Goal: Information Seeking & Learning: Learn about a topic

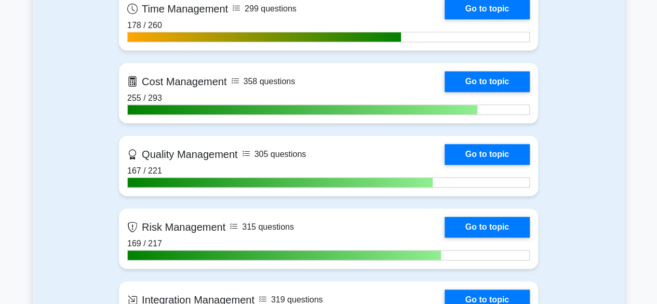
scroll to position [610, 0]
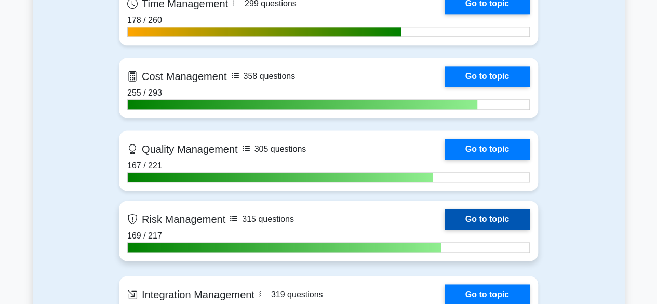
click at [489, 215] on link "Go to topic" at bounding box center [486, 219] width 85 height 21
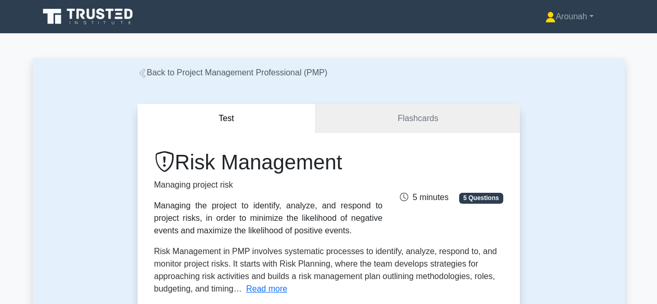
scroll to position [450, 0]
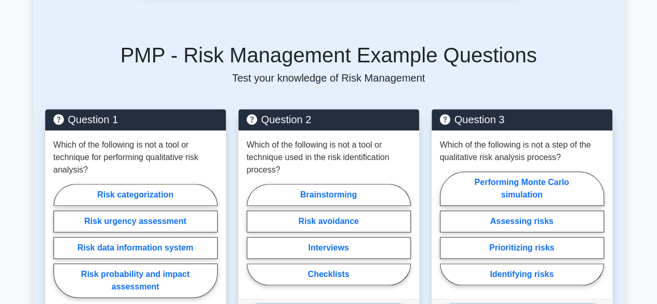
drag, startPoint x: 662, startPoint y: 111, endPoint x: 664, endPoint y: 181, distance: 70.6
click at [656, 181] on html "Arounah Profile Settings Profile" at bounding box center [328, 99] width 657 height 1099
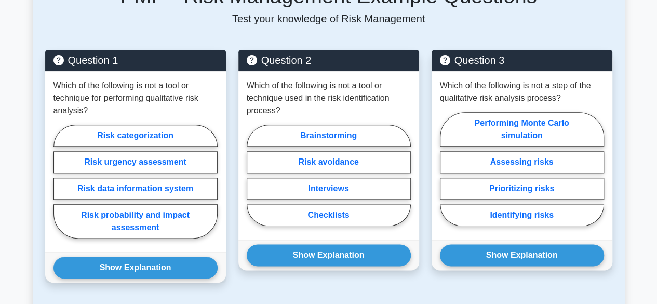
scroll to position [511, 0]
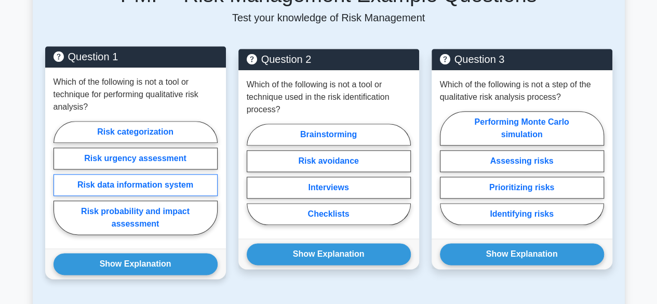
click at [157, 181] on label "Risk data information system" at bounding box center [135, 185] width 164 height 22
click at [60, 181] on input "Risk data information system" at bounding box center [56, 180] width 7 height 7
radio input "true"
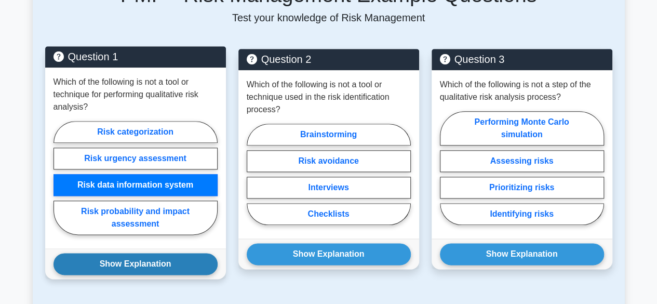
click at [137, 260] on button "Show Explanation" at bounding box center [135, 264] width 164 height 22
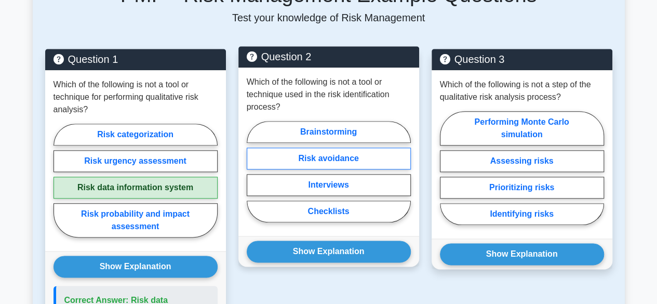
click at [333, 159] on label "Risk avoidance" at bounding box center [329, 158] width 164 height 22
click at [253, 171] on input "Risk avoidance" at bounding box center [250, 174] width 7 height 7
radio input "true"
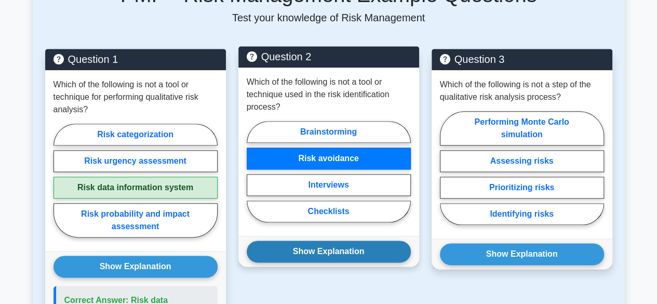
click at [336, 250] on button "Show Explanation" at bounding box center [329, 251] width 164 height 22
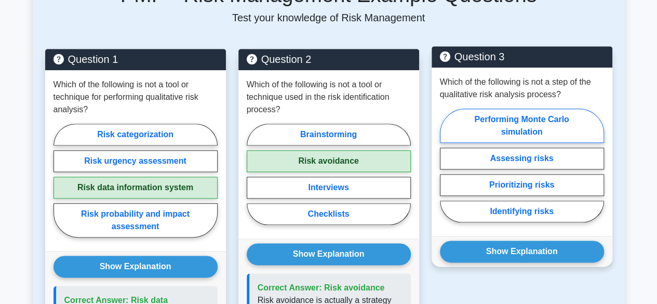
click at [545, 132] on label "Performing Monte Carlo simulation" at bounding box center [522, 125] width 164 height 34
click at [446, 165] on input "Performing Monte Carlo simulation" at bounding box center [443, 168] width 7 height 7
radio input "true"
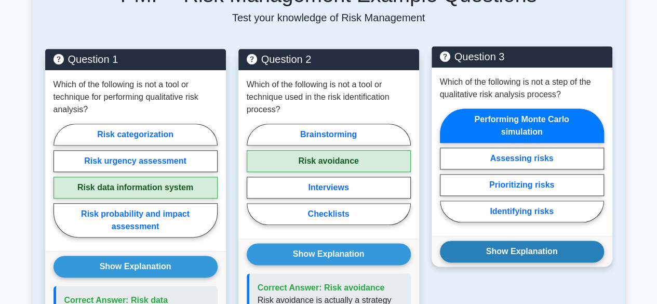
click at [517, 244] on button "Show Explanation" at bounding box center [522, 251] width 164 height 22
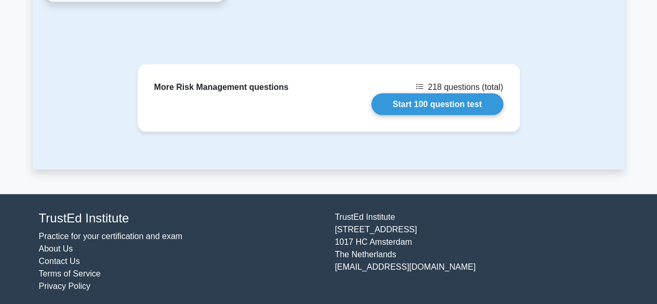
scroll to position [1066, 0]
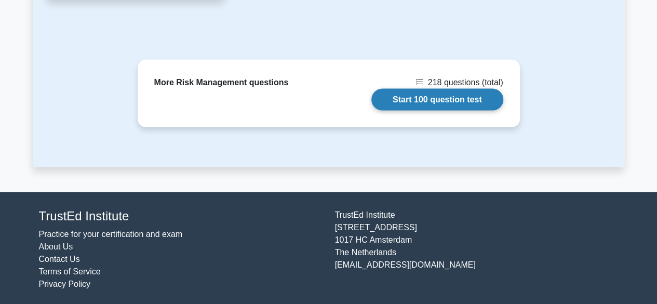
click at [426, 92] on link "Start 100 question test" at bounding box center [437, 100] width 132 height 22
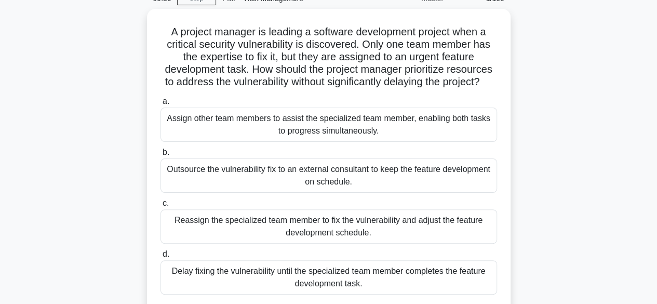
scroll to position [104, 0]
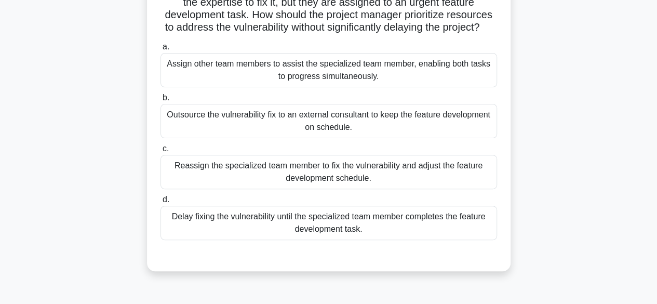
click at [420, 132] on div "Outsource the vulnerability fix to an external consultant to keep the feature d…" at bounding box center [328, 121] width 336 height 34
click at [160, 101] on input "b. Outsource the vulnerability fix to an external consultant to keep the featur…" at bounding box center [160, 97] width 0 height 7
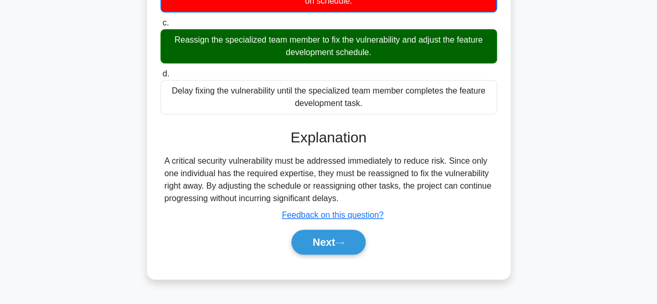
scroll to position [257, 0]
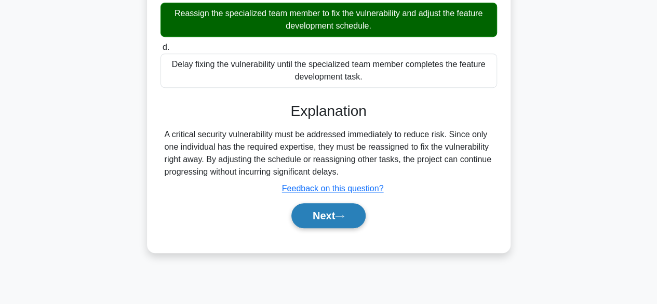
click at [344, 219] on icon at bounding box center [339, 216] width 9 height 6
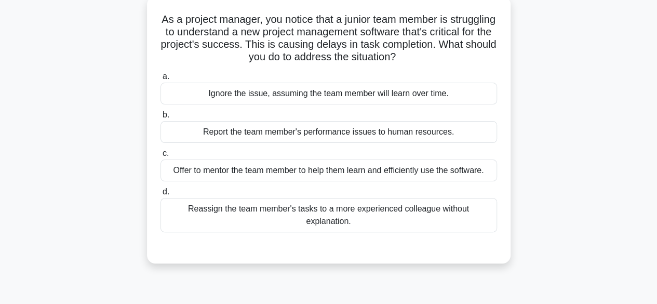
scroll to position [49, 0]
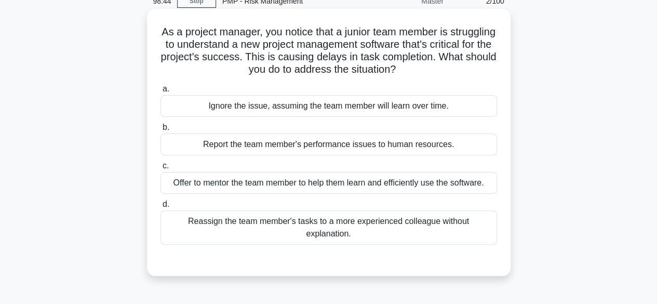
click at [380, 185] on div "Offer to mentor the team member to help them learn and efficiently use the soft…" at bounding box center [328, 183] width 336 height 22
click at [160, 169] on input "c. Offer to mentor the team member to help them learn and efficiently use the s…" at bounding box center [160, 165] width 0 height 7
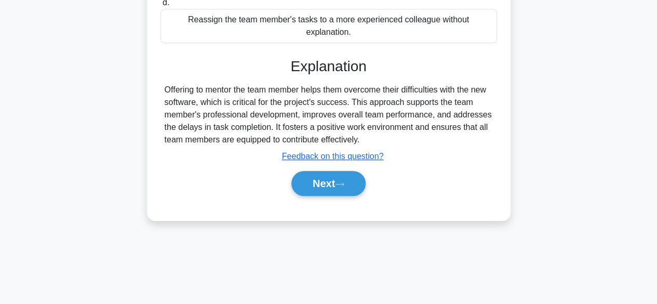
scroll to position [257, 0]
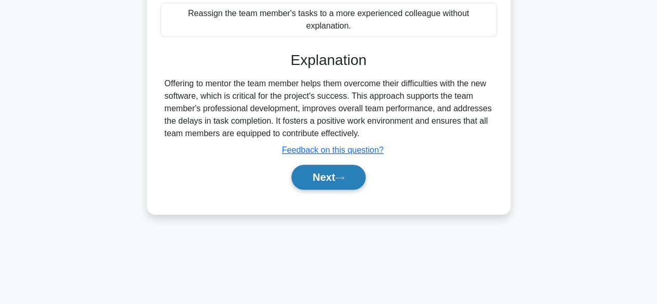
click at [344, 175] on icon at bounding box center [339, 178] width 9 height 6
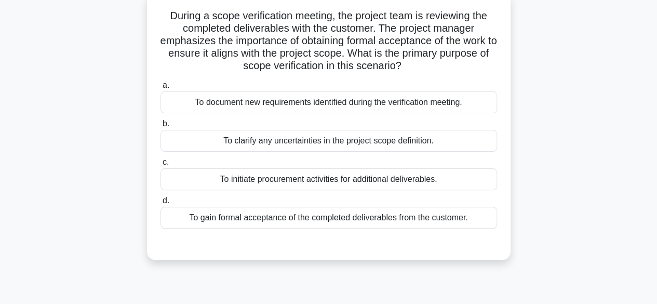
scroll to position [49, 0]
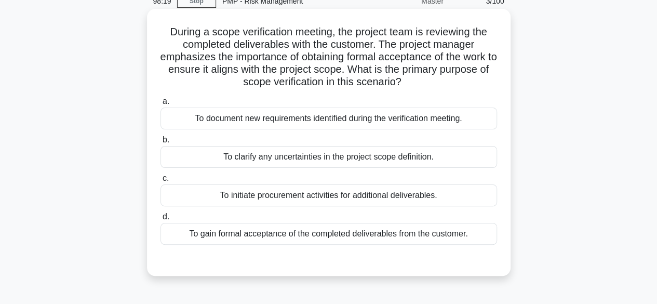
click at [452, 237] on div "To gain formal acceptance of the completed deliverables from the customer." at bounding box center [328, 234] width 336 height 22
click at [160, 220] on input "d. To gain formal acceptance of the completed deliverables from the customer." at bounding box center [160, 216] width 0 height 7
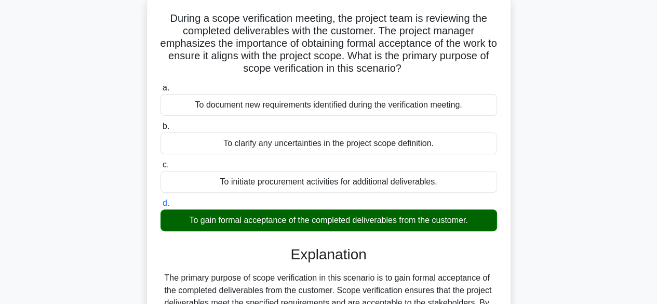
scroll to position [257, 0]
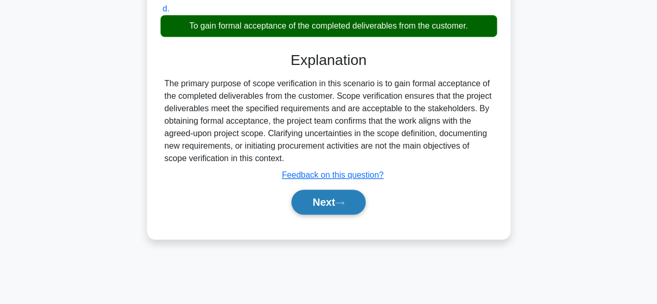
click at [321, 203] on button "Next" at bounding box center [328, 201] width 74 height 25
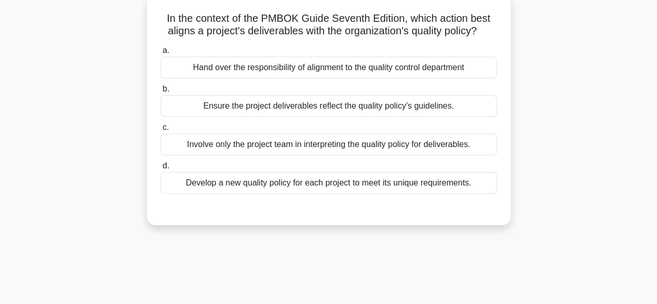
scroll to position [49, 0]
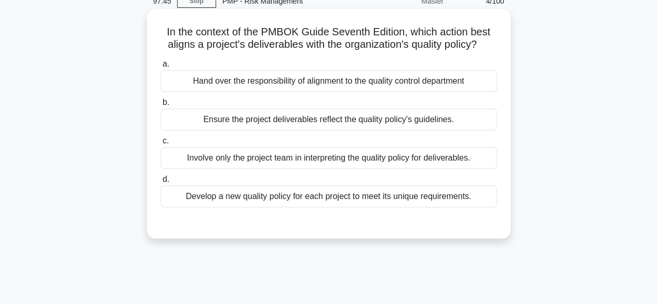
click at [414, 123] on div "Ensure the project deliverables reflect the quality policy's guidelines." at bounding box center [328, 119] width 336 height 22
click at [160, 106] on input "b. Ensure the project deliverables reflect the quality policy's guidelines." at bounding box center [160, 102] width 0 height 7
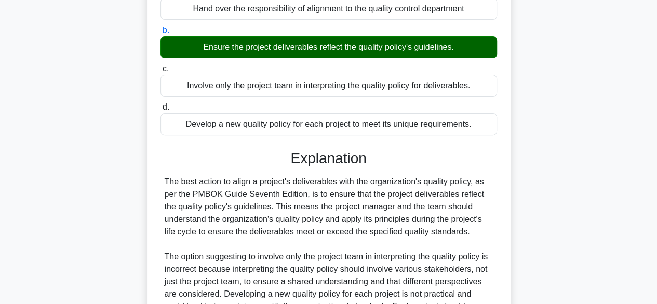
scroll to position [285, 0]
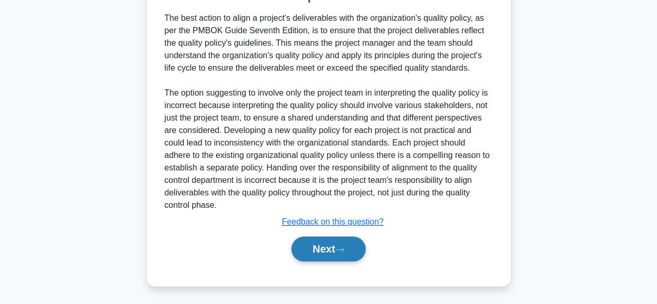
click at [347, 242] on button "Next" at bounding box center [328, 248] width 74 height 25
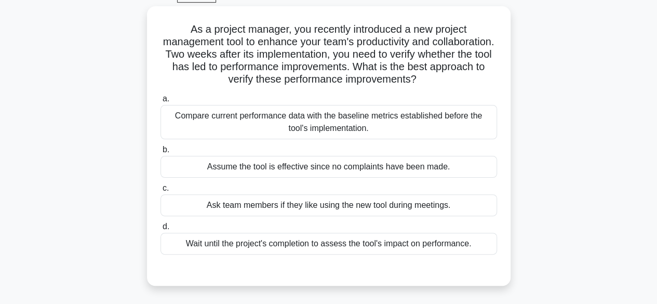
scroll to position [49, 0]
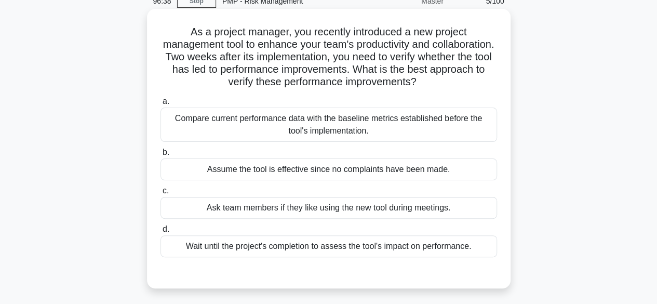
click at [413, 129] on div "Compare current performance data with the baseline metrics established before t…" at bounding box center [328, 124] width 336 height 34
click at [160, 105] on input "a. Compare current performance data with the baseline metrics established befor…" at bounding box center [160, 101] width 0 height 7
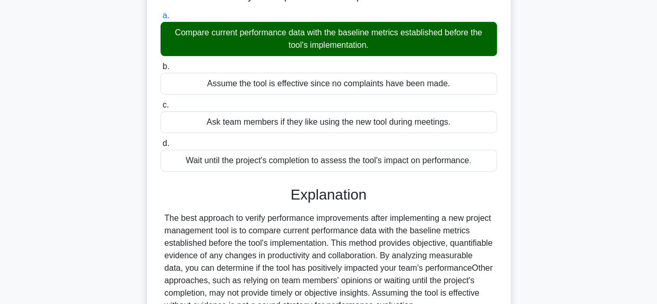
scroll to position [257, 0]
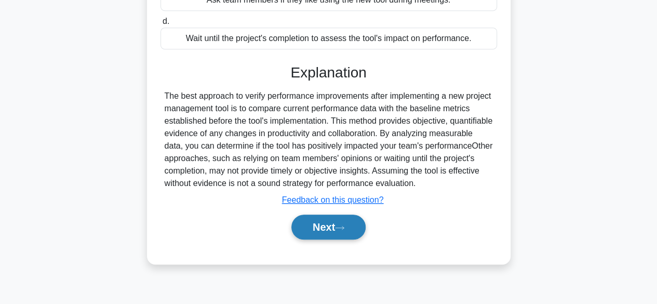
click at [322, 222] on button "Next" at bounding box center [328, 226] width 74 height 25
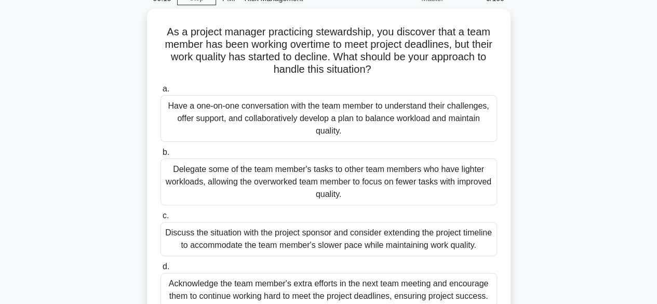
scroll to position [104, 0]
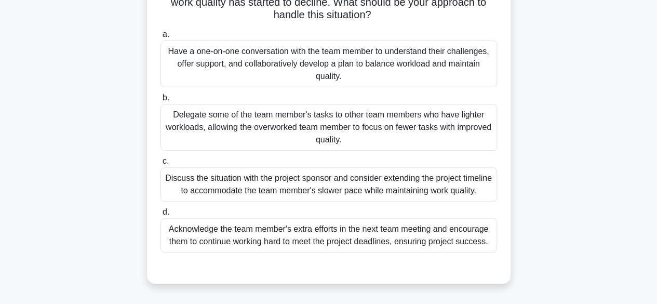
click at [412, 200] on div "Discuss the situation with the project sponsor and consider extending the proje…" at bounding box center [328, 184] width 336 height 34
click at [160, 165] on input "c. Discuss the situation with the project sponsor and consider extending the pr…" at bounding box center [160, 161] width 0 height 7
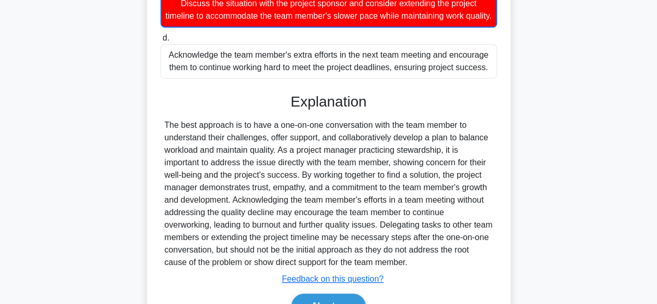
scroll to position [349, 0]
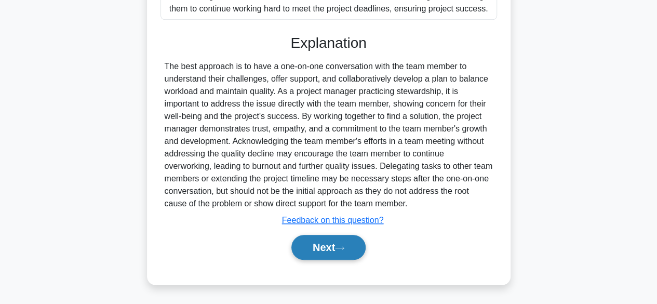
click at [315, 243] on button "Next" at bounding box center [328, 247] width 74 height 25
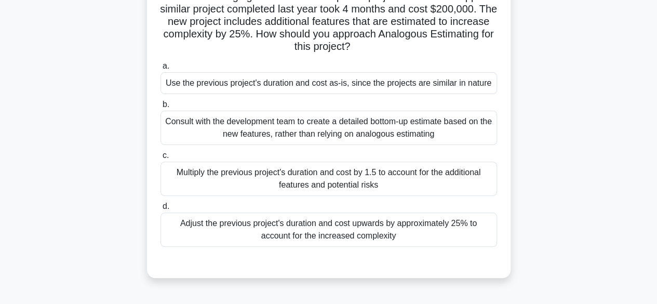
scroll to position [104, 0]
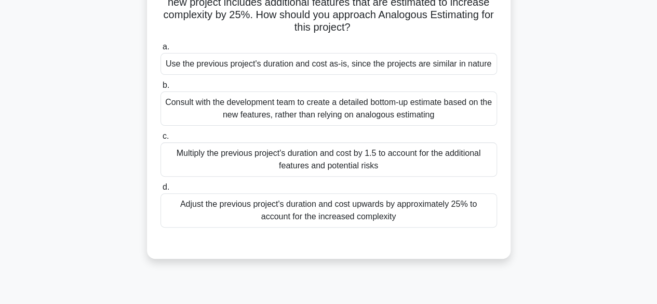
click at [413, 213] on div "Adjust the previous project's duration and cost upwards by approximately 25% to…" at bounding box center [328, 210] width 336 height 34
click at [160, 190] on input "d. Adjust the previous project's duration and cost upwards by approximately 25%…" at bounding box center [160, 187] width 0 height 7
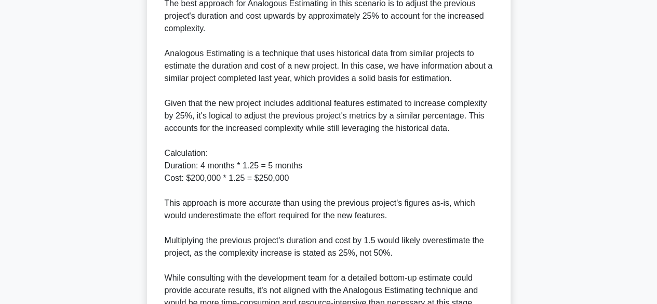
scroll to position [467, 0]
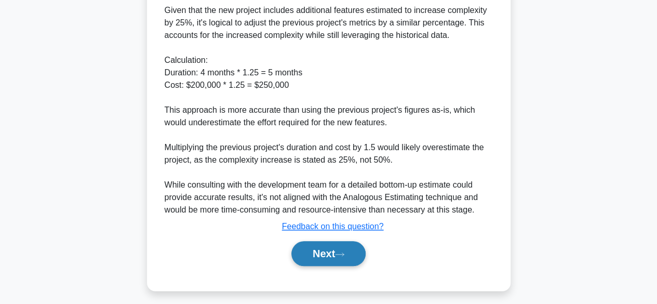
click at [336, 252] on button "Next" at bounding box center [328, 253] width 74 height 25
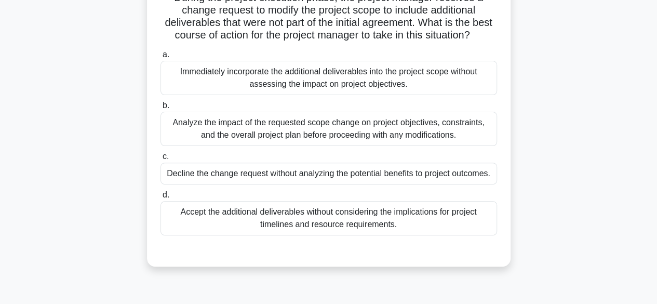
scroll to position [49, 0]
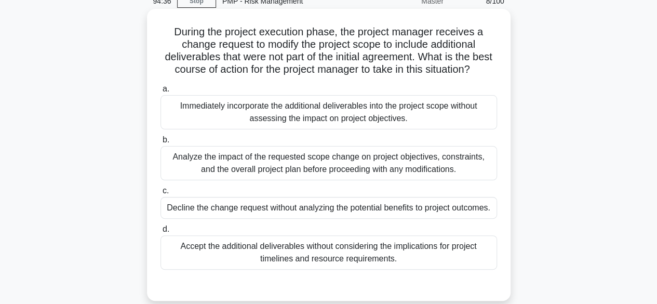
click at [434, 180] on div "Analyze the impact of the requested scope change on project objectives, constra…" at bounding box center [328, 163] width 336 height 34
click at [160, 143] on input "b. Analyze the impact of the requested scope change on project objectives, cons…" at bounding box center [160, 139] width 0 height 7
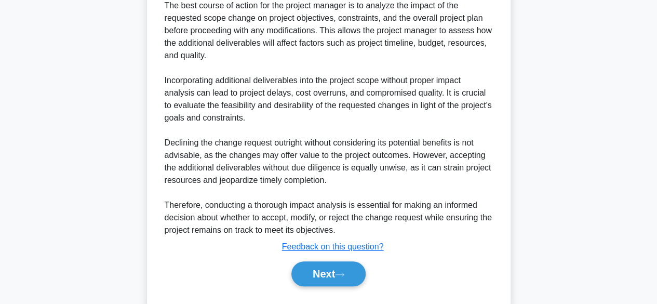
scroll to position [361, 0]
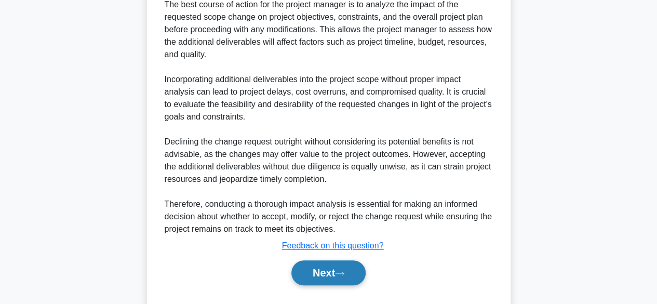
click at [359, 281] on button "Next" at bounding box center [328, 272] width 74 height 25
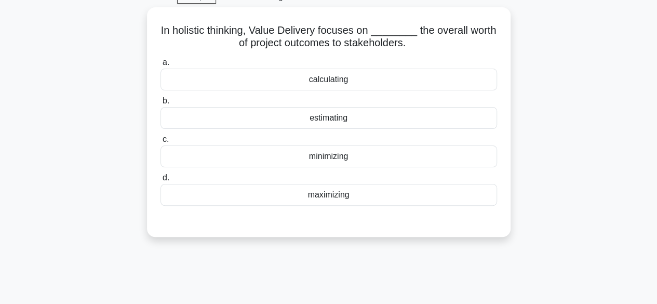
scroll to position [49, 0]
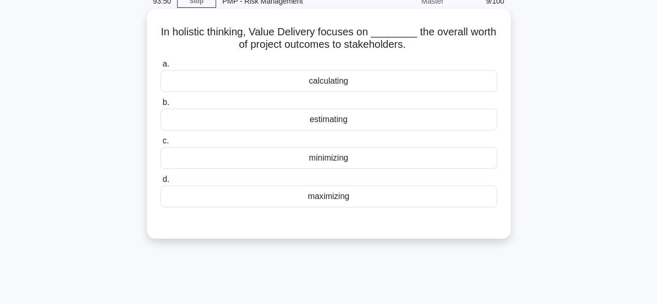
click at [400, 194] on div "maximizing" at bounding box center [328, 196] width 336 height 22
click at [160, 183] on input "d. maximizing" at bounding box center [160, 179] width 0 height 7
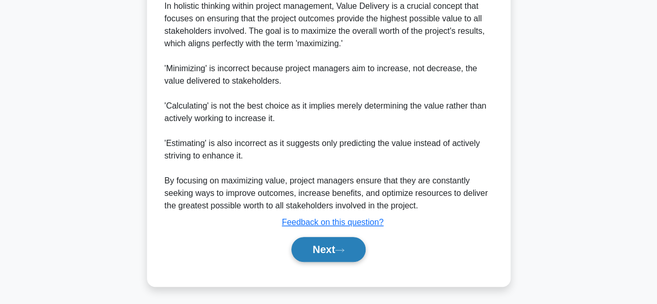
scroll to position [322, 0]
click at [317, 244] on button "Next" at bounding box center [328, 248] width 74 height 25
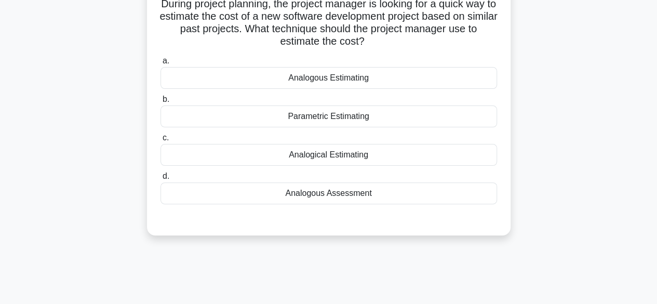
scroll to position [49, 0]
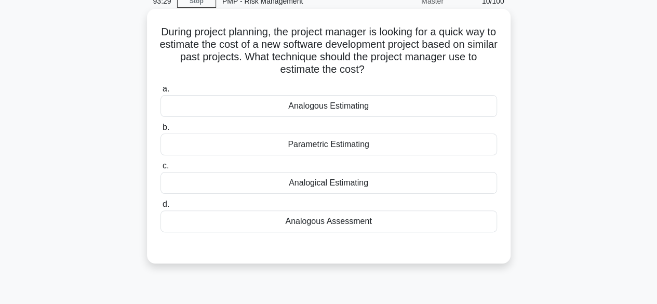
click at [330, 104] on div "Analogous Estimating" at bounding box center [328, 106] width 336 height 22
click at [160, 92] on input "a. Analogous Estimating" at bounding box center [160, 89] width 0 height 7
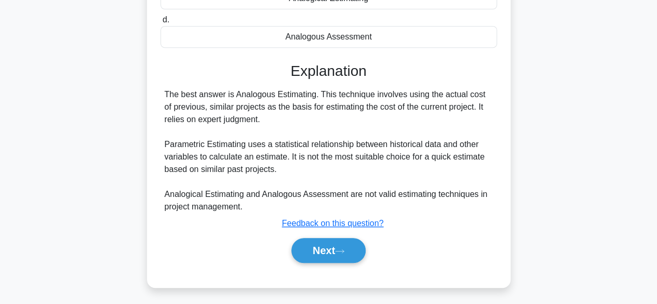
scroll to position [257, 0]
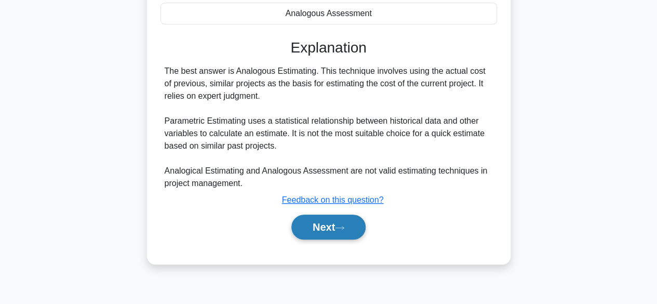
click at [308, 223] on button "Next" at bounding box center [328, 226] width 74 height 25
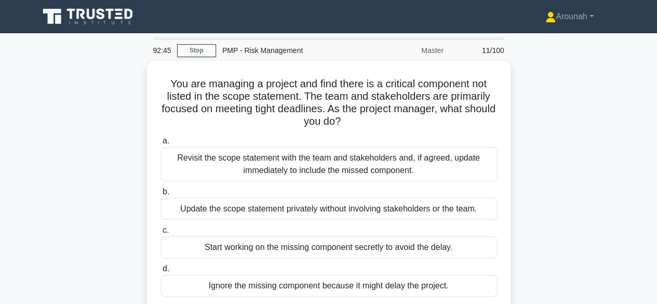
scroll to position [52, 0]
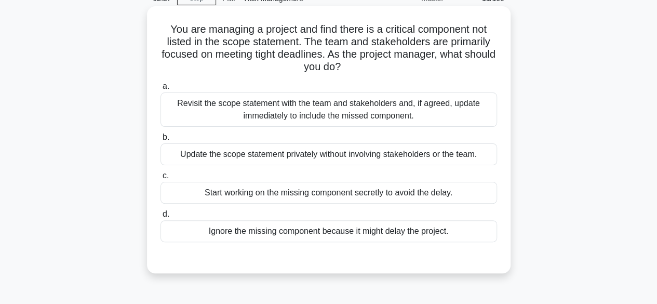
click at [418, 115] on div "Revisit the scope statement with the team and stakeholders and, if agreed, upda…" at bounding box center [328, 109] width 336 height 34
click at [160, 90] on input "a. Revisit the scope statement with the team and stakeholders and, if agreed, u…" at bounding box center [160, 86] width 0 height 7
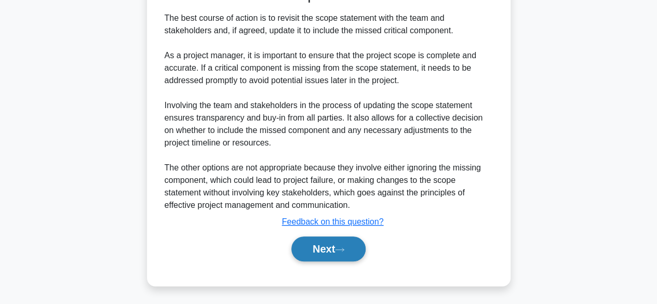
drag, startPoint x: 329, startPoint y: 255, endPoint x: 340, endPoint y: 249, distance: 12.3
click at [329, 254] on button "Next" at bounding box center [328, 248] width 74 height 25
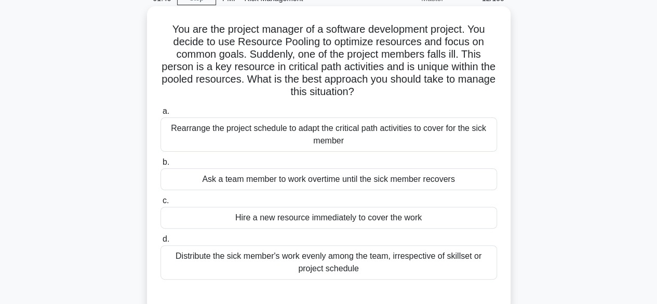
click at [390, 141] on div "Rearrange the project schedule to adapt the critical path activities to cover f…" at bounding box center [328, 134] width 336 height 34
click at [160, 115] on input "a. Rearrange the project schedule to adapt the critical path activities to cove…" at bounding box center [160, 111] width 0 height 7
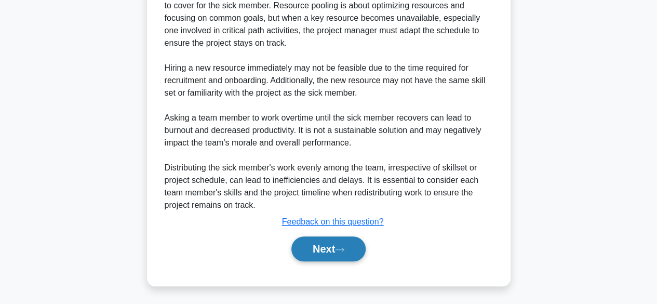
click at [340, 248] on icon at bounding box center [339, 250] width 9 height 6
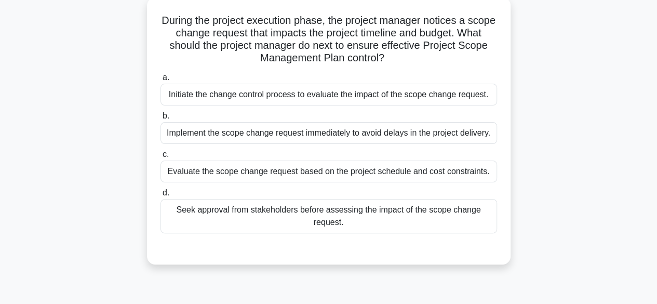
scroll to position [49, 0]
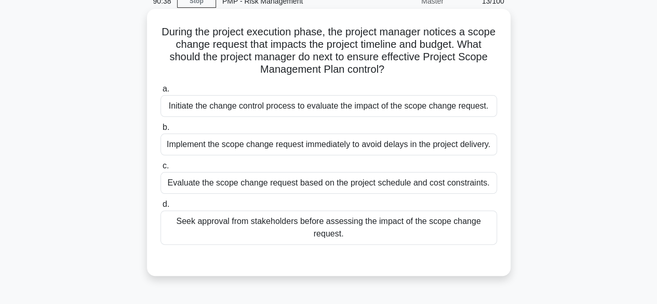
drag, startPoint x: 174, startPoint y: 32, endPoint x: 356, endPoint y: 63, distance: 184.3
click at [412, 70] on h5 "During the project execution phase, the project manager notices a scope change …" at bounding box center [328, 50] width 338 height 51
copy h5 "During the project execution phase, the project manager notices a scope change …"
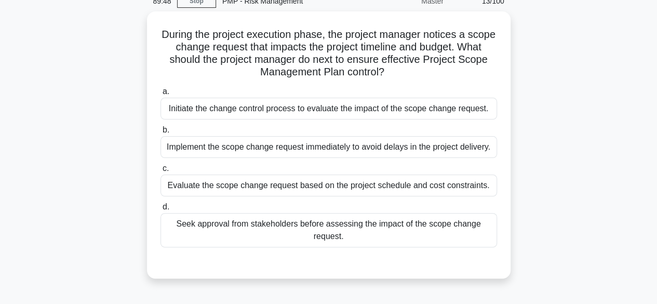
click at [585, 77] on div "During the project execution phase, the project manager notices a scope change …" at bounding box center [329, 150] width 592 height 279
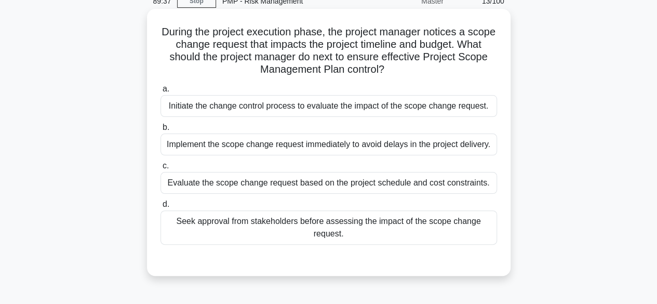
click at [334, 110] on div "Initiate the change control process to evaluate the impact of the scope change …" at bounding box center [328, 106] width 336 height 22
click at [160, 92] on input "a. Initiate the change control process to evaluate the impact of the scope chan…" at bounding box center [160, 89] width 0 height 7
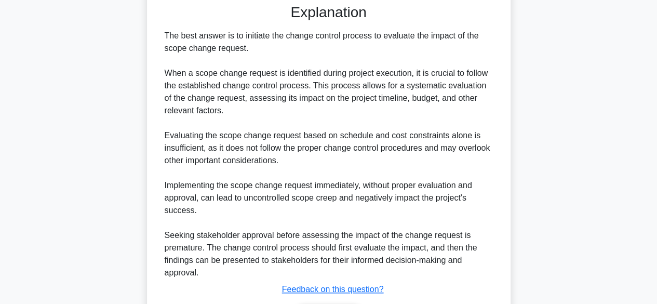
scroll to position [385, 0]
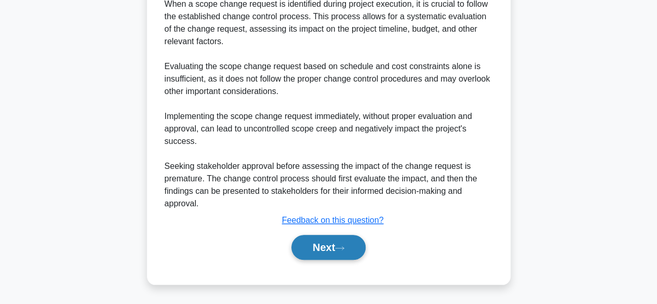
drag, startPoint x: 344, startPoint y: 250, endPoint x: 337, endPoint y: 247, distance: 7.4
click at [344, 250] on icon at bounding box center [339, 248] width 9 height 6
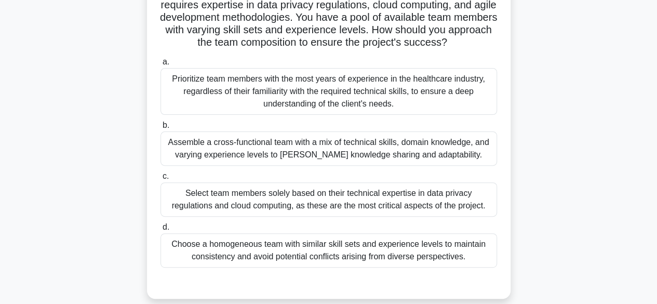
scroll to position [52, 0]
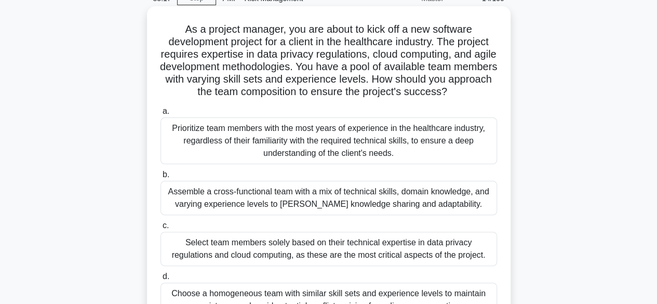
click at [395, 207] on div "Assemble a cross-functional team with a mix of technical skills, domain knowled…" at bounding box center [328, 198] width 336 height 34
click at [160, 178] on input "b. Assemble a cross-functional team with a mix of technical skills, domain know…" at bounding box center [160, 174] width 0 height 7
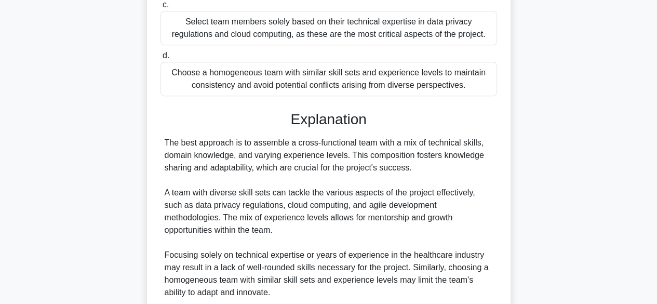
scroll to position [347, 0]
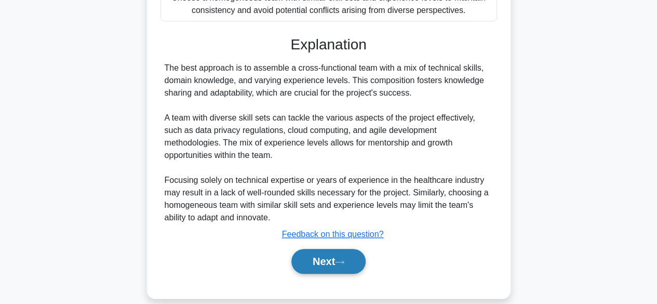
click at [343, 259] on icon at bounding box center [339, 262] width 9 height 6
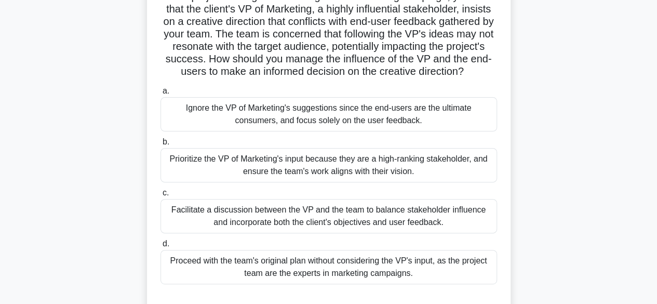
scroll to position [104, 0]
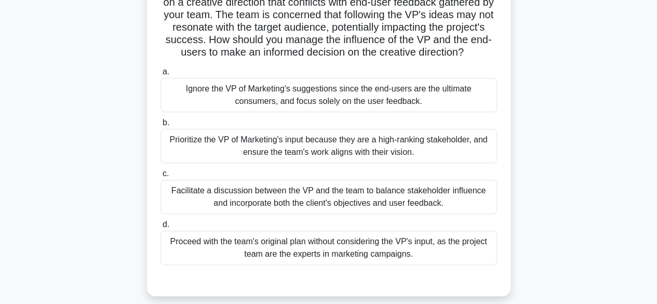
click at [468, 211] on div "Facilitate a discussion between the VP and the team to balance stakeholder infl…" at bounding box center [328, 197] width 336 height 34
click at [160, 177] on input "c. Facilitate a discussion between the VP and the team to balance stakeholder i…" at bounding box center [160, 173] width 0 height 7
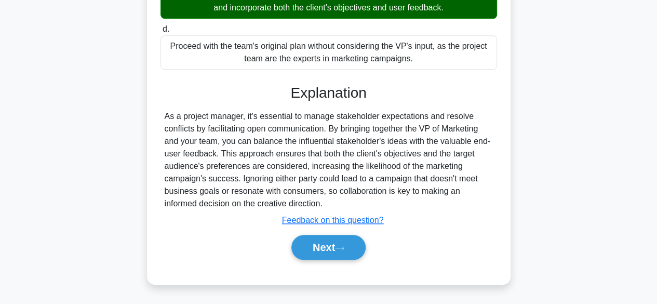
scroll to position [310, 0]
click at [328, 242] on button "Next" at bounding box center [328, 247] width 74 height 25
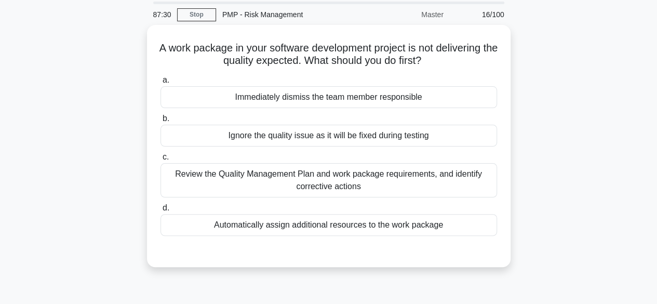
scroll to position [52, 0]
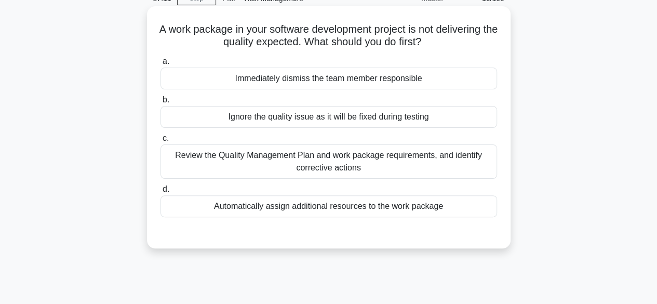
click at [429, 160] on div "Review the Quality Management Plan and work package requirements, and identify …" at bounding box center [328, 161] width 336 height 34
click at [160, 142] on input "c. Review the Quality Management Plan and work package requirements, and identi…" at bounding box center [160, 138] width 0 height 7
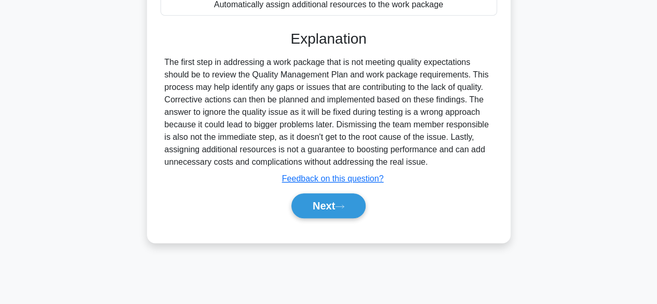
scroll to position [257, 0]
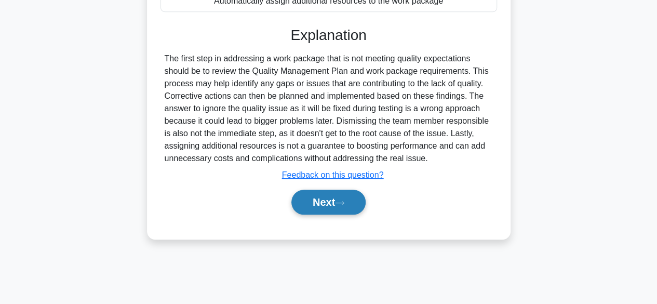
click at [342, 204] on button "Next" at bounding box center [328, 201] width 74 height 25
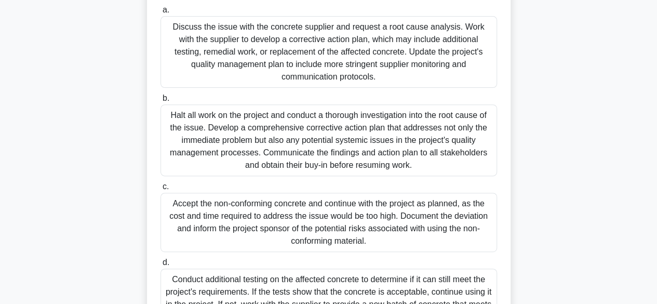
scroll to position [208, 0]
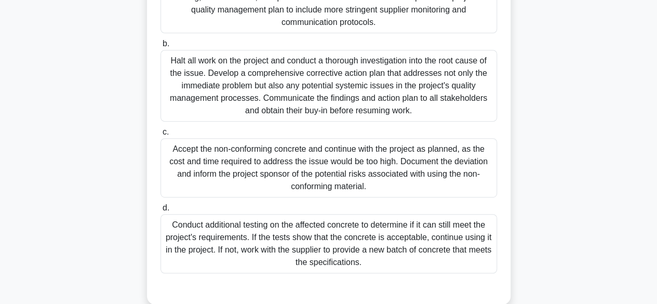
click at [387, 104] on div "Halt all work on the project and conduct a thorough investigation into the root…" at bounding box center [328, 86] width 336 height 72
click at [160, 47] on input "b. Halt all work on the project and conduct a thorough investigation into the r…" at bounding box center [160, 43] width 0 height 7
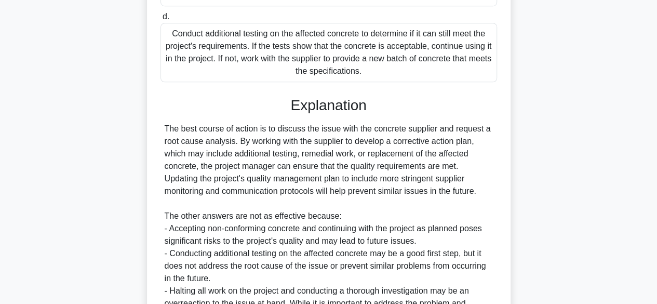
scroll to position [536, 0]
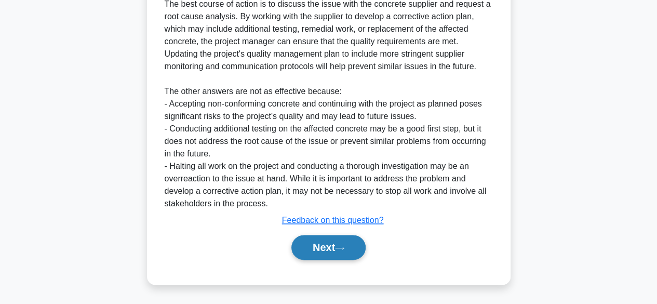
click at [304, 254] on button "Next" at bounding box center [328, 247] width 74 height 25
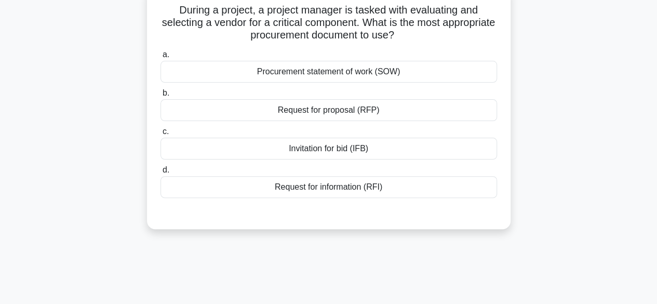
scroll to position [49, 0]
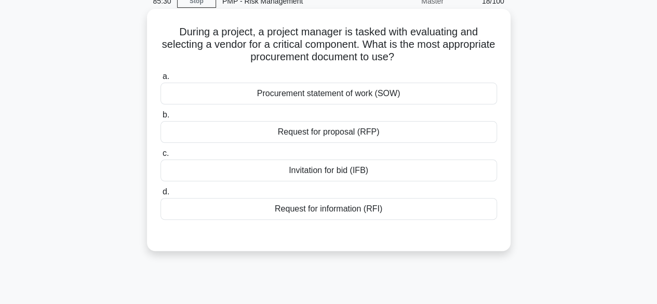
click at [365, 129] on div "Request for proposal (RFP)" at bounding box center [328, 132] width 336 height 22
click at [160, 118] on input "b. Request for proposal (RFP)" at bounding box center [160, 115] width 0 height 7
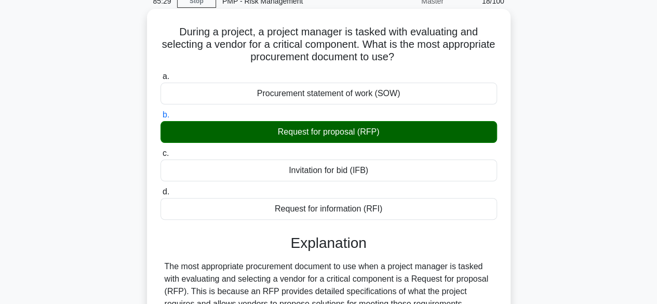
scroll to position [257, 0]
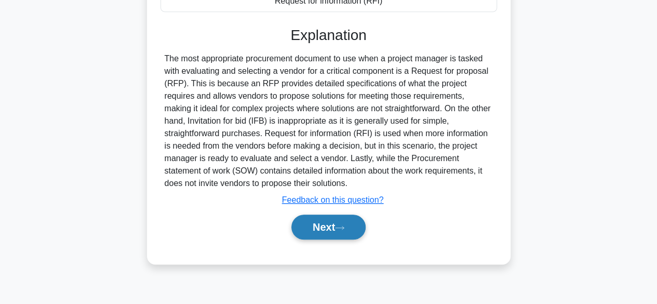
click at [335, 222] on button "Next" at bounding box center [328, 226] width 74 height 25
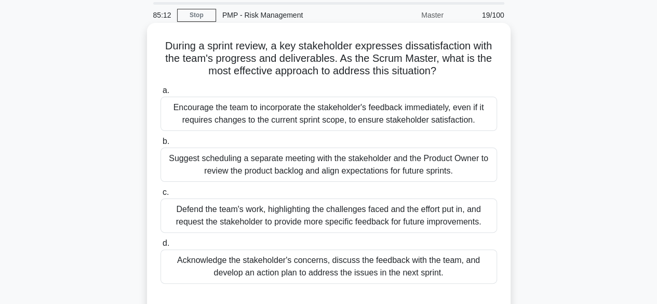
scroll to position [52, 0]
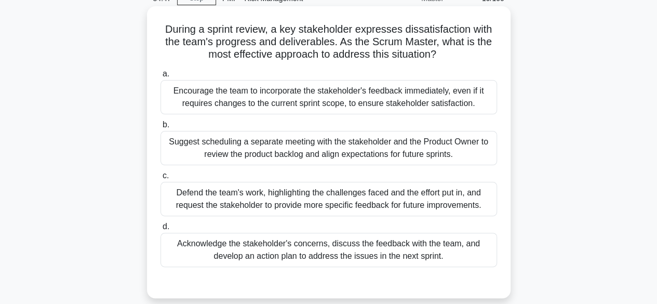
click at [440, 254] on div "Acknowledge the stakeholder's concerns, discuss the feedback with the team, and…" at bounding box center [328, 250] width 336 height 34
click at [160, 230] on input "d. Acknowledge the stakeholder's concerns, discuss the feedback with the team, …" at bounding box center [160, 226] width 0 height 7
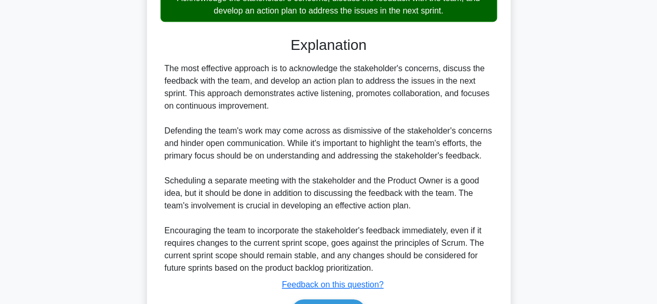
scroll to position [311, 0]
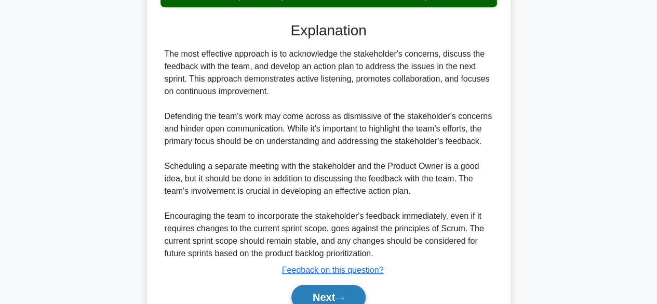
click at [332, 295] on button "Next" at bounding box center [328, 296] width 74 height 25
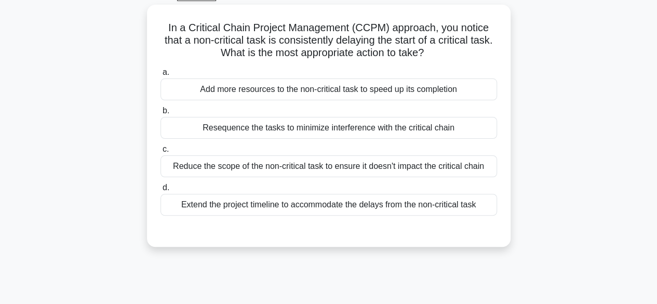
scroll to position [49, 0]
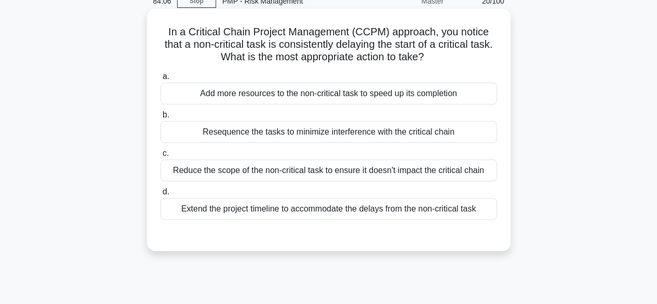
click at [346, 137] on div "Resequence the tasks to minimize interference with the critical chain" at bounding box center [328, 132] width 336 height 22
click at [160, 118] on input "b. Resequence the tasks to minimize interference with the critical chain" at bounding box center [160, 115] width 0 height 7
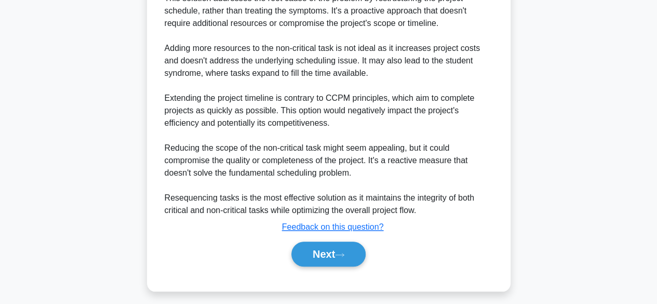
scroll to position [422, 0]
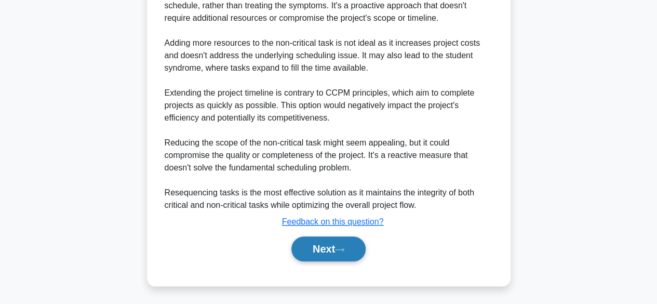
click at [327, 251] on button "Next" at bounding box center [328, 248] width 74 height 25
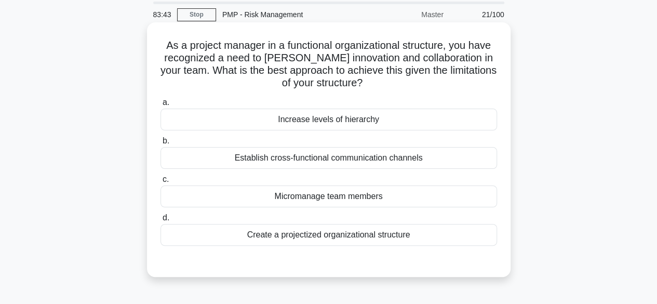
scroll to position [52, 0]
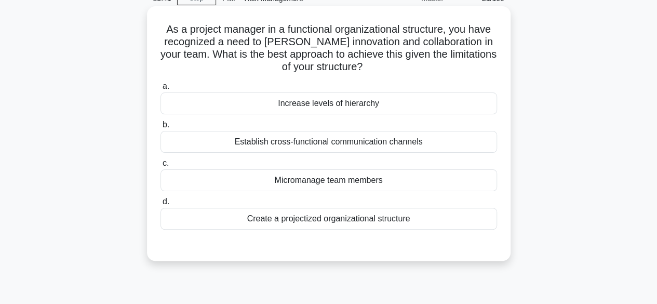
click at [353, 146] on div "Establish cross-functional communication channels" at bounding box center [328, 142] width 336 height 22
click at [160, 128] on input "b. Establish cross-functional communication channels" at bounding box center [160, 124] width 0 height 7
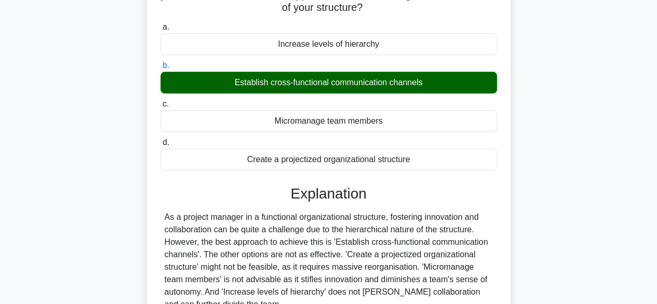
scroll to position [257, 0]
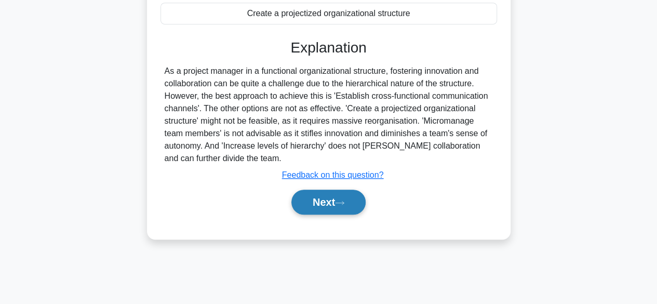
click at [337, 194] on button "Next" at bounding box center [328, 201] width 74 height 25
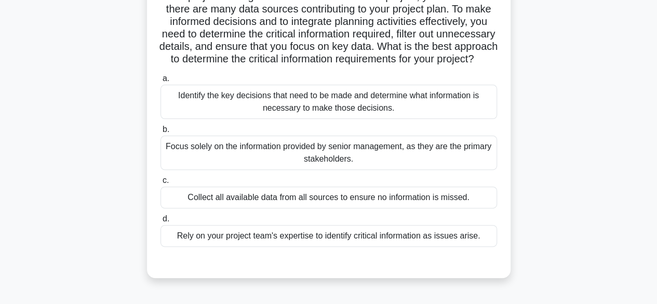
scroll to position [104, 0]
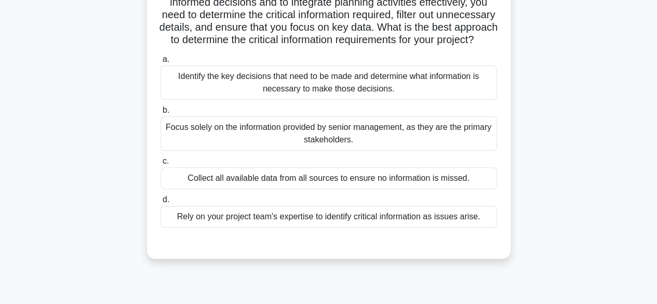
click at [409, 95] on div "Identify the key decisions that need to be made and determine what information …" at bounding box center [328, 82] width 336 height 34
click at [160, 63] on input "a. Identify the key decisions that need to be made and determine what informati…" at bounding box center [160, 59] width 0 height 7
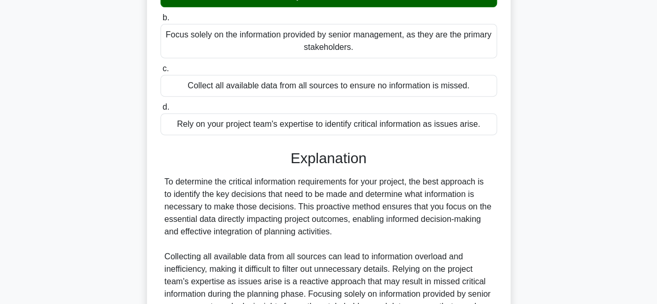
scroll to position [363, 0]
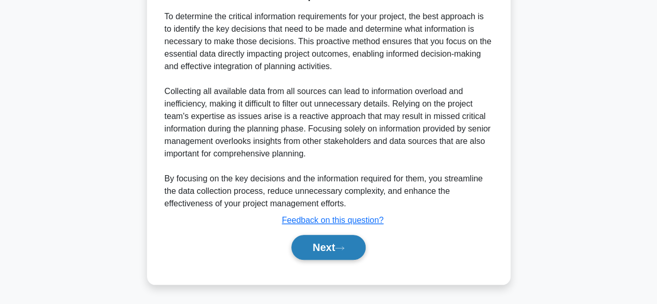
click at [325, 254] on button "Next" at bounding box center [328, 247] width 74 height 25
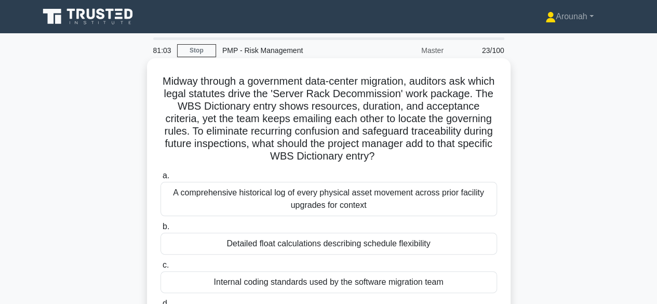
scroll to position [52, 0]
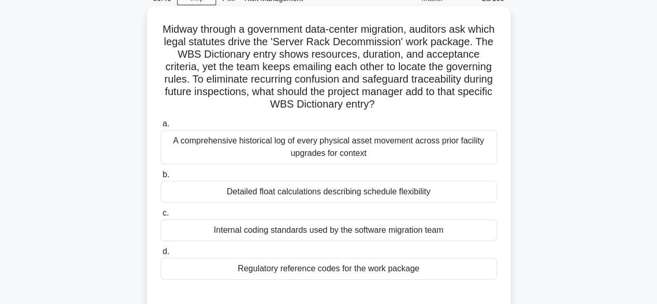
click at [339, 270] on div "Regulatory reference codes for the work package" at bounding box center [328, 268] width 336 height 22
click at [160, 255] on input "d. Regulatory reference codes for the work package" at bounding box center [160, 251] width 0 height 7
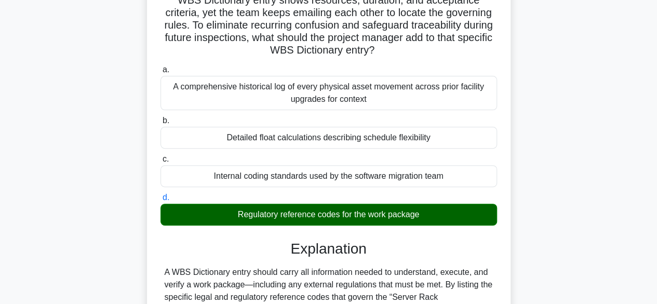
scroll to position [260, 0]
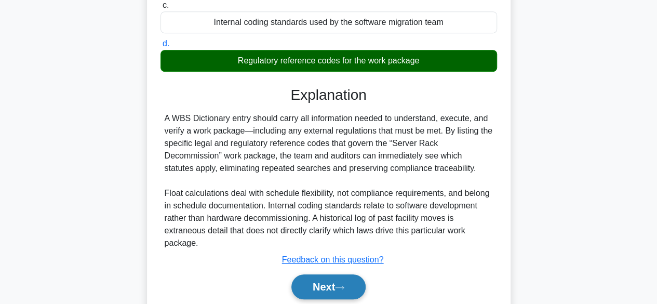
click at [335, 283] on button "Next" at bounding box center [328, 286] width 74 height 25
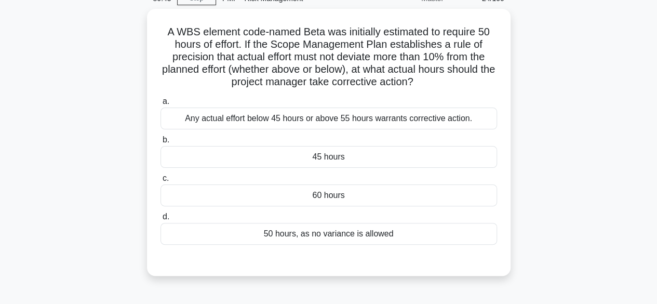
scroll to position [49, 0]
click at [447, 118] on div "Any actual effort below 45 hours or above 55 hours warrants corrective action." at bounding box center [328, 118] width 336 height 22
click at [160, 105] on input "a. Any actual effort below 45 hours or above 55 hours warrants corrective actio…" at bounding box center [160, 101] width 0 height 7
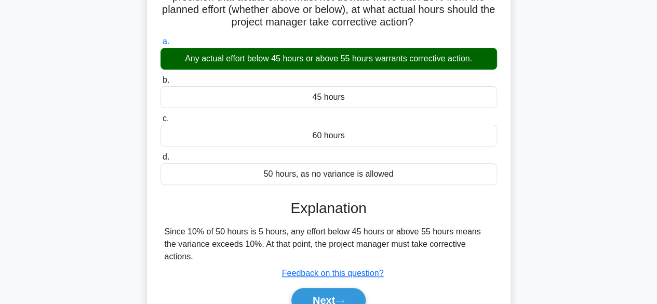
scroll to position [257, 0]
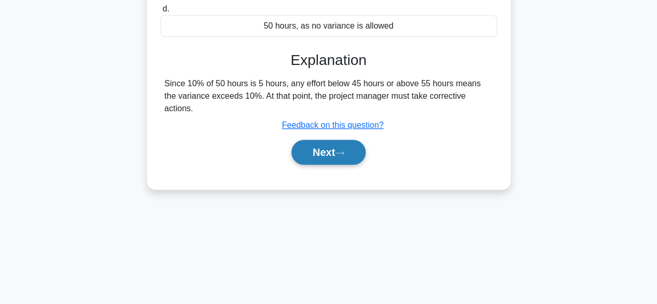
click at [338, 140] on button "Next" at bounding box center [328, 152] width 74 height 25
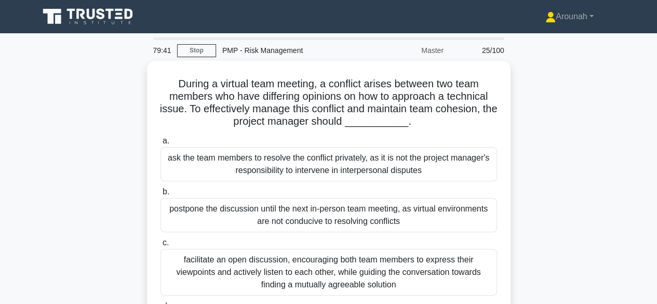
scroll to position [52, 0]
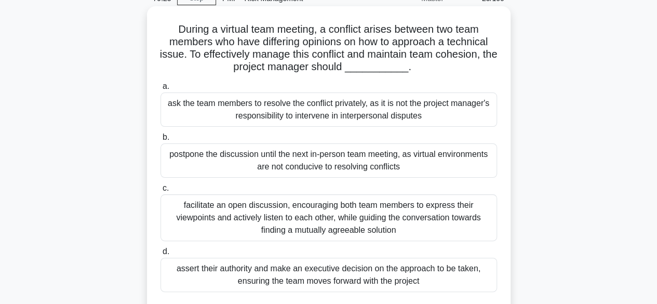
click at [344, 210] on div "facilitate an open discussion, encouraging both team members to express their v…" at bounding box center [328, 217] width 336 height 47
click at [420, 222] on div "facilitate an open discussion, encouraging both team members to express their v…" at bounding box center [328, 217] width 336 height 47
click at [160, 192] on input "c. facilitate an open discussion, encouraging both team members to express thei…" at bounding box center [160, 188] width 0 height 7
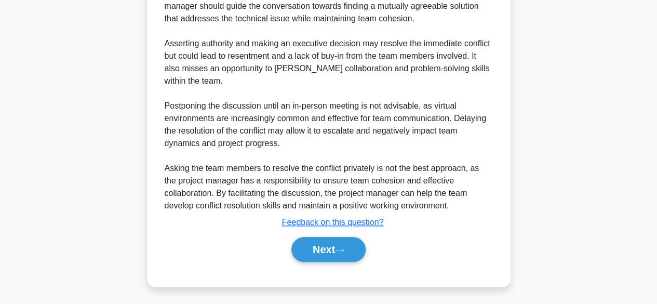
scroll to position [422, 0]
click at [323, 247] on button "Next" at bounding box center [328, 248] width 74 height 25
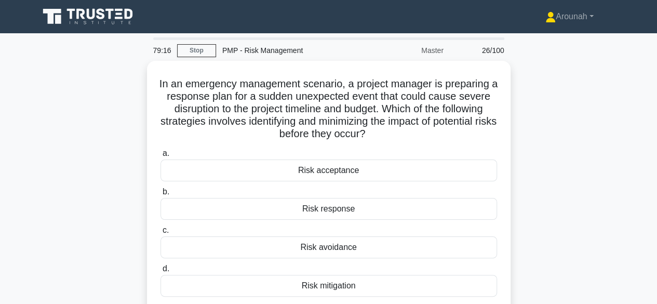
scroll to position [52, 0]
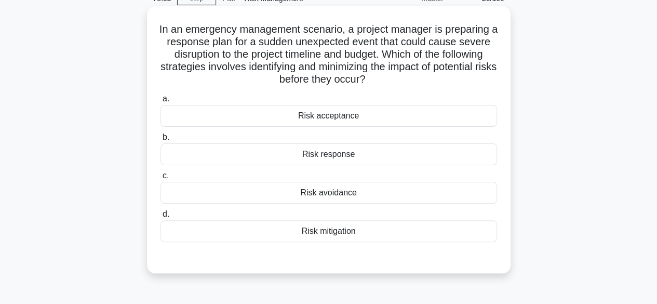
click at [337, 236] on div "Risk mitigation" at bounding box center [328, 231] width 336 height 22
click at [160, 217] on input "d. Risk mitigation" at bounding box center [160, 214] width 0 height 7
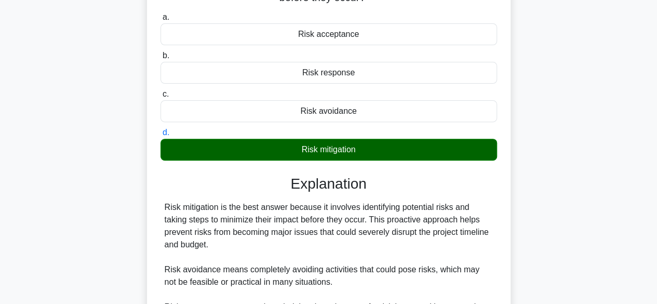
scroll to position [285, 0]
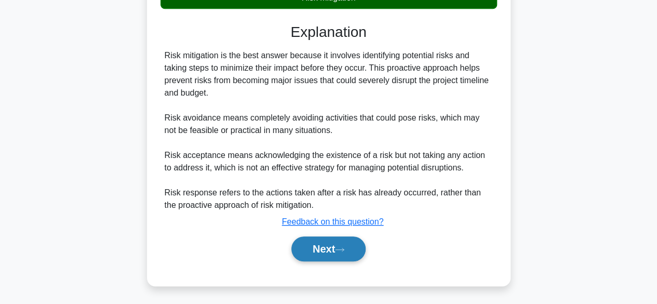
click at [305, 251] on button "Next" at bounding box center [328, 248] width 74 height 25
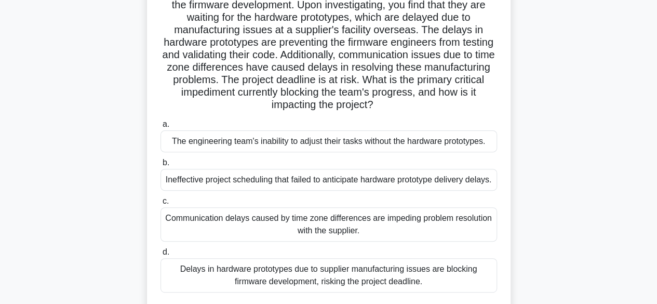
scroll to position [156, 0]
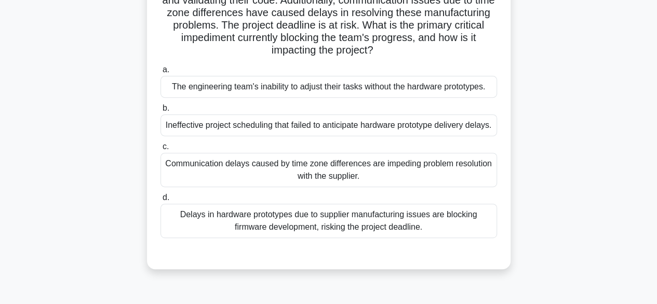
click at [450, 184] on div "Communication delays caused by time zone differences are impeding problem resol…" at bounding box center [328, 170] width 336 height 34
click at [160, 150] on input "c. Communication delays caused by time zone differences are impeding problem re…" at bounding box center [160, 146] width 0 height 7
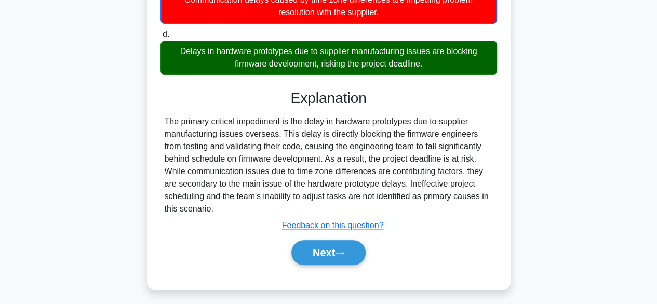
scroll to position [336, 0]
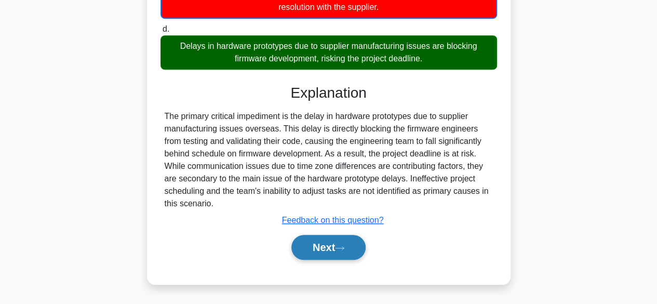
drag, startPoint x: 318, startPoint y: 249, endPoint x: 330, endPoint y: 245, distance: 11.8
click at [319, 248] on button "Next" at bounding box center [328, 247] width 74 height 25
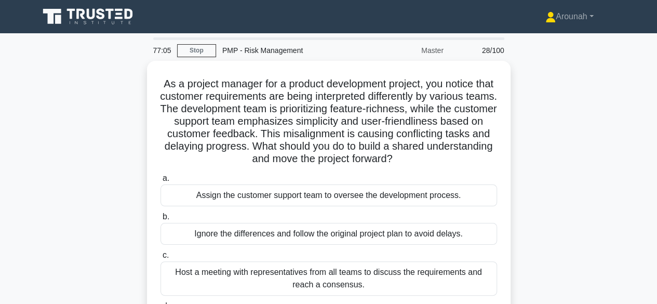
scroll to position [52, 0]
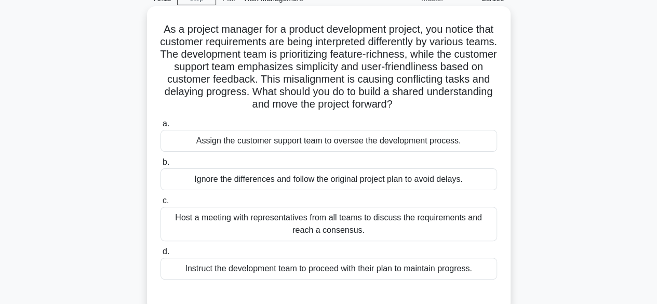
click at [414, 225] on div "Host a meeting with representatives from all teams to discuss the requirements …" at bounding box center [328, 224] width 336 height 34
click at [160, 204] on input "c. Host a meeting with representatives from all teams to discuss the requiremen…" at bounding box center [160, 200] width 0 height 7
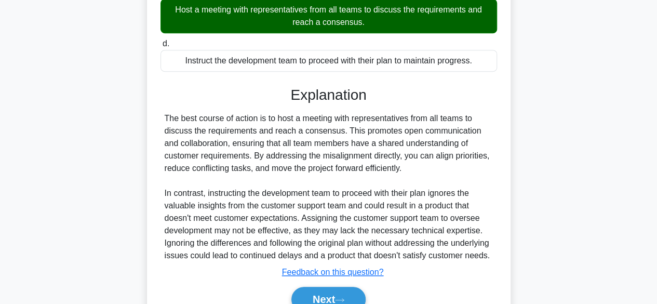
scroll to position [322, 0]
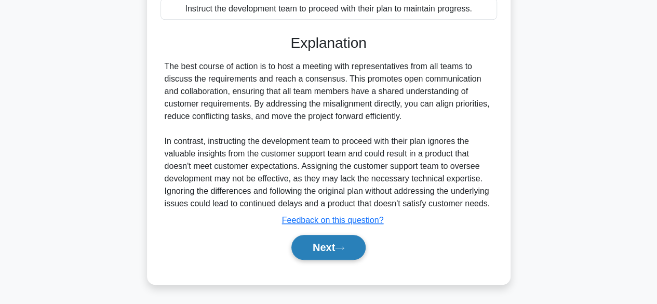
click at [323, 240] on button "Next" at bounding box center [328, 247] width 74 height 25
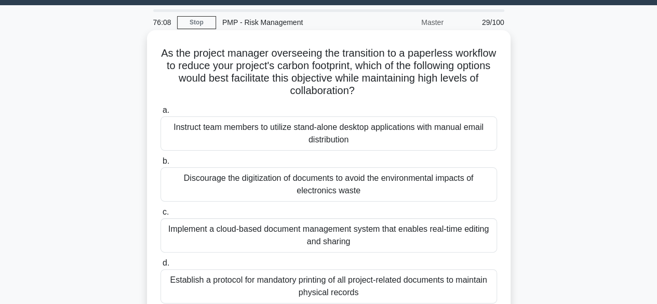
scroll to position [52, 0]
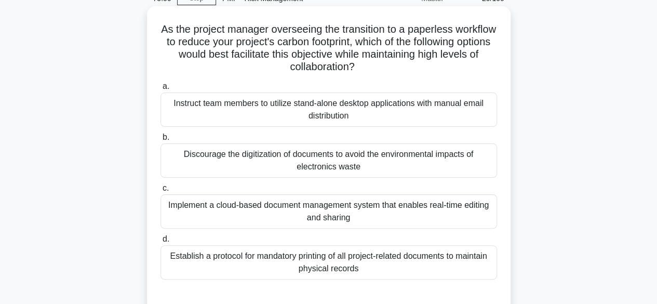
click at [348, 210] on div "Implement a cloud-based document management system that enables real-time editi…" at bounding box center [328, 211] width 336 height 34
click at [160, 192] on input "c. Implement a cloud-based document management system that enables real-time ed…" at bounding box center [160, 188] width 0 height 7
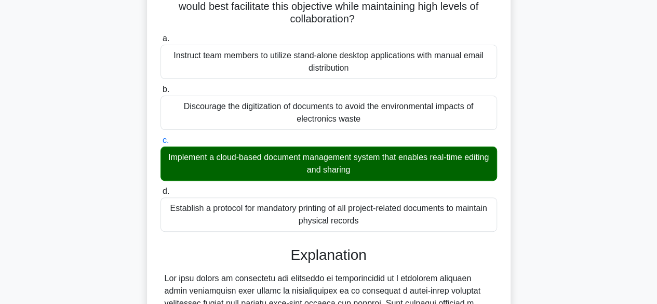
scroll to position [347, 0]
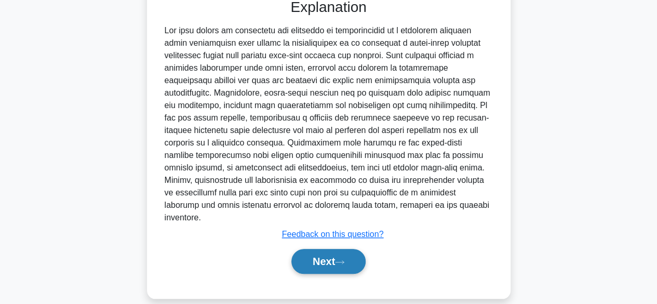
click at [337, 249] on button "Next" at bounding box center [328, 261] width 74 height 25
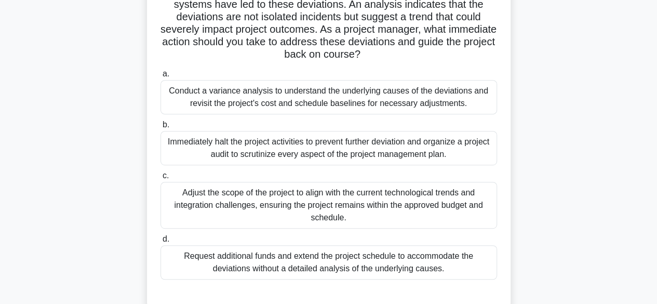
scroll to position [205, 0]
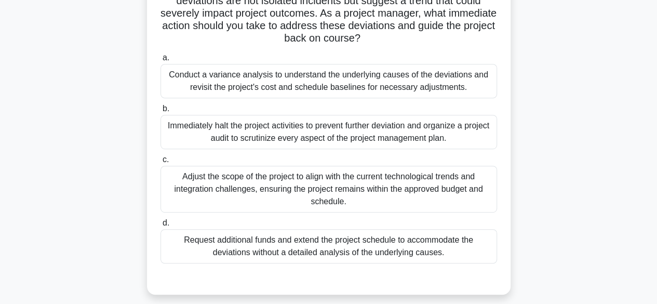
click at [328, 80] on div "Conduct a variance analysis to understand the underlying causes of the deviatio…" at bounding box center [328, 81] width 336 height 34
click at [160, 61] on input "a. Conduct a variance analysis to understand the underlying causes of the devia…" at bounding box center [160, 57] width 0 height 7
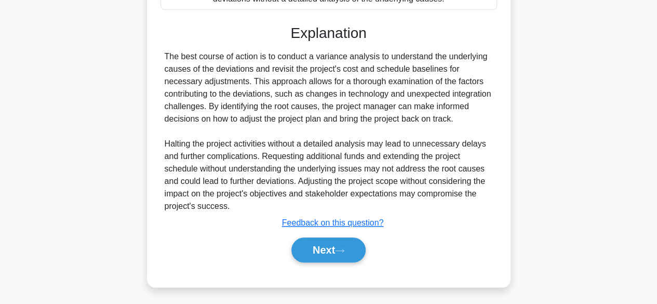
scroll to position [459, 0]
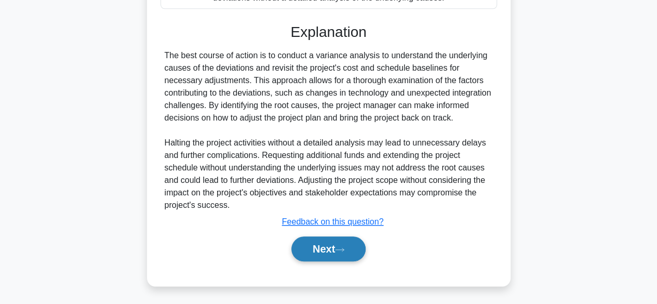
click at [324, 244] on button "Next" at bounding box center [328, 248] width 74 height 25
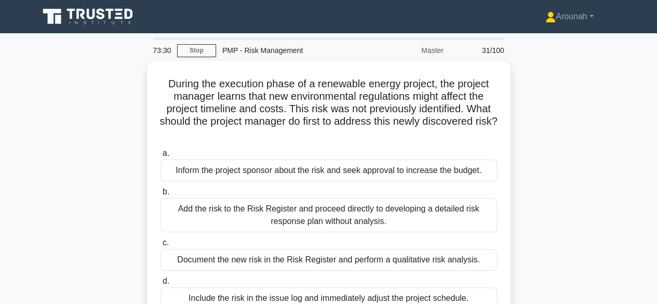
scroll to position [52, 0]
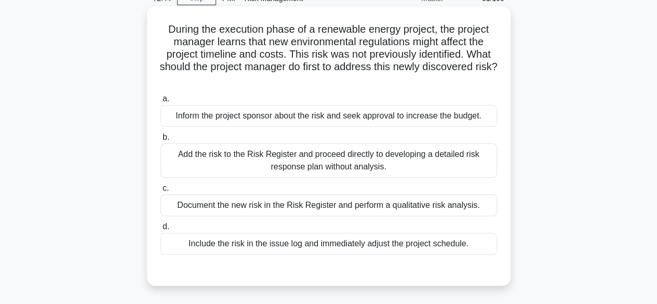
click at [397, 204] on div "Document the new risk in the Risk Register and perform a qualitative risk analy…" at bounding box center [328, 205] width 336 height 22
click at [160, 192] on input "c. Document the new risk in the Risk Register and perform a qualitative risk an…" at bounding box center [160, 188] width 0 height 7
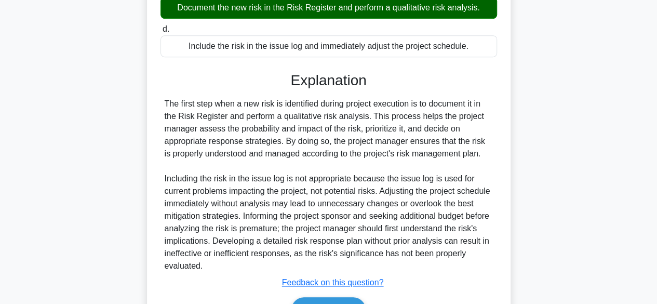
scroll to position [310, 0]
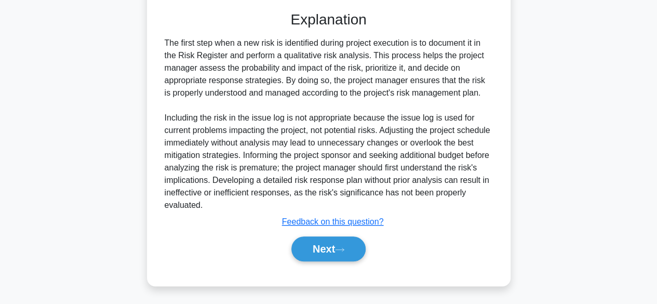
drag, startPoint x: 329, startPoint y: 242, endPoint x: 339, endPoint y: 234, distance: 12.9
click at [329, 243] on button "Next" at bounding box center [328, 248] width 74 height 25
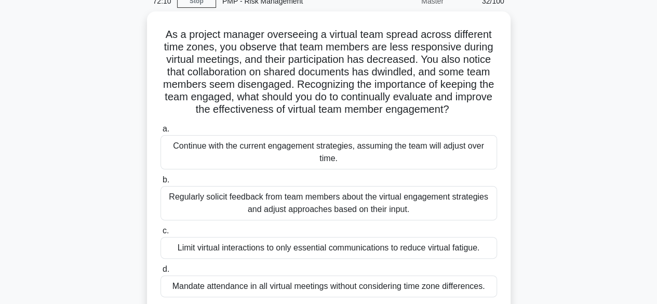
scroll to position [101, 0]
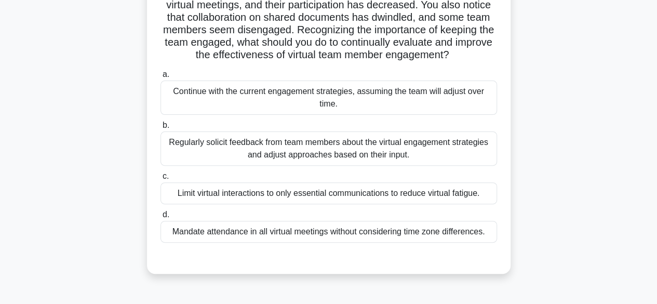
click at [418, 157] on div "Regularly solicit feedback from team members about the virtual engagement strat…" at bounding box center [328, 148] width 336 height 34
click at [160, 129] on input "b. Regularly solicit feedback from team members about the virtual engagement st…" at bounding box center [160, 125] width 0 height 7
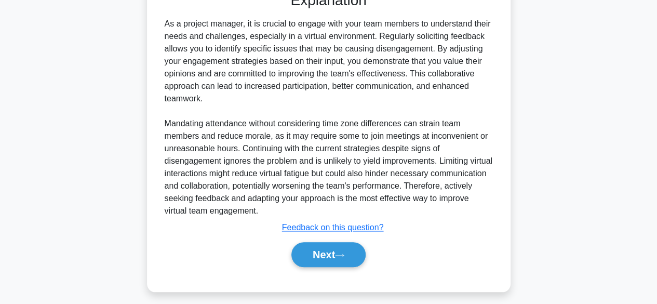
scroll to position [372, 0]
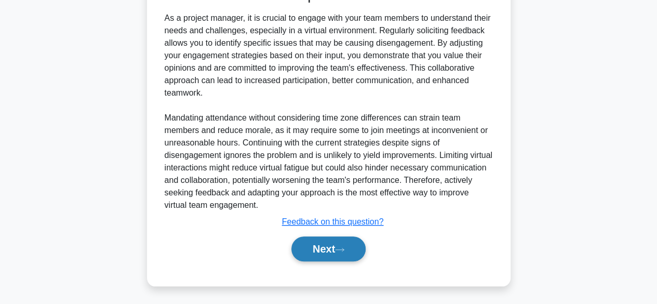
click at [330, 247] on button "Next" at bounding box center [328, 248] width 74 height 25
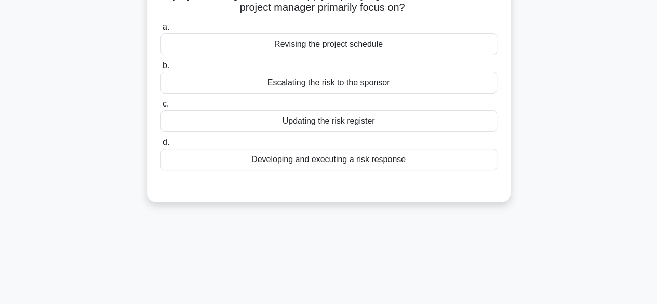
scroll to position [49, 0]
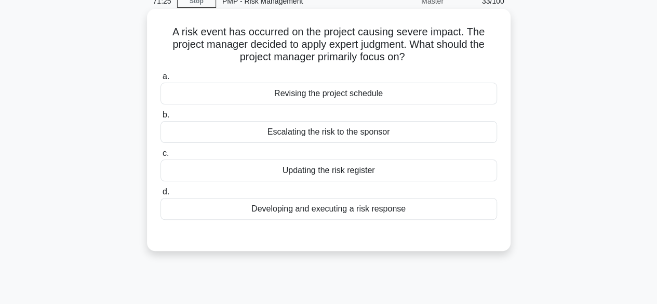
click at [361, 210] on div "Developing and executing a risk response" at bounding box center [328, 209] width 336 height 22
click at [160, 195] on input "d. Developing and executing a risk response" at bounding box center [160, 191] width 0 height 7
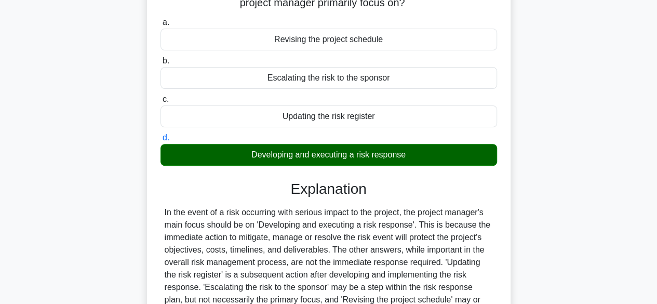
scroll to position [257, 0]
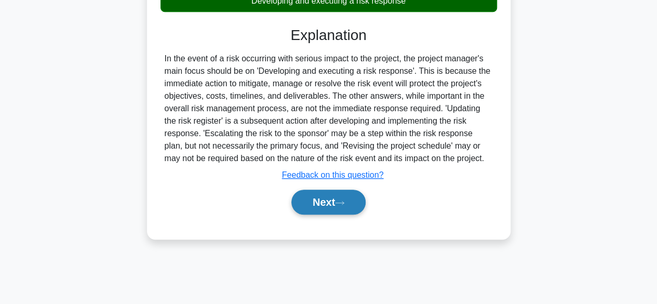
click at [312, 205] on button "Next" at bounding box center [328, 201] width 74 height 25
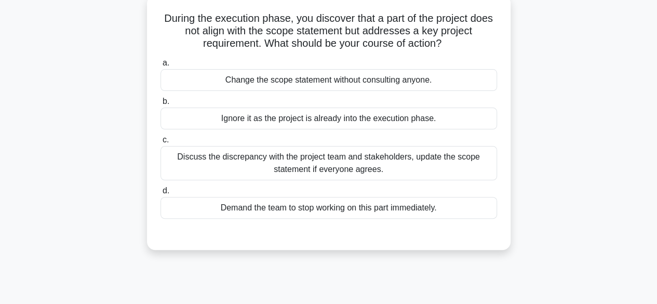
scroll to position [49, 0]
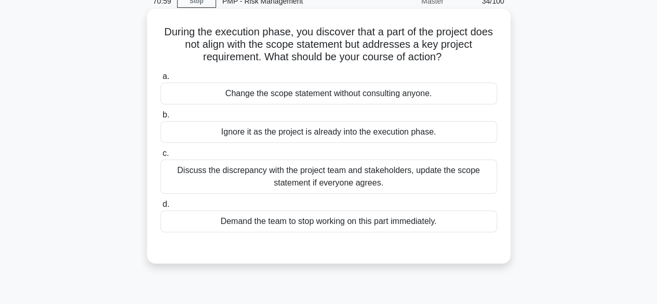
click at [291, 176] on div "Discuss the discrepancy with the project team and stakeholders, update the scop…" at bounding box center [328, 176] width 336 height 34
click at [160, 157] on input "c. Discuss the discrepancy with the project team and stakeholders, update the s…" at bounding box center [160, 153] width 0 height 7
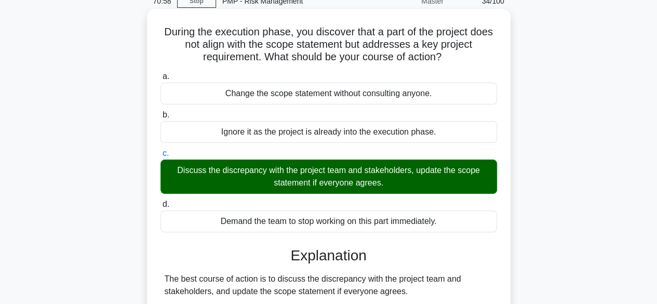
scroll to position [309, 0]
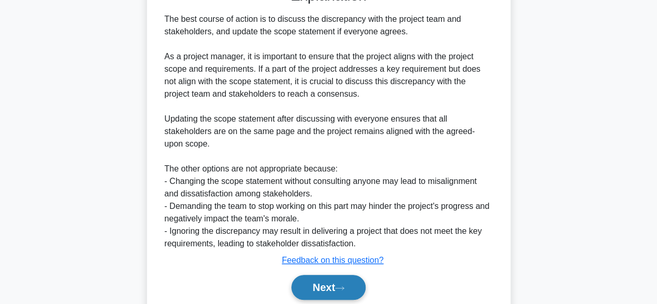
click at [320, 282] on button "Next" at bounding box center [328, 287] width 74 height 25
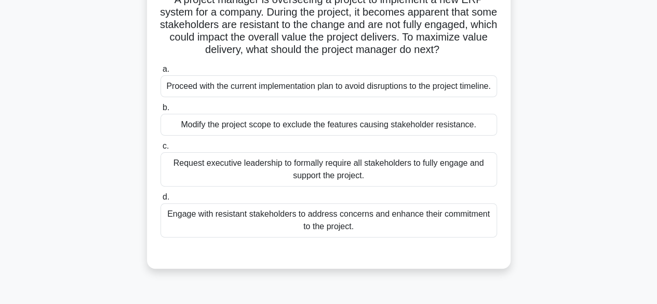
scroll to position [49, 0]
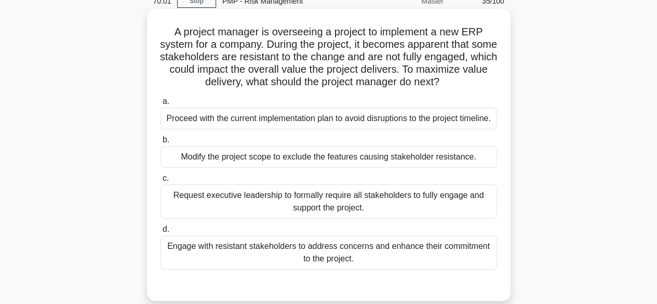
click at [420, 219] on div "Request executive leadership to formally require all stakeholders to fully enga…" at bounding box center [328, 201] width 336 height 34
click at [160, 182] on input "c. Request executive leadership to formally require all stakeholders to fully e…" at bounding box center [160, 178] width 0 height 7
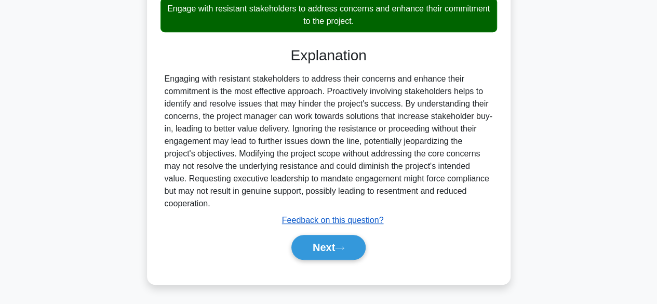
scroll to position [299, 0]
click at [322, 252] on button "Next" at bounding box center [328, 247] width 74 height 25
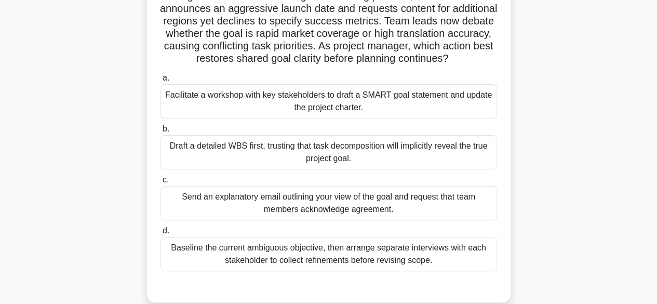
scroll to position [101, 0]
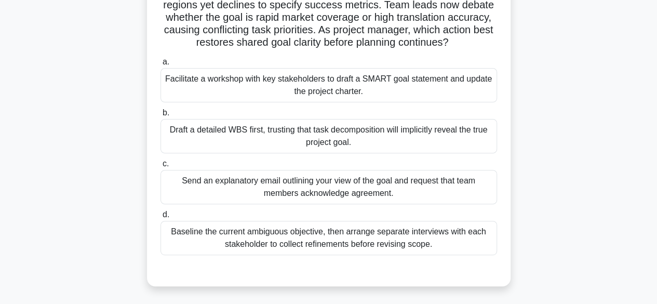
click at [392, 99] on div "Facilitate a workshop with key stakeholders to draft a SMART goal statement and…" at bounding box center [328, 85] width 336 height 34
click at [160, 65] on input "a. Facilitate a workshop with key stakeholders to draft a SMART goal statement …" at bounding box center [160, 62] width 0 height 7
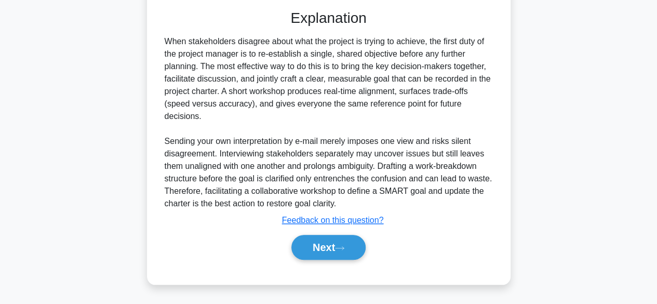
scroll to position [372, 0]
click at [336, 242] on button "Next" at bounding box center [328, 247] width 74 height 25
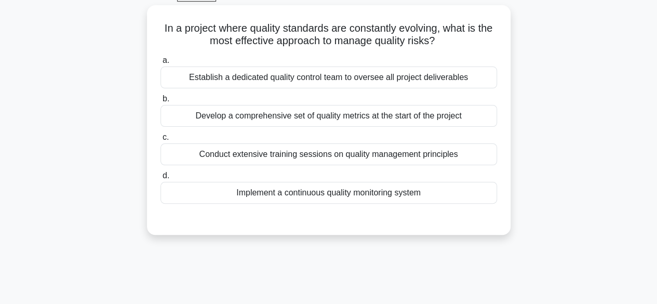
scroll to position [0, 0]
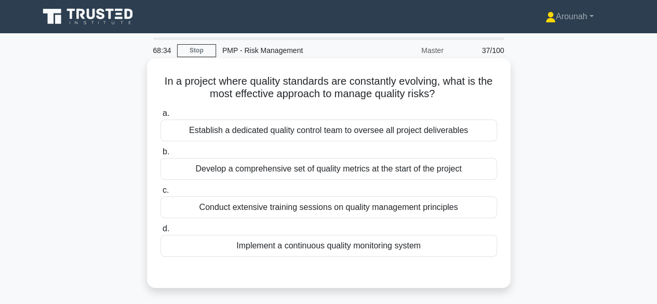
click at [375, 245] on div "Implement a continuous quality monitoring system" at bounding box center [328, 246] width 336 height 22
click at [160, 232] on input "d. Implement a continuous quality monitoring system" at bounding box center [160, 228] width 0 height 7
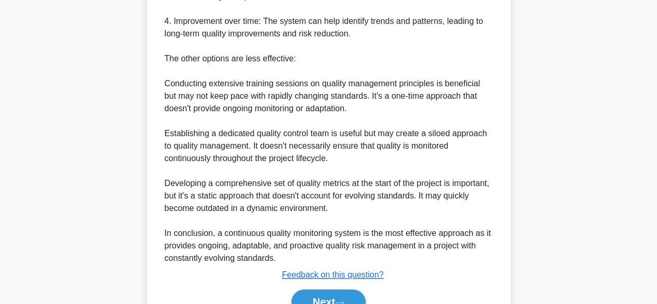
scroll to position [467, 0]
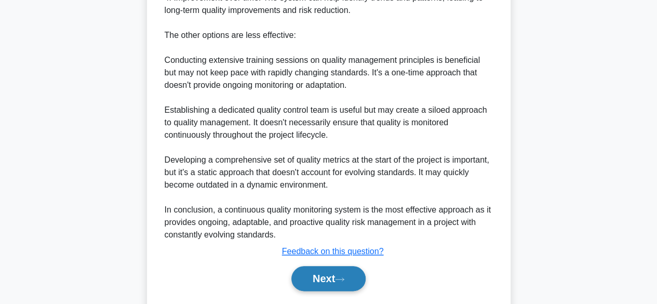
click at [308, 268] on button "Next" at bounding box center [328, 278] width 74 height 25
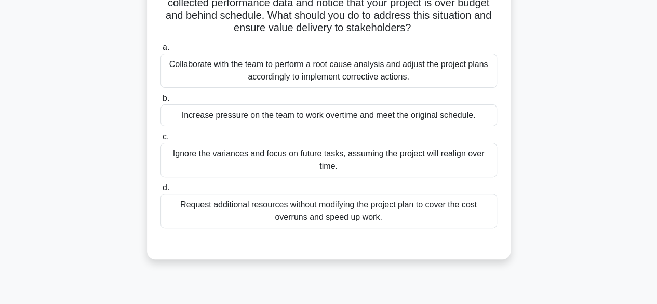
scroll to position [49, 0]
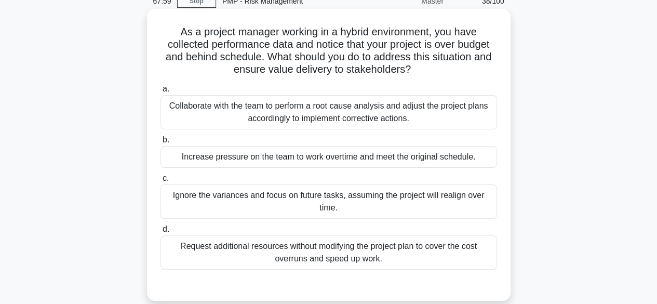
drag, startPoint x: 370, startPoint y: 110, endPoint x: 379, endPoint y: 110, distance: 9.3
click at [370, 110] on div "Collaborate with the team to perform a root cause analysis and adjust the proje…" at bounding box center [328, 112] width 336 height 34
click at [160, 92] on input "a. Collaborate with the team to perform a root cause analysis and adjust the pr…" at bounding box center [160, 89] width 0 height 7
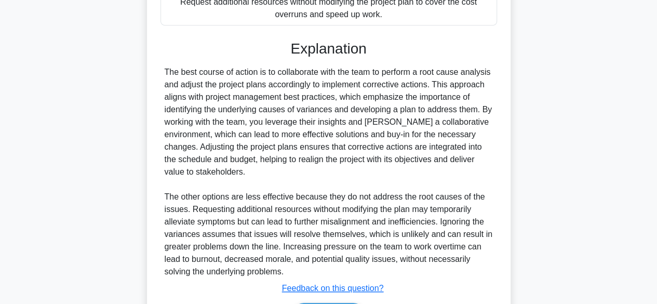
scroll to position [360, 0]
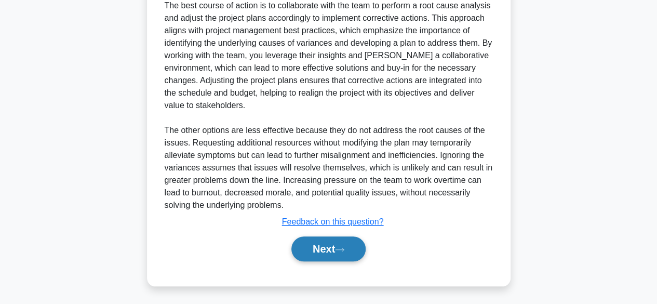
click at [311, 247] on button "Next" at bounding box center [328, 248] width 74 height 25
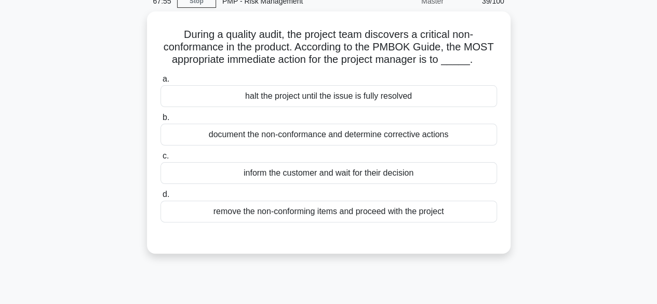
scroll to position [0, 0]
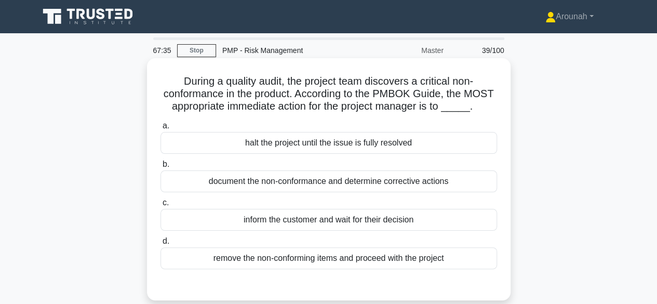
click at [389, 179] on div "document the non-conformance and determine corrective actions" at bounding box center [328, 181] width 336 height 22
click at [160, 168] on input "b. document the non-conformance and determine corrective actions" at bounding box center [160, 164] width 0 height 7
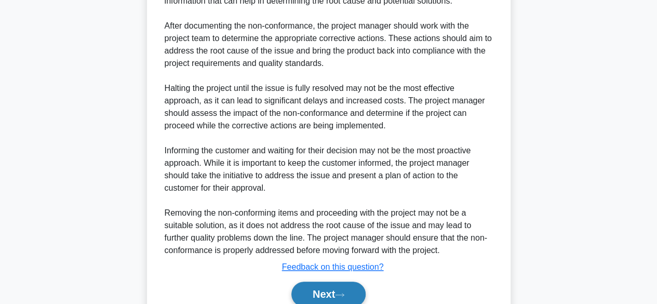
scroll to position [434, 0]
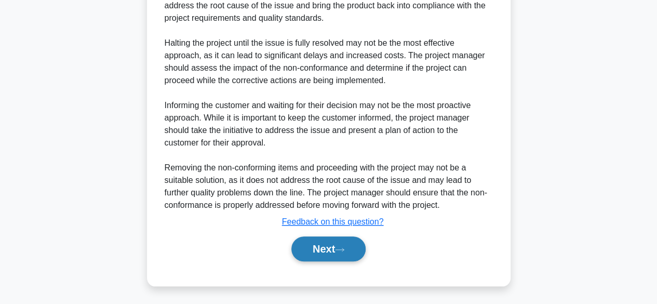
click at [329, 251] on button "Next" at bounding box center [328, 248] width 74 height 25
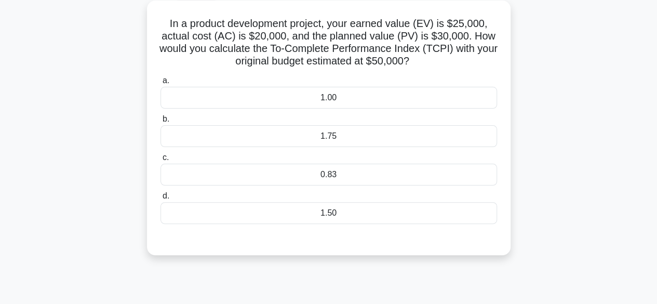
scroll to position [49, 0]
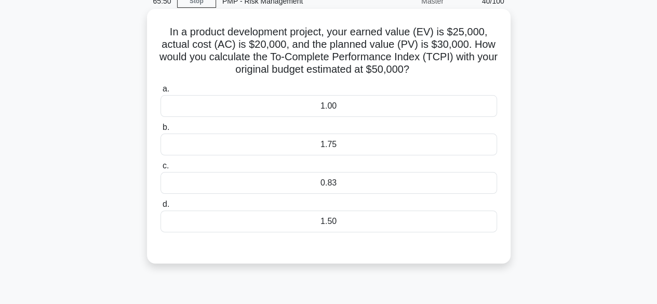
click at [389, 183] on div "0.83" at bounding box center [328, 183] width 336 height 22
click at [160, 169] on input "c. 0.83" at bounding box center [160, 165] width 0 height 7
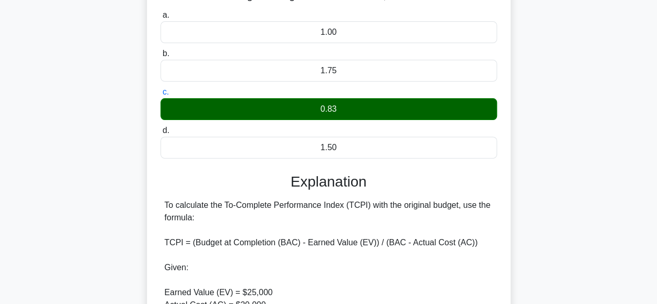
scroll to position [360, 0]
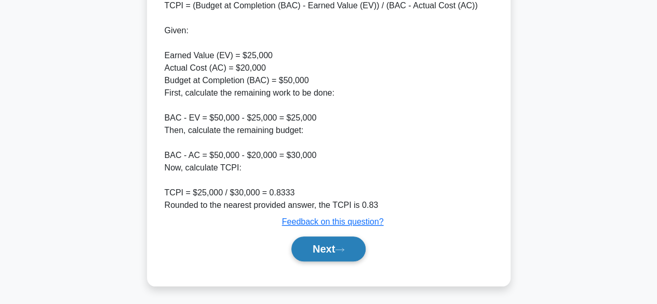
click at [313, 245] on button "Next" at bounding box center [328, 248] width 74 height 25
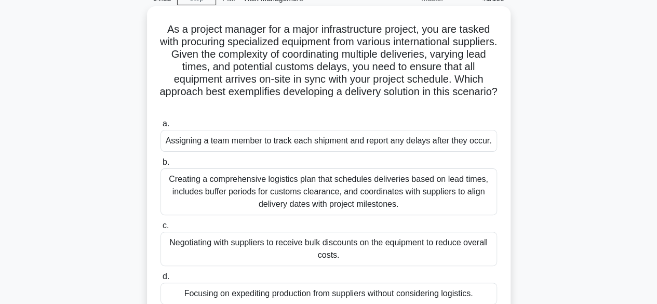
scroll to position [104, 0]
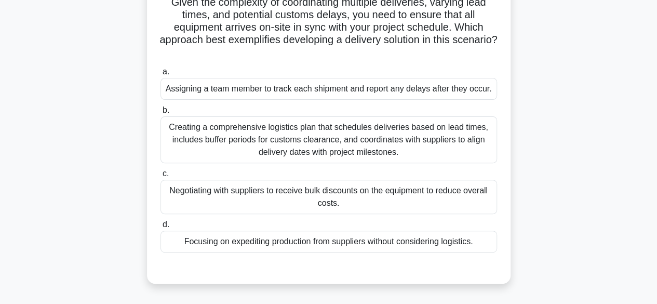
click at [353, 150] on div "Creating a comprehensive logistics plan that schedules deliveries based on lead…" at bounding box center [328, 139] width 336 height 47
click at [421, 145] on div "Creating a comprehensive logistics plan that schedules deliveries based on lead…" at bounding box center [328, 139] width 336 height 47
click at [160, 114] on input "b. Creating a comprehensive logistics plan that schedules deliveries based on l…" at bounding box center [160, 110] width 0 height 7
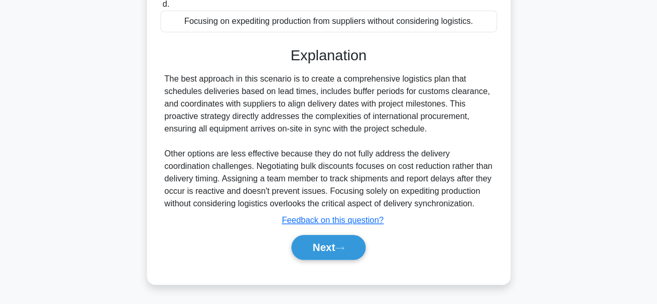
scroll to position [335, 0]
click at [349, 245] on button "Next" at bounding box center [328, 247] width 74 height 25
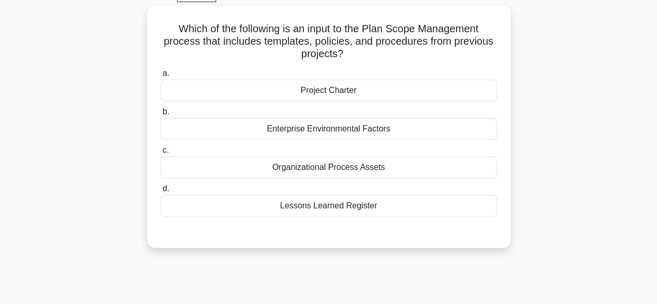
scroll to position [49, 0]
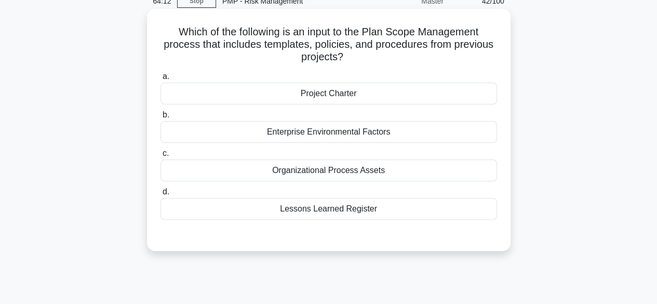
click at [355, 212] on div "Lessons Learned Register" at bounding box center [328, 209] width 336 height 22
click at [160, 195] on input "d. Lessons Learned Register" at bounding box center [160, 191] width 0 height 7
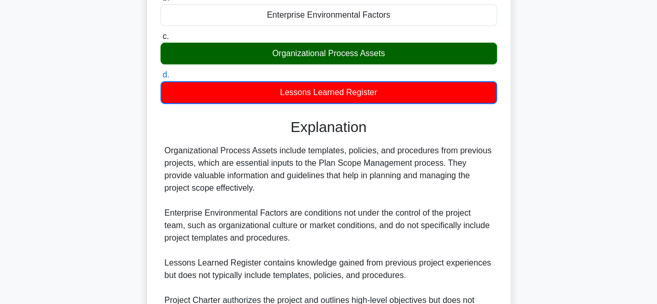
scroll to position [274, 0]
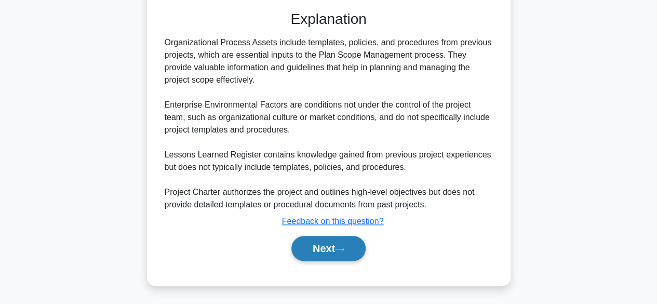
click at [344, 251] on icon at bounding box center [339, 249] width 9 height 6
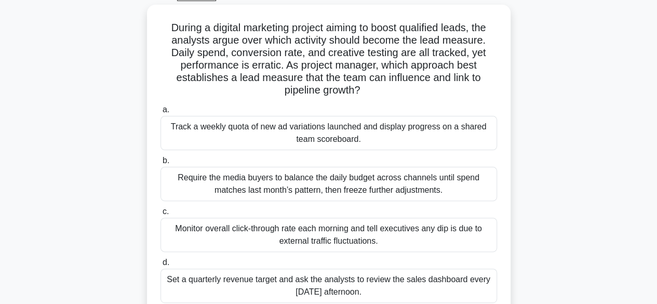
scroll to position [49, 0]
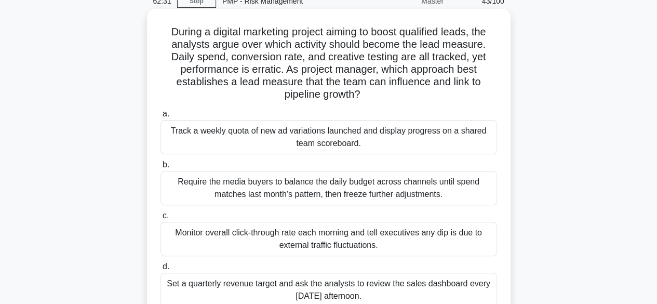
click at [353, 127] on div "Track a weekly quota of new ad variations launched and display progress on a sh…" at bounding box center [328, 137] width 336 height 34
click at [160, 117] on input "a. Track a weekly quota of new ad variations launched and display progress on a…" at bounding box center [160, 114] width 0 height 7
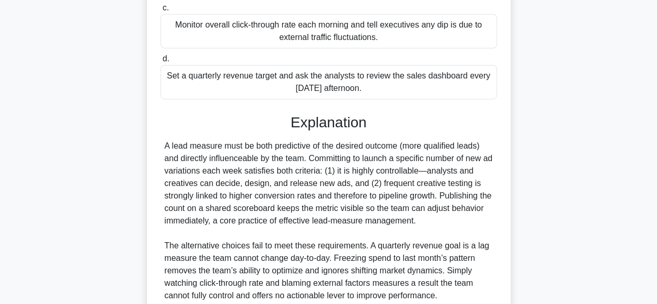
scroll to position [347, 0]
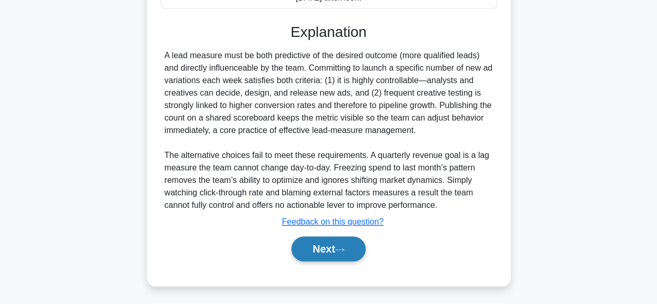
click at [331, 242] on button "Next" at bounding box center [328, 248] width 74 height 25
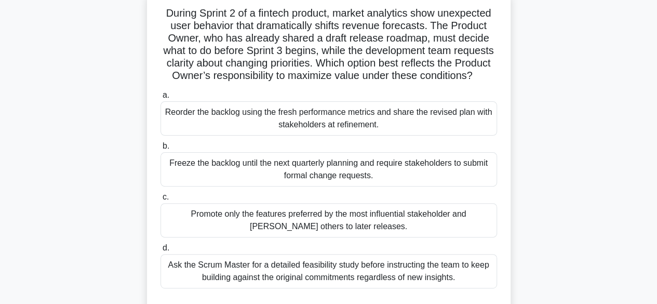
scroll to position [52, 0]
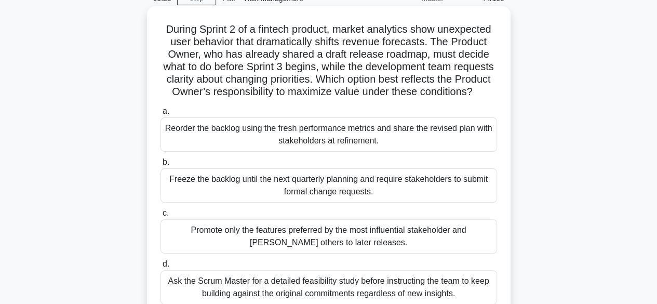
click at [429, 151] on div "Reorder the backlog using the fresh performance metrics and share the revised p…" at bounding box center [328, 134] width 336 height 34
click at [160, 115] on input "a. Reorder the backlog using the fresh performance metrics and share the revise…" at bounding box center [160, 111] width 0 height 7
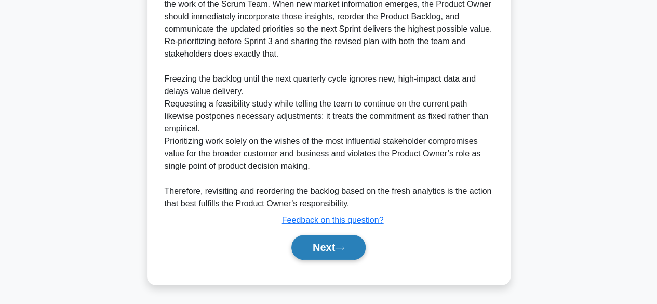
click at [332, 249] on button "Next" at bounding box center [328, 247] width 74 height 25
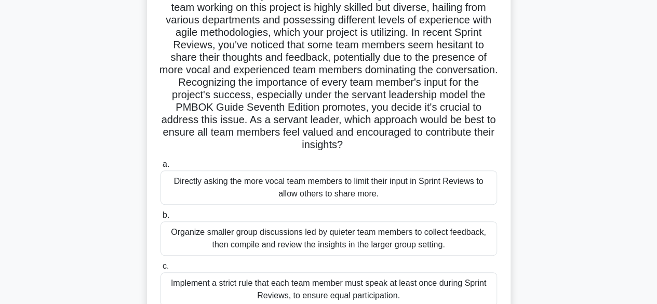
scroll to position [153, 0]
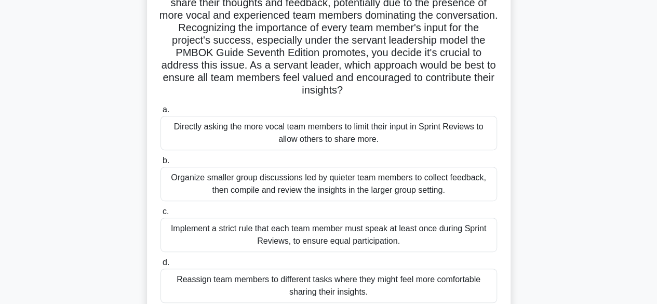
click at [388, 233] on div "Implement a strict rule that each team member must speak at least once during S…" at bounding box center [328, 234] width 336 height 34
click at [160, 215] on input "c. Implement a strict rule that each team member must speak at least once durin…" at bounding box center [160, 211] width 0 height 7
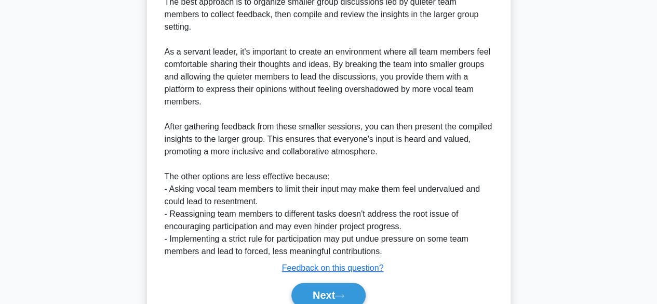
scroll to position [536, 0]
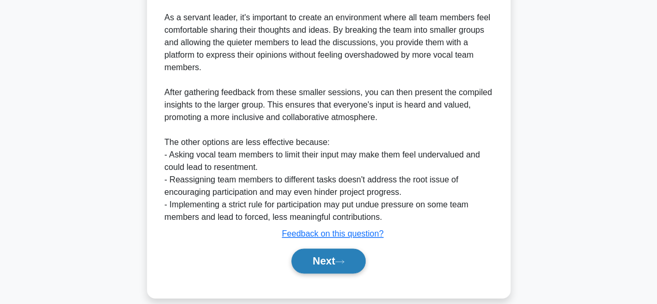
click at [337, 254] on button "Next" at bounding box center [328, 260] width 74 height 25
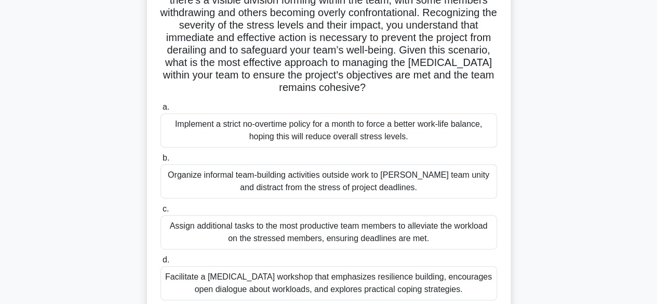
scroll to position [208, 0]
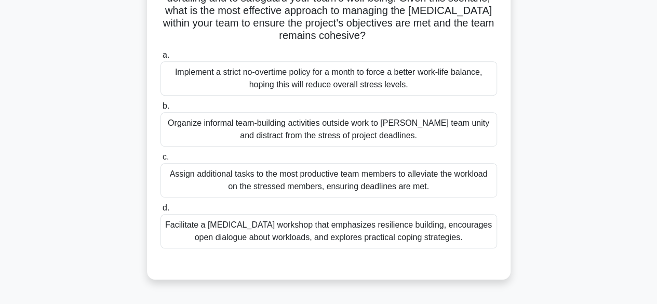
click at [377, 234] on div "Facilitate a stress management workshop that emphasizes resilience building, en…" at bounding box center [328, 231] width 336 height 34
click at [160, 211] on input "d. Facilitate a stress management workshop that emphasizes resilience building,…" at bounding box center [160, 207] width 0 height 7
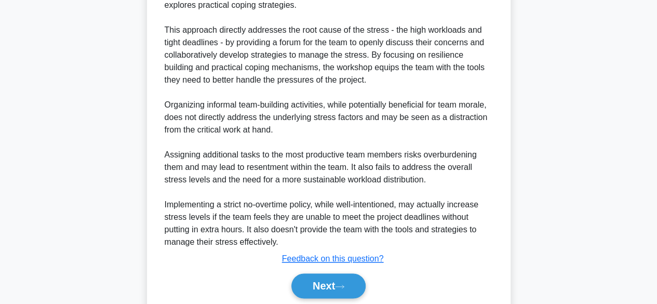
scroll to position [559, 0]
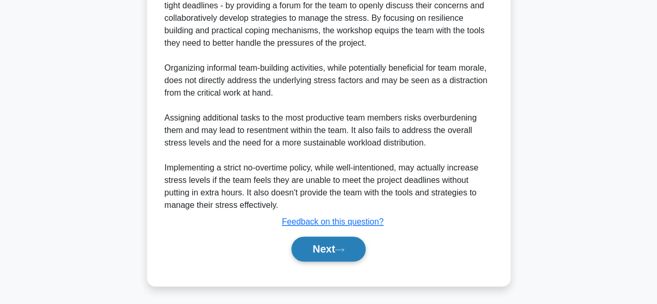
click at [331, 252] on button "Next" at bounding box center [328, 248] width 74 height 25
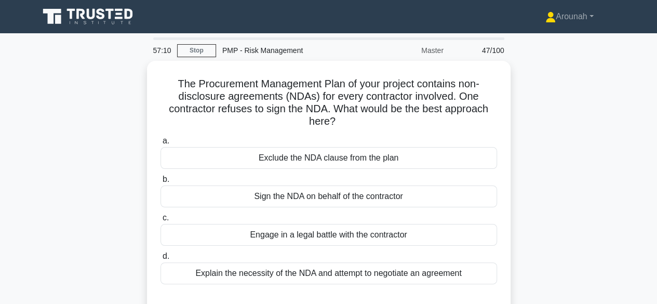
scroll to position [52, 0]
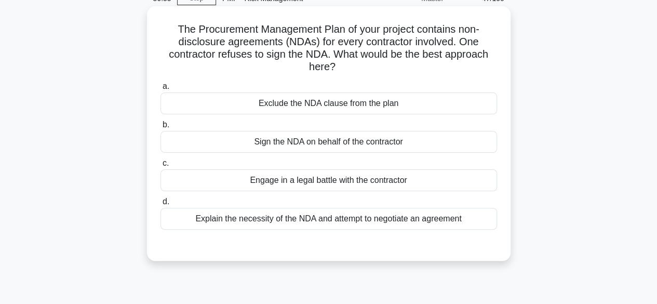
click at [397, 221] on div "Explain the necessity of the NDA and attempt to negotiate an agreement" at bounding box center [328, 219] width 336 height 22
click at [160, 205] on input "d. Explain the necessity of the NDA and attempt to negotiate an agreement" at bounding box center [160, 201] width 0 height 7
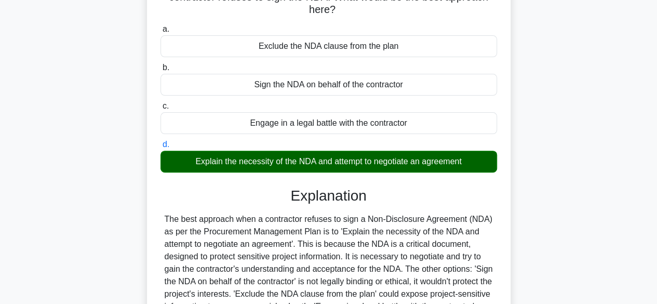
scroll to position [257, 0]
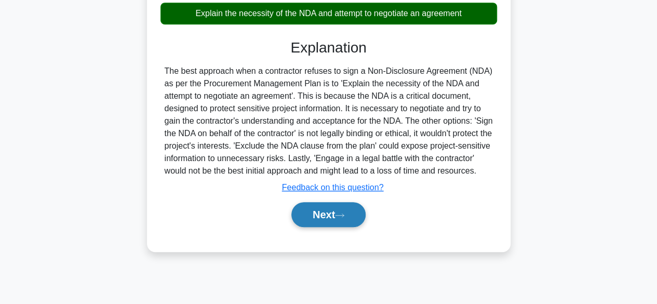
drag, startPoint x: 351, startPoint y: 228, endPoint x: 358, endPoint y: 227, distance: 7.3
click at [356, 227] on button "Next" at bounding box center [328, 214] width 74 height 25
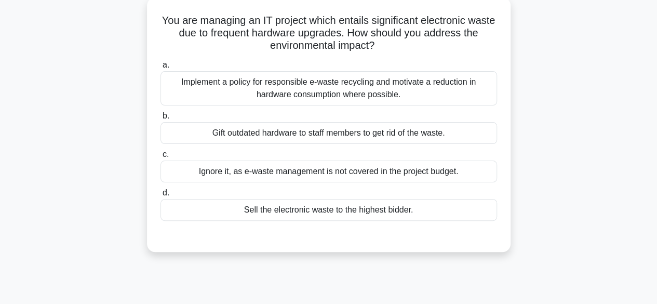
scroll to position [49, 0]
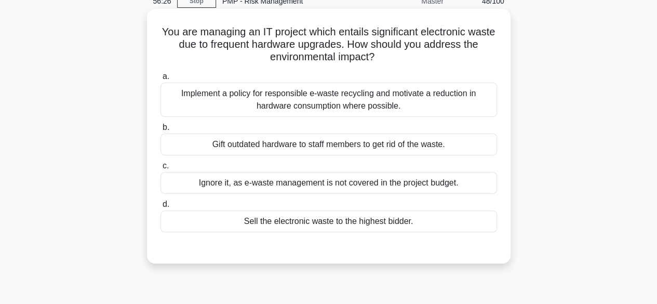
drag, startPoint x: 384, startPoint y: 104, endPoint x: 415, endPoint y: 107, distance: 31.8
click at [385, 104] on div "Implement a policy for responsible e-waste recycling and motivate a reduction i…" at bounding box center [328, 100] width 336 height 34
click at [160, 80] on input "a. Implement a policy for responsible e-waste recycling and motivate a reductio…" at bounding box center [160, 76] width 0 height 7
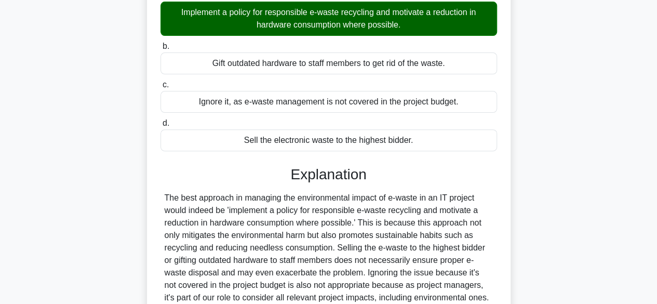
scroll to position [257, 0]
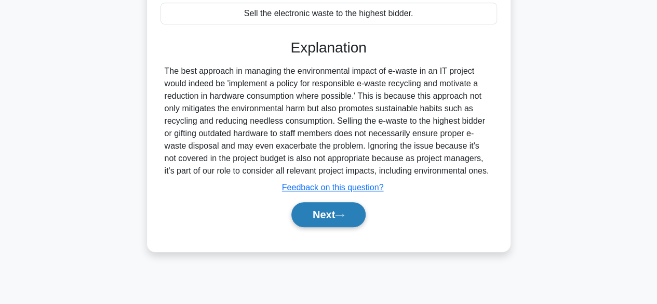
click at [325, 217] on button "Next" at bounding box center [328, 214] width 74 height 25
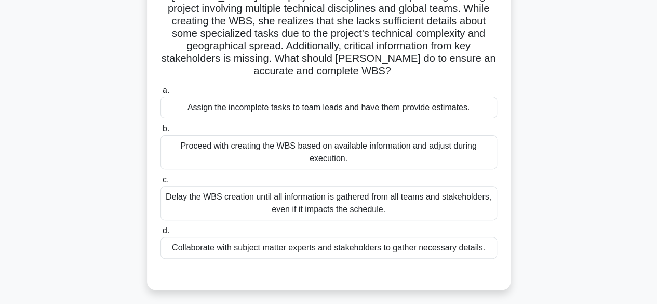
scroll to position [104, 0]
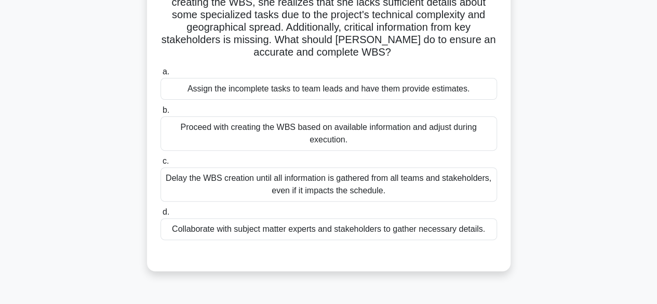
click at [450, 231] on div "Collaborate with subject matter experts and stakeholders to gather necessary de…" at bounding box center [328, 229] width 336 height 22
click at [160, 215] on input "d. Collaborate with subject matter experts and stakeholders to gather necessary…" at bounding box center [160, 212] width 0 height 7
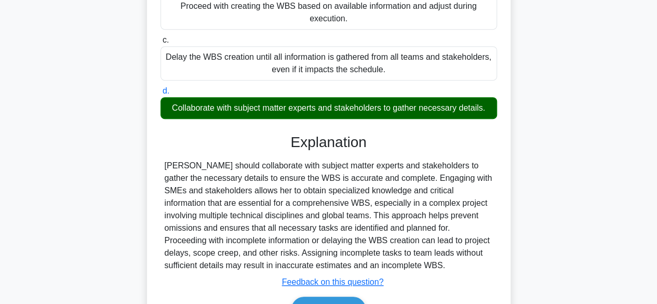
scroll to position [285, 0]
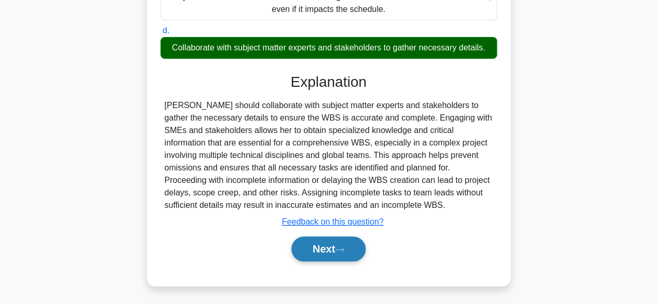
click at [357, 252] on button "Next" at bounding box center [328, 248] width 74 height 25
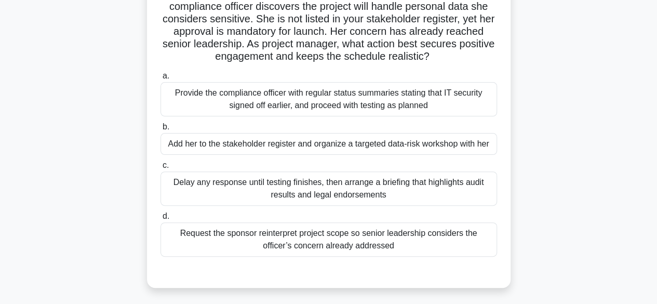
scroll to position [104, 0]
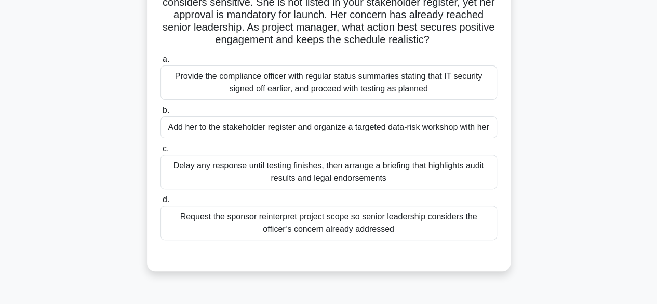
click at [345, 127] on div "Add her to the stakeholder register and organize a targeted data-risk workshop …" at bounding box center [328, 127] width 336 height 22
click at [160, 114] on input "b. Add her to the stakeholder register and organize a targeted data-risk worksh…" at bounding box center [160, 110] width 0 height 7
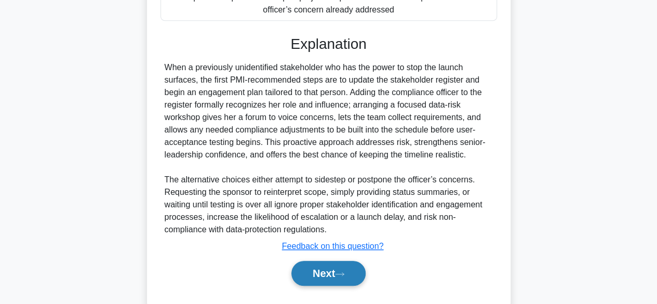
scroll to position [360, 0]
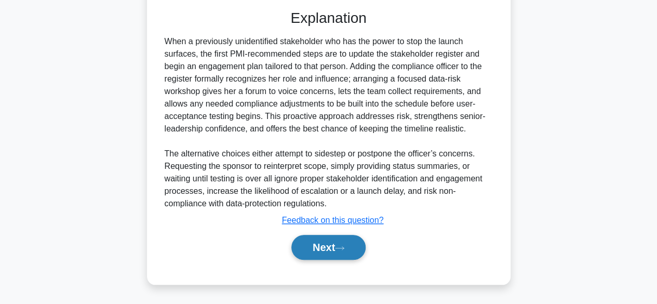
click at [317, 242] on button "Next" at bounding box center [328, 247] width 74 height 25
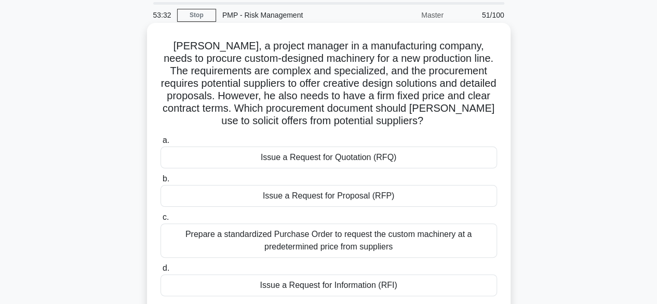
scroll to position [52, 0]
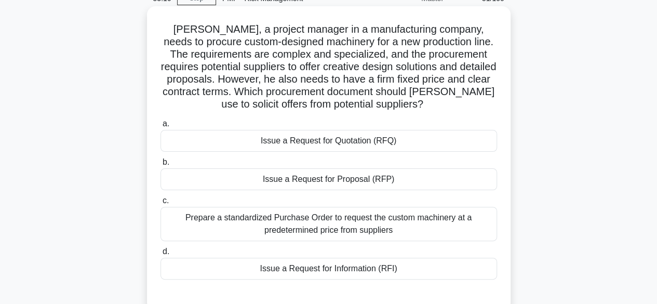
click at [351, 182] on div "Issue a Request for Proposal (RFP)" at bounding box center [328, 179] width 336 height 22
click at [160, 166] on input "b. Issue a Request for Proposal (RFP)" at bounding box center [160, 162] width 0 height 7
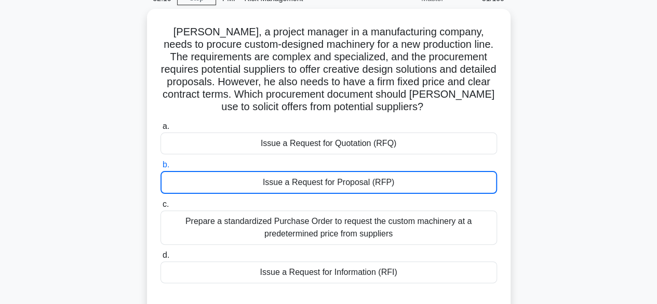
click at [84, 75] on div "Alex, a project manager in a manufacturing company, needs to procure custom-des…" at bounding box center [329, 168] width 592 height 318
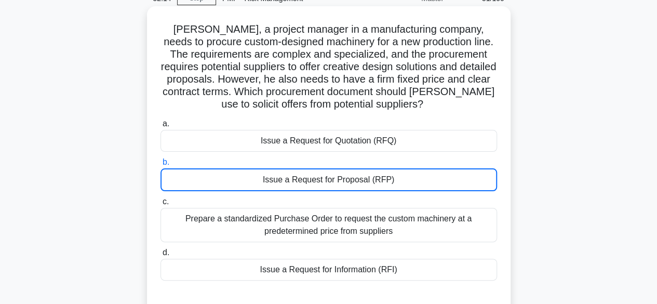
click at [230, 183] on div "Issue a Request for Proposal (RFP)" at bounding box center [328, 179] width 336 height 23
click at [160, 166] on input "b. Issue a Request for Proposal (RFP)" at bounding box center [160, 162] width 0 height 7
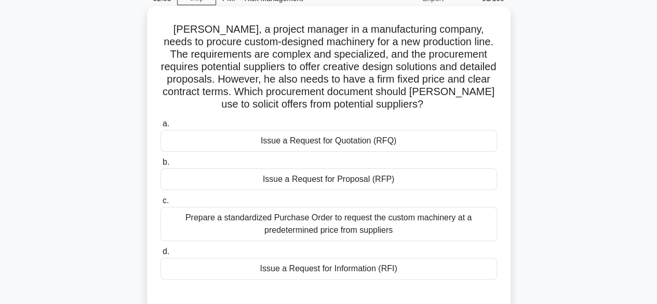
click at [383, 181] on div "Issue a Request for Proposal (RFP)" at bounding box center [328, 179] width 336 height 22
click at [160, 166] on input "b. Issue a Request for Proposal (RFP)" at bounding box center [160, 162] width 0 height 7
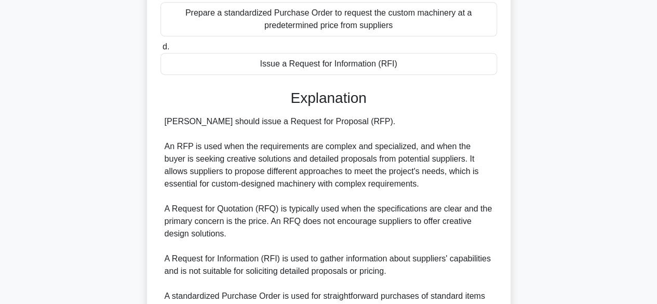
scroll to position [363, 0]
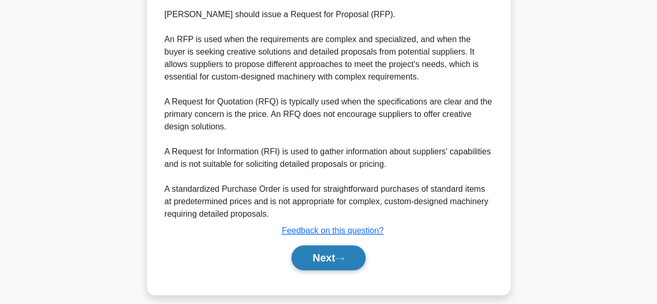
click at [312, 255] on button "Next" at bounding box center [328, 257] width 74 height 25
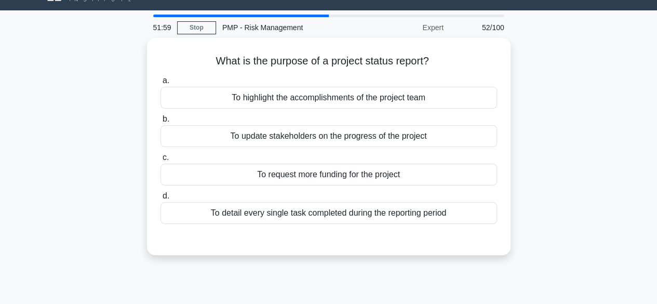
scroll to position [0, 0]
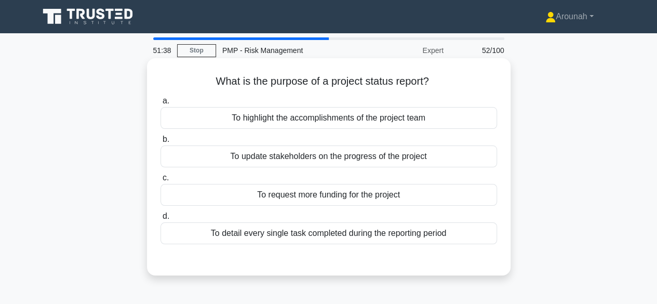
click at [338, 160] on div "To update stakeholders on the progress of the project" at bounding box center [328, 156] width 336 height 22
click at [160, 143] on input "b. To update stakeholders on the progress of the project" at bounding box center [160, 139] width 0 height 7
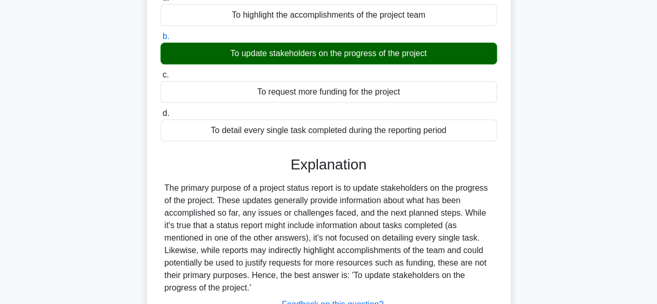
scroll to position [208, 0]
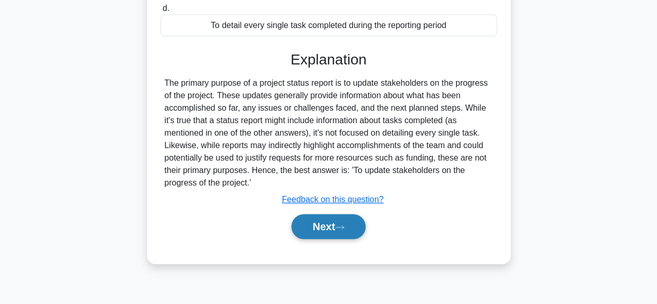
click at [329, 234] on button "Next" at bounding box center [328, 226] width 74 height 25
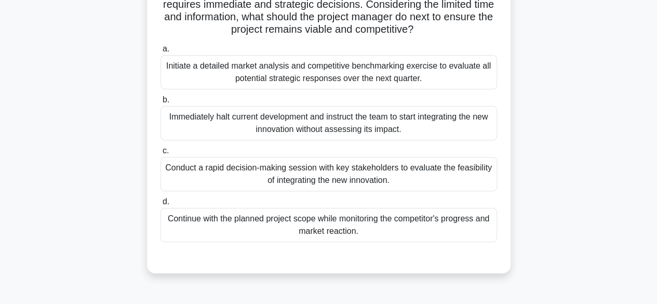
scroll to position [156, 0]
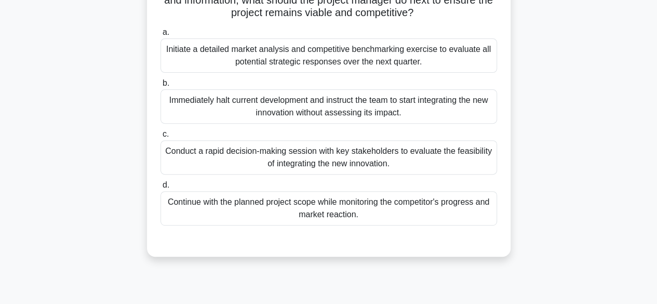
click at [417, 174] on div "Conduct a rapid decision-making session with key stakeholders to evaluate the f…" at bounding box center [328, 157] width 336 height 34
click at [160, 138] on input "c. Conduct a rapid decision-making session with key stakeholders to evaluate th…" at bounding box center [160, 134] width 0 height 7
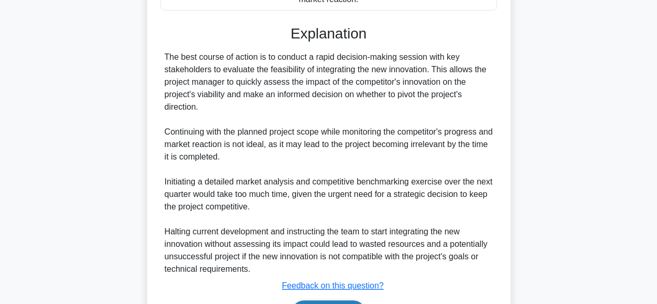
scroll to position [447, 0]
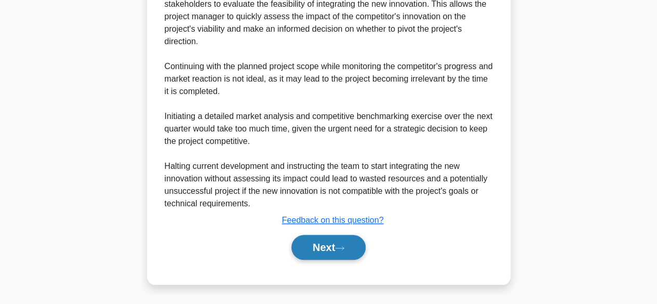
click at [322, 244] on button "Next" at bounding box center [328, 247] width 74 height 25
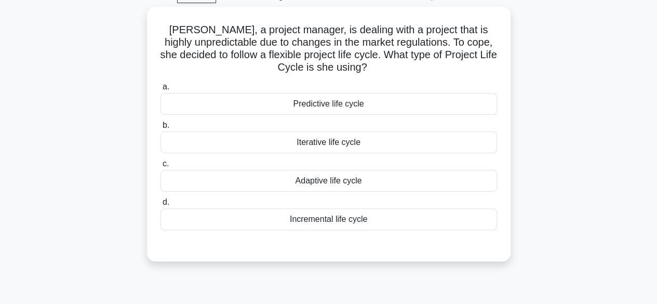
scroll to position [49, 0]
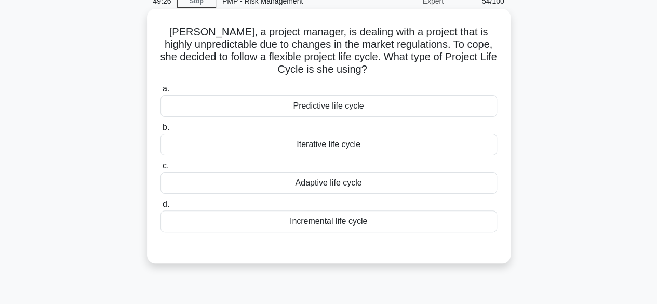
click at [335, 183] on div "Adaptive life cycle" at bounding box center [328, 183] width 336 height 22
click at [160, 169] on input "c. Adaptive life cycle" at bounding box center [160, 165] width 0 height 7
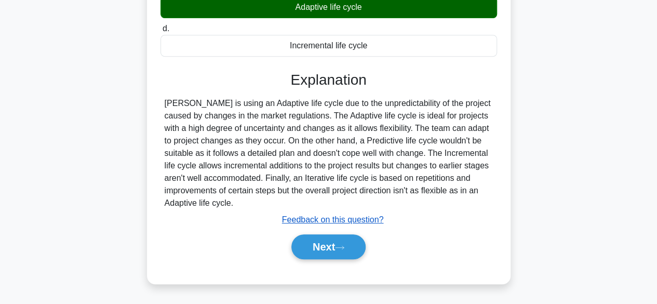
scroll to position [257, 0]
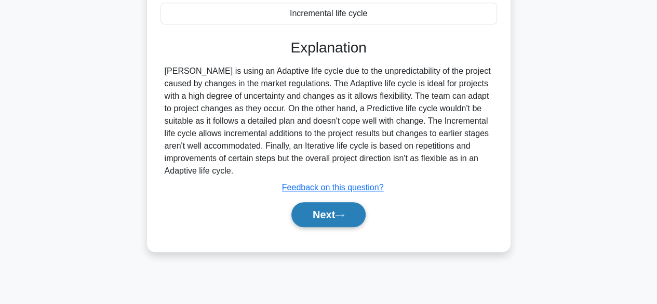
click at [305, 209] on button "Next" at bounding box center [328, 214] width 74 height 25
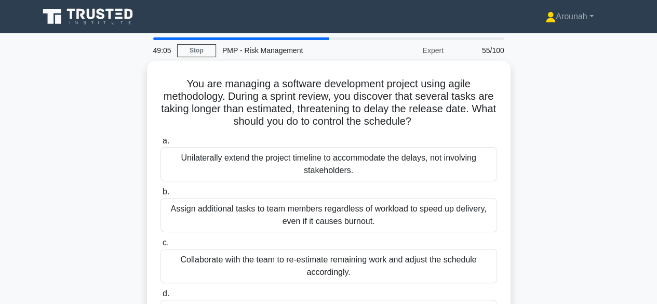
scroll to position [52, 0]
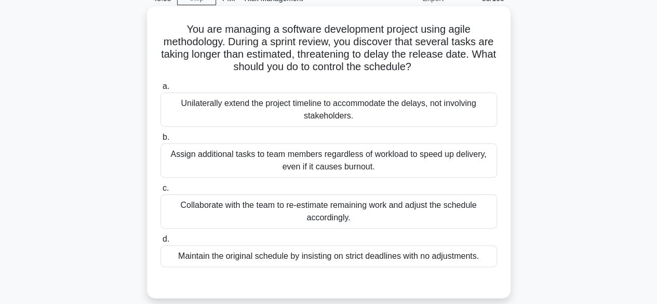
click at [394, 214] on div "Collaborate with the team to re-estimate remaining work and adjust the schedule…" at bounding box center [328, 211] width 336 height 34
click at [160, 192] on input "c. Collaborate with the team to re-estimate remaining work and adjust the sched…" at bounding box center [160, 188] width 0 height 7
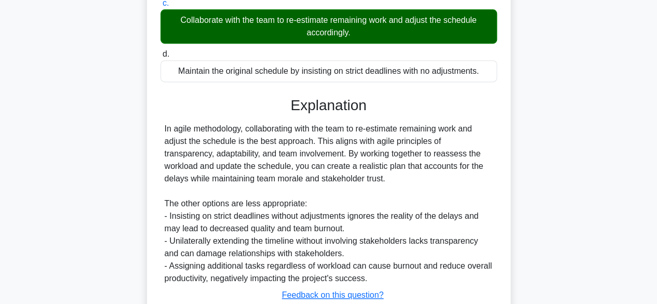
scroll to position [310, 0]
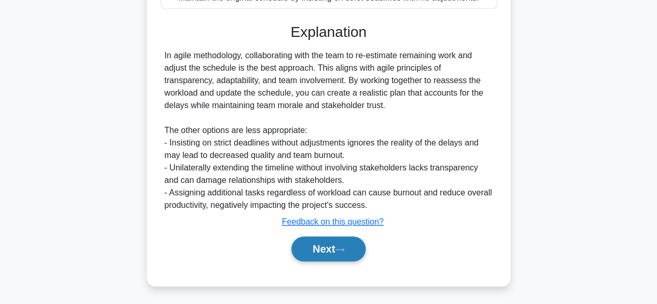
click at [352, 243] on button "Next" at bounding box center [328, 248] width 74 height 25
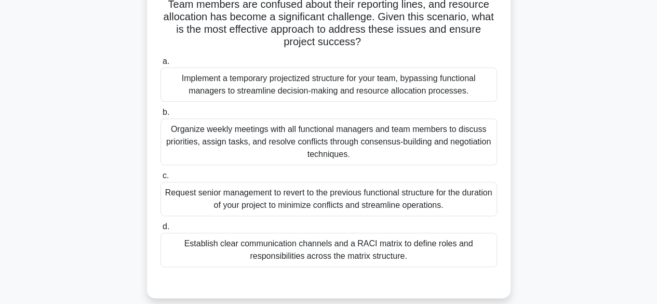
scroll to position [156, 0]
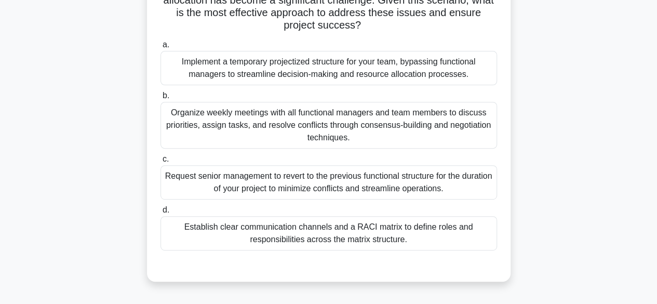
click at [433, 234] on div "Establish clear communication channels and a RACI matrix to define roles and re…" at bounding box center [328, 233] width 336 height 34
click at [160, 213] on input "d. Establish clear communication channels and a RACI matrix to define roles and…" at bounding box center [160, 210] width 0 height 7
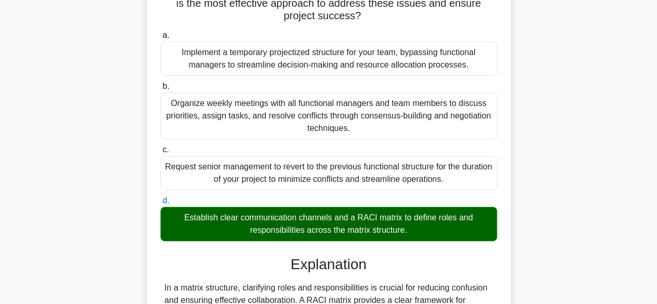
scroll to position [310, 0]
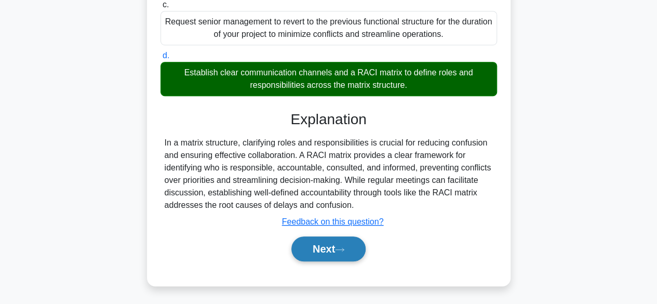
click at [342, 251] on button "Next" at bounding box center [328, 248] width 74 height 25
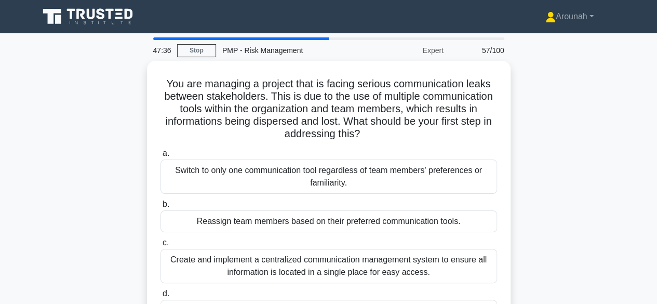
scroll to position [52, 0]
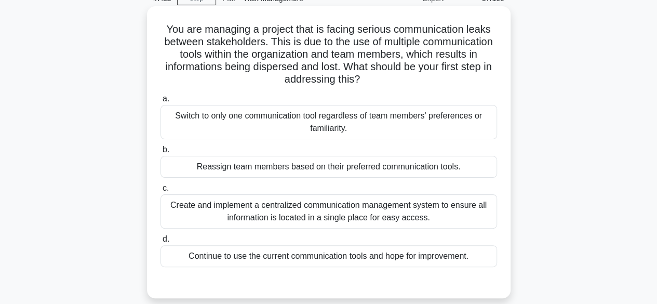
click at [434, 217] on div "Create and implement a centralized communication management system to ensure al…" at bounding box center [328, 211] width 336 height 34
click at [160, 192] on input "c. Create and implement a centralized communication management system to ensure…" at bounding box center [160, 188] width 0 height 7
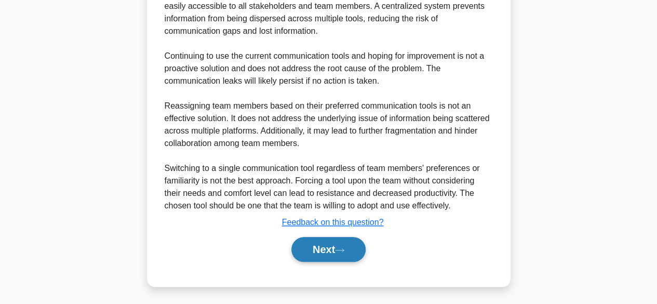
scroll to position [385, 0]
click at [344, 247] on icon at bounding box center [339, 250] width 9 height 6
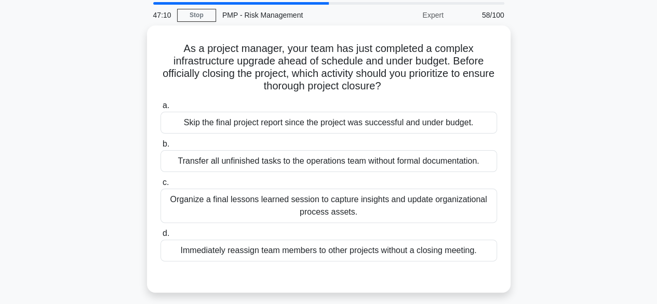
scroll to position [52, 0]
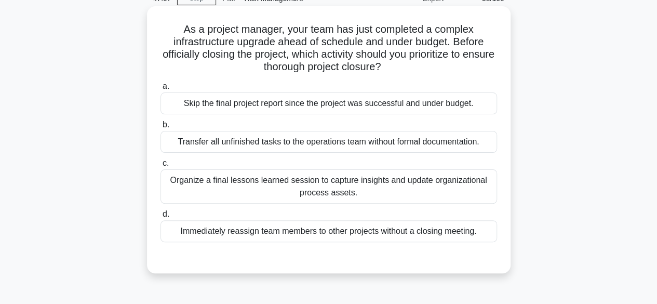
click at [452, 192] on div "Organize a final lessons learned session to capture insights and update organiz…" at bounding box center [328, 186] width 336 height 34
click at [160, 167] on input "c. Organize a final lessons learned session to capture insights and update orga…" at bounding box center [160, 163] width 0 height 7
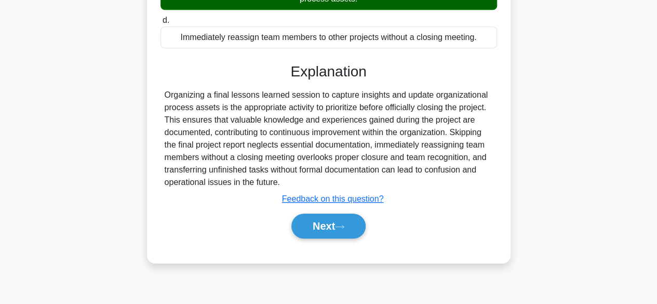
scroll to position [257, 0]
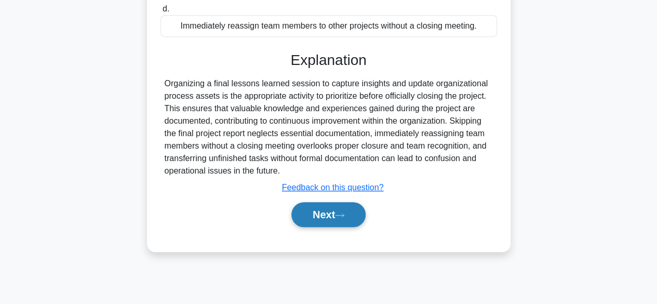
click at [351, 208] on button "Next" at bounding box center [328, 214] width 74 height 25
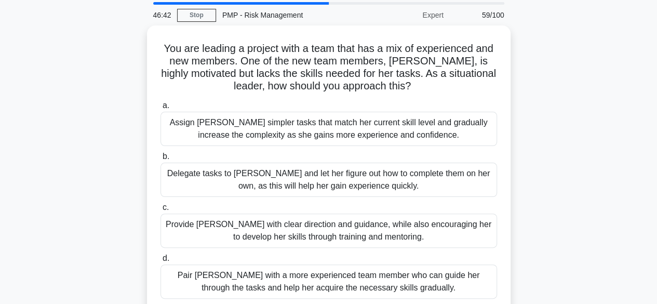
scroll to position [52, 0]
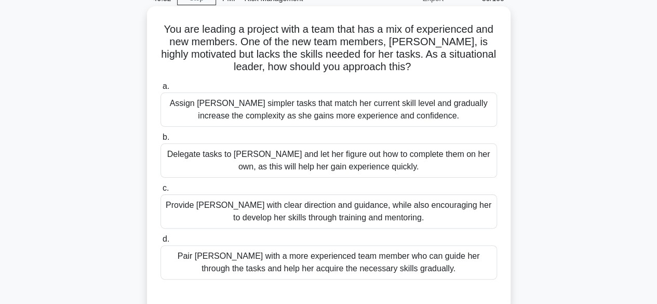
click at [429, 215] on div "Provide Sarah with clear direction and guidance, while also encouraging her to …" at bounding box center [328, 211] width 336 height 34
click at [160, 192] on input "c. Provide Sarah with clear direction and guidance, while also encouraging her …" at bounding box center [160, 188] width 0 height 7
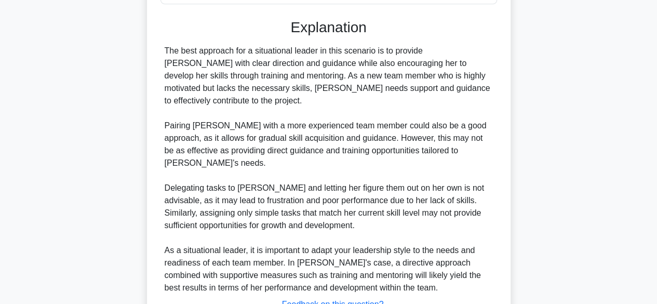
scroll to position [385, 0]
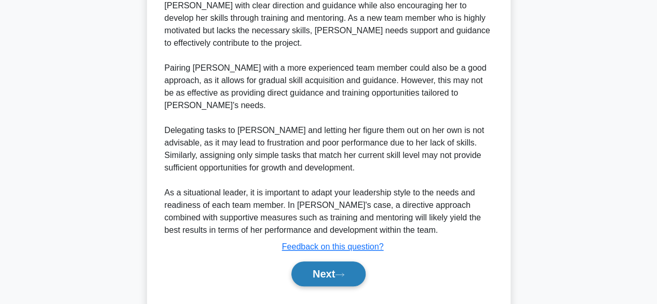
click at [323, 261] on button "Next" at bounding box center [328, 273] width 74 height 25
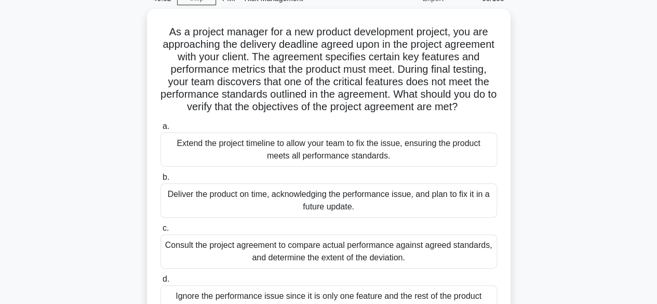
scroll to position [104, 0]
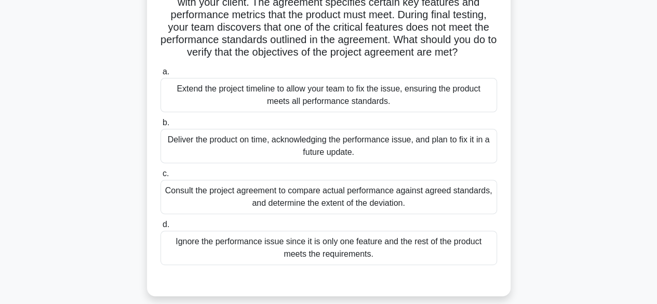
click at [422, 211] on div "Consult the project agreement to compare actual performance against agreed stan…" at bounding box center [328, 197] width 336 height 34
click at [160, 177] on input "c. Consult the project agreement to compare actual performance against agreed s…" at bounding box center [160, 173] width 0 height 7
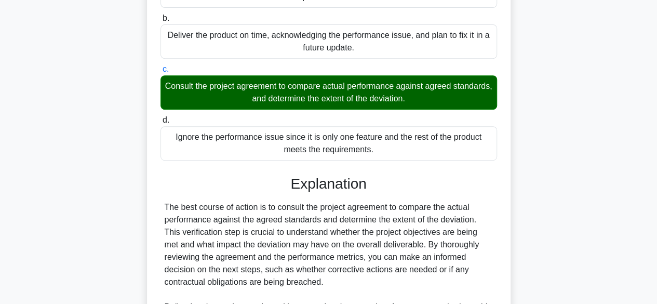
scroll to position [372, 0]
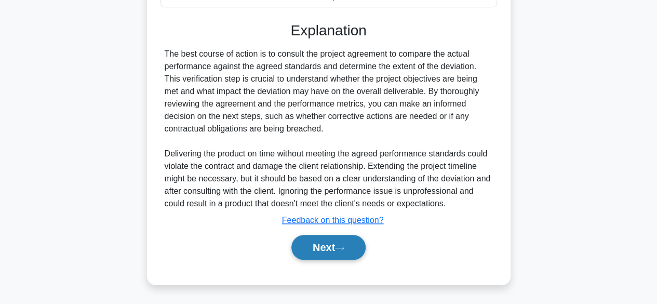
click at [347, 241] on button "Next" at bounding box center [328, 247] width 74 height 25
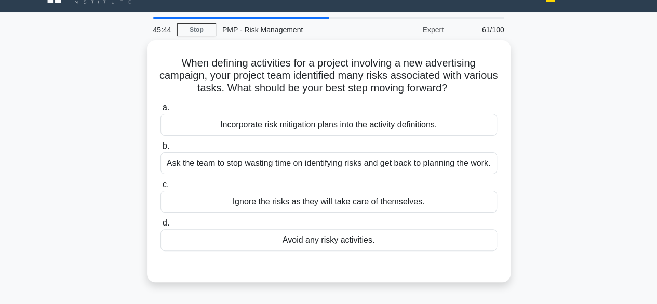
scroll to position [0, 0]
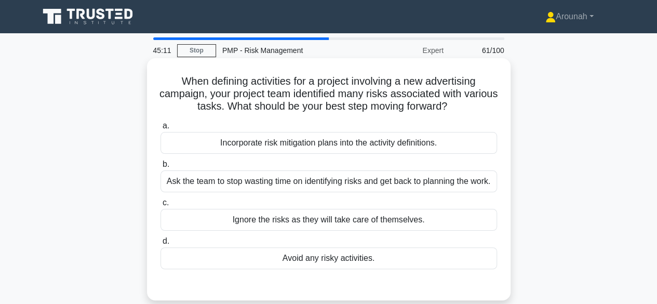
click at [373, 148] on div "Incorporate risk mitigation plans into the activity definitions." at bounding box center [328, 143] width 336 height 22
click at [160, 129] on input "a. Incorporate risk mitigation plans into the activity definitions." at bounding box center [160, 125] width 0 height 7
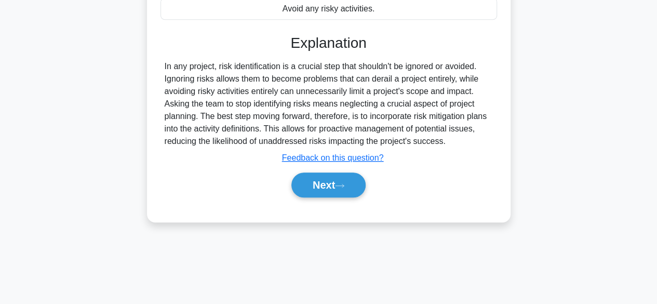
scroll to position [257, 0]
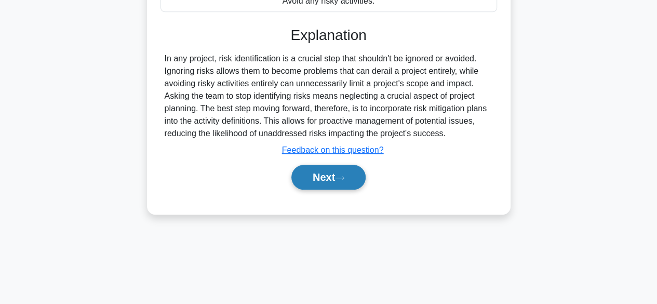
click at [352, 180] on button "Next" at bounding box center [328, 177] width 74 height 25
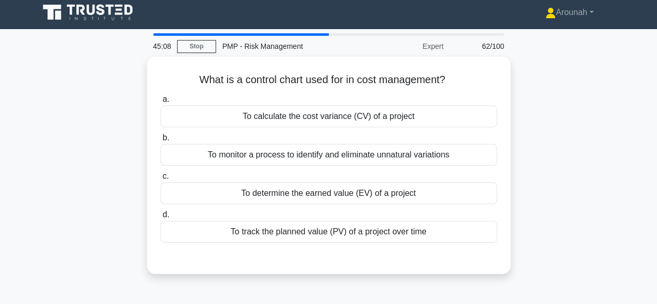
scroll to position [0, 0]
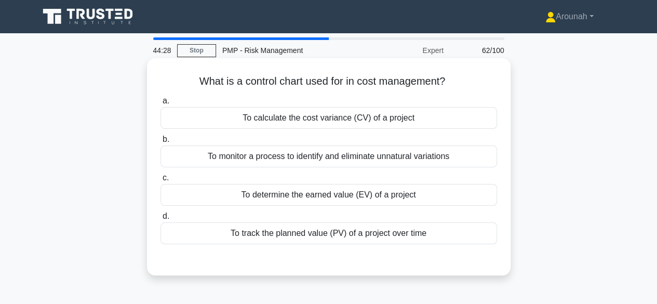
click at [426, 159] on div "To monitor a process to identify and eliminate unnatural variations" at bounding box center [328, 156] width 336 height 22
click at [160, 143] on input "b. To monitor a process to identify and eliminate unnatural variations" at bounding box center [160, 139] width 0 height 7
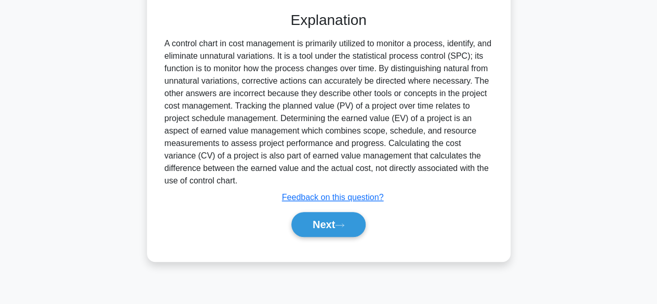
scroll to position [257, 0]
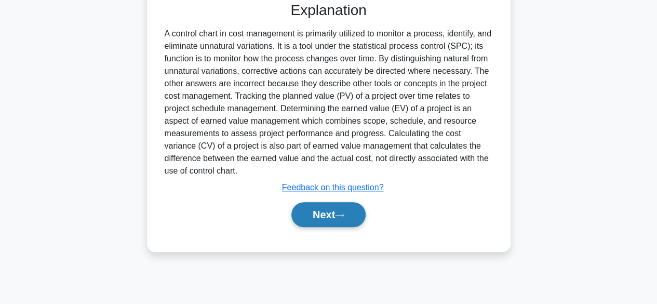
click at [352, 219] on button "Next" at bounding box center [328, 214] width 74 height 25
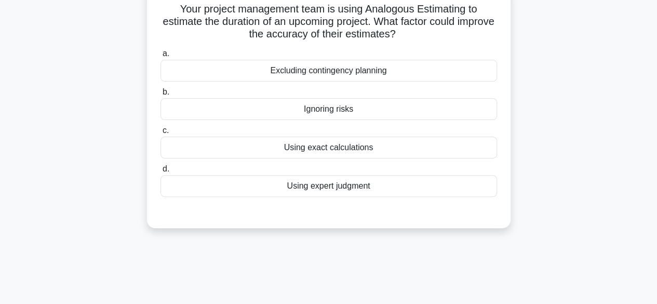
scroll to position [49, 0]
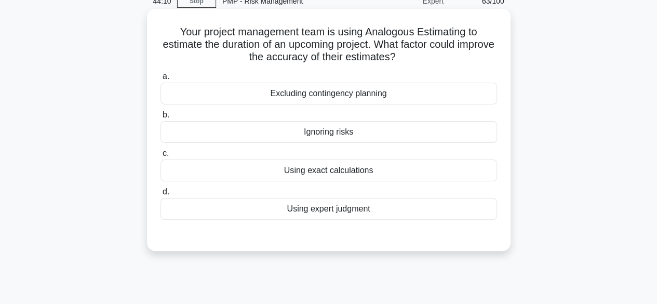
click at [327, 211] on div "Using expert judgment" at bounding box center [328, 209] width 336 height 22
click at [160, 195] on input "d. Using expert judgment" at bounding box center [160, 191] width 0 height 7
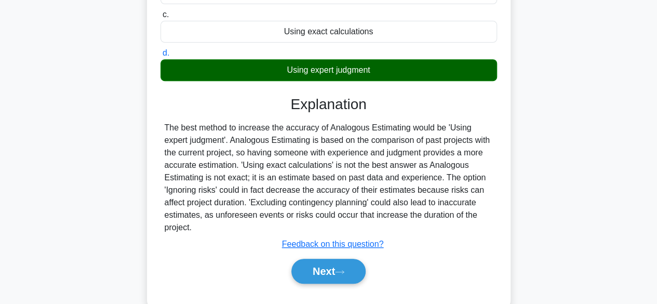
scroll to position [205, 0]
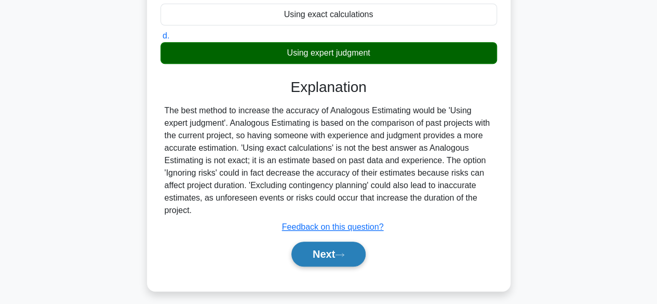
click at [334, 253] on button "Next" at bounding box center [328, 253] width 74 height 25
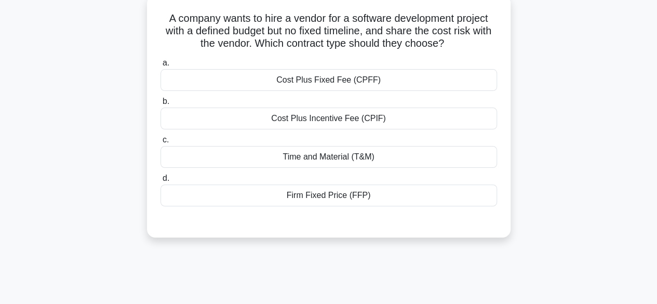
scroll to position [49, 0]
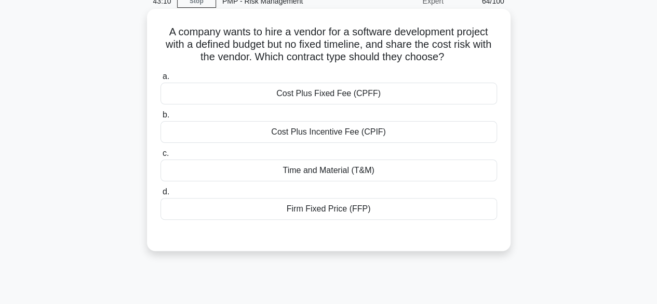
click at [351, 98] on div "Cost Plus Fixed Fee (CPFF)" at bounding box center [328, 94] width 336 height 22
click at [160, 80] on input "a. Cost Plus Fixed Fee (CPFF)" at bounding box center [160, 76] width 0 height 7
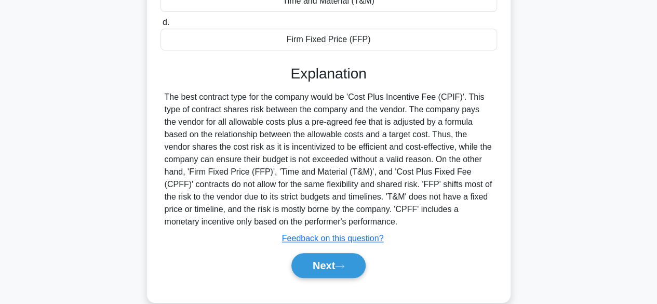
scroll to position [257, 0]
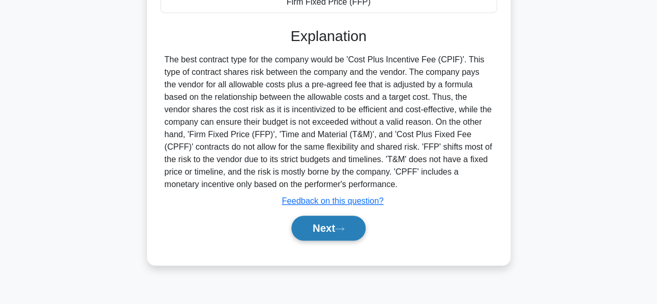
click at [315, 229] on button "Next" at bounding box center [328, 227] width 74 height 25
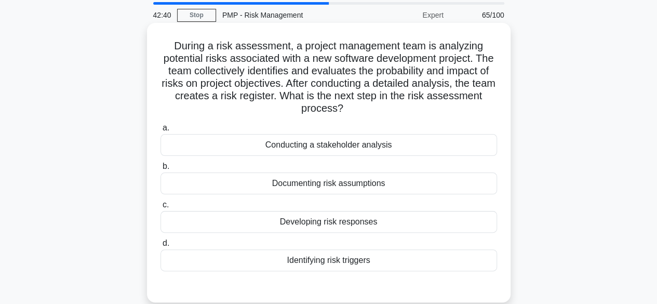
scroll to position [52, 0]
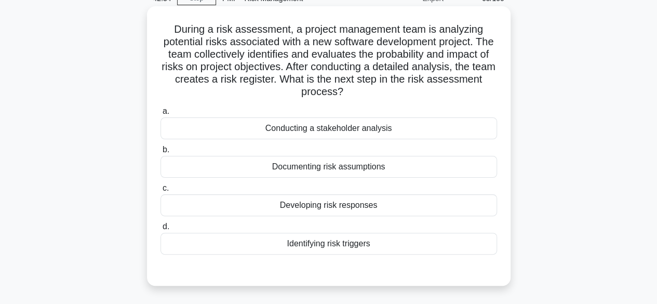
click at [347, 209] on div "Developing risk responses" at bounding box center [328, 205] width 336 height 22
click at [160, 192] on input "c. Developing risk responses" at bounding box center [160, 188] width 0 height 7
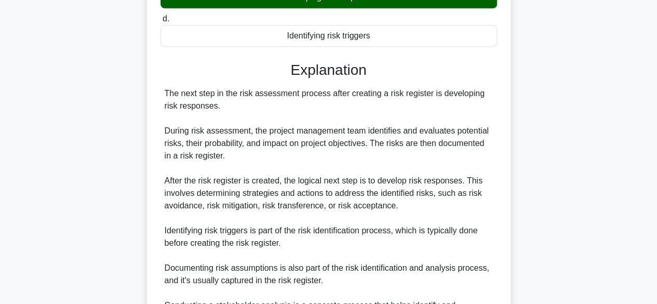
scroll to position [397, 0]
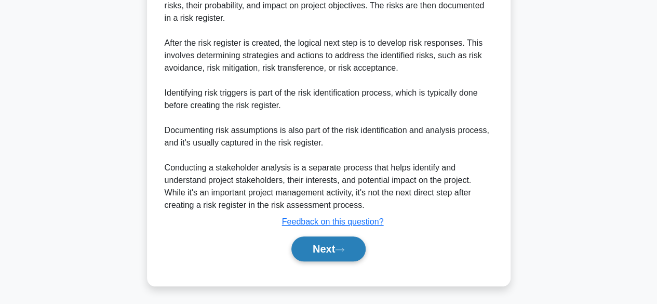
click at [320, 252] on button "Next" at bounding box center [328, 248] width 74 height 25
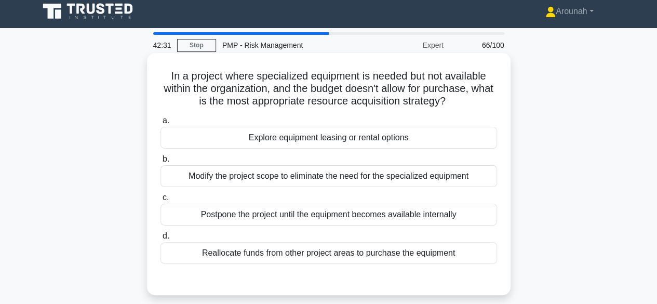
scroll to position [0, 0]
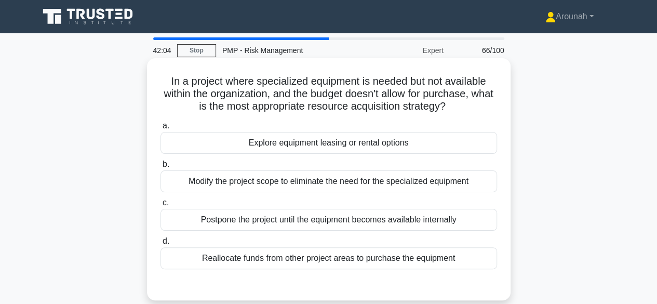
click at [367, 150] on div "Explore equipment leasing or rental options" at bounding box center [328, 143] width 336 height 22
click at [160, 129] on input "a. Explore equipment leasing or rental options" at bounding box center [160, 125] width 0 height 7
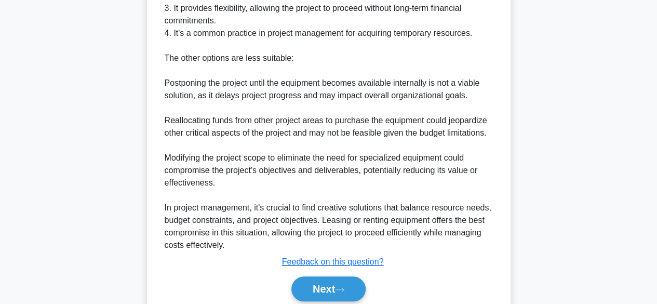
scroll to position [422, 0]
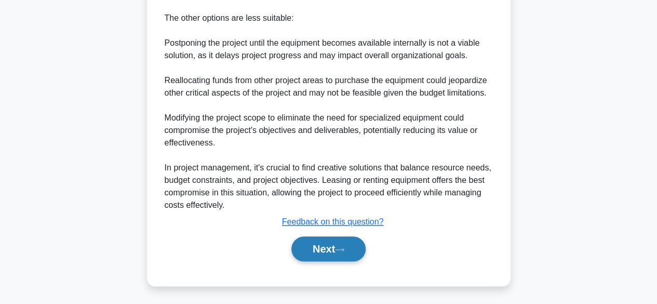
click at [319, 241] on button "Next" at bounding box center [328, 248] width 74 height 25
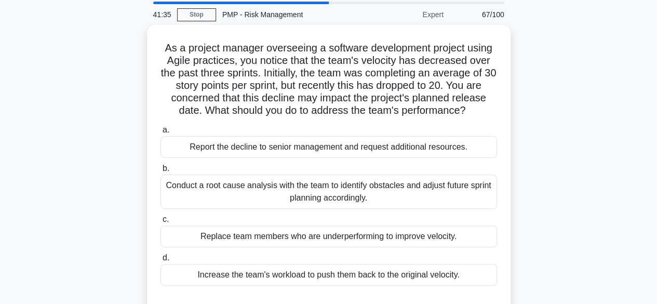
scroll to position [52, 0]
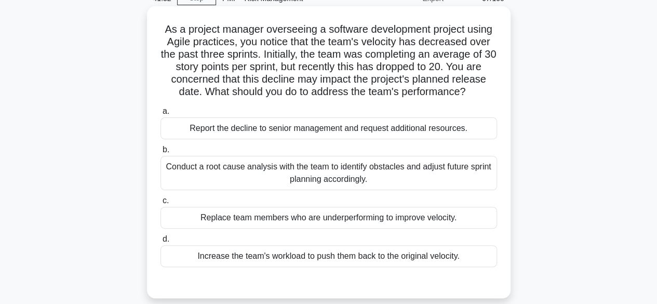
click at [393, 179] on div "Conduct a root cause analysis with the team to identify obstacles and adjust fu…" at bounding box center [328, 173] width 336 height 34
click at [160, 153] on input "b. Conduct a root cause analysis with the team to identify obstacles and adjust…" at bounding box center [160, 149] width 0 height 7
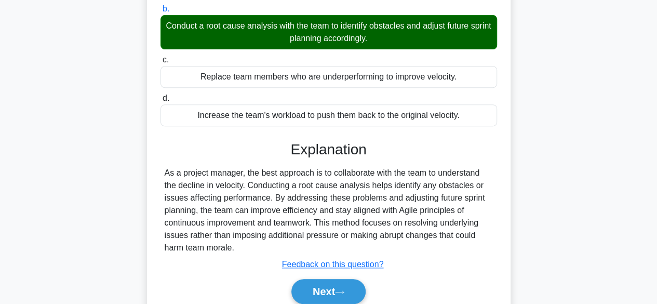
scroll to position [257, 0]
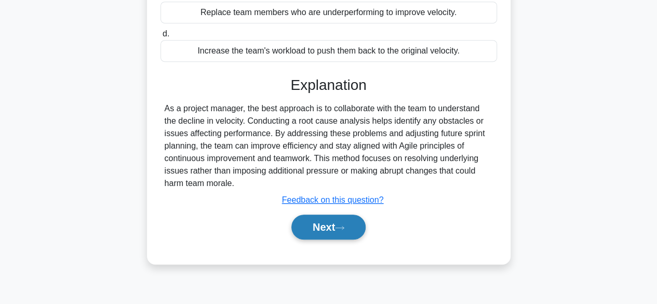
drag, startPoint x: 318, startPoint y: 228, endPoint x: 356, endPoint y: 219, distance: 39.5
click at [320, 229] on button "Next" at bounding box center [328, 226] width 74 height 25
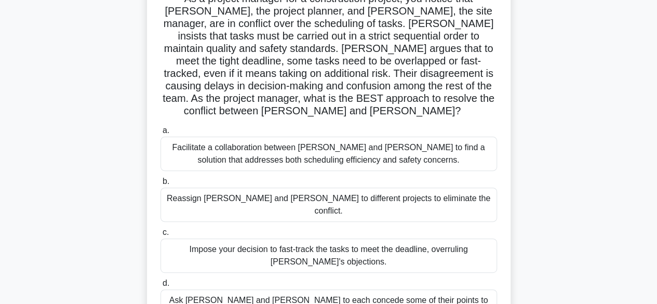
scroll to position [101, 0]
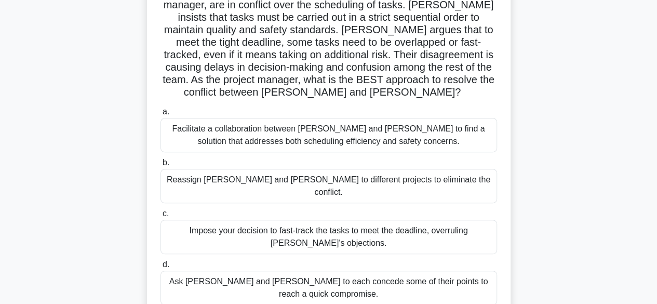
click at [445, 132] on div "Facilitate a collaboration between Karen and Dave to find a solution that addre…" at bounding box center [328, 135] width 336 height 34
click at [160, 115] on input "a. Facilitate a collaboration between Karen and Dave to find a solution that ad…" at bounding box center [160, 111] width 0 height 7
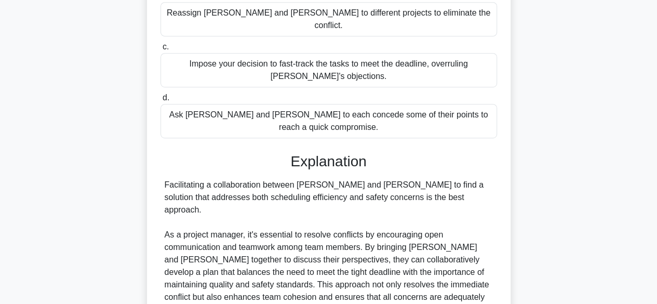
scroll to position [361, 0]
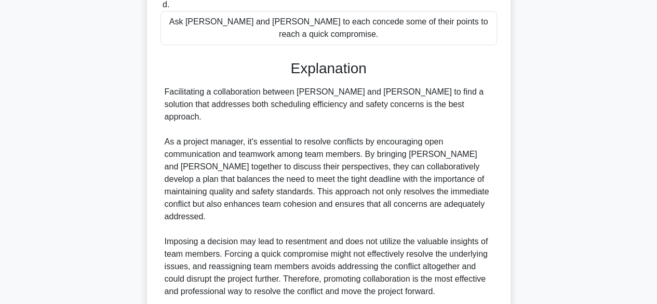
drag, startPoint x: 323, startPoint y: 269, endPoint x: 339, endPoint y: 264, distance: 16.4
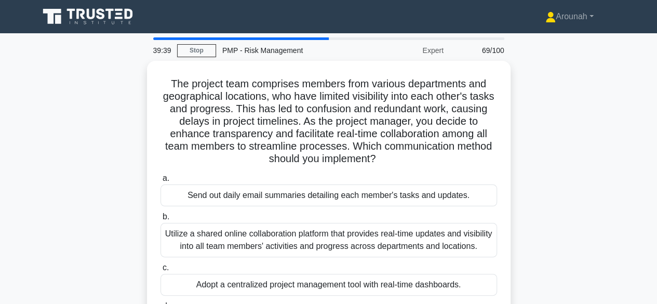
scroll to position [52, 0]
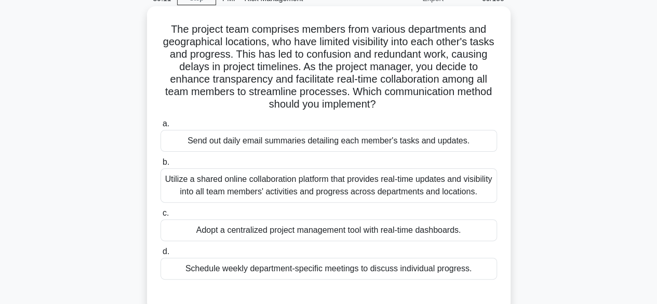
click at [428, 188] on div "Utilize a shared online collaboration platform that provides real-time updates …" at bounding box center [328, 185] width 336 height 34
click at [160, 166] on input "b. Utilize a shared online collaboration platform that provides real-time updat…" at bounding box center [160, 162] width 0 height 7
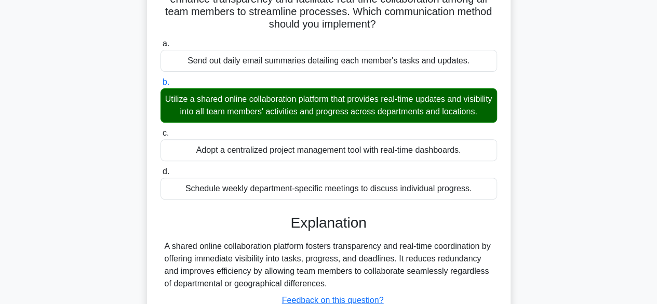
scroll to position [257, 0]
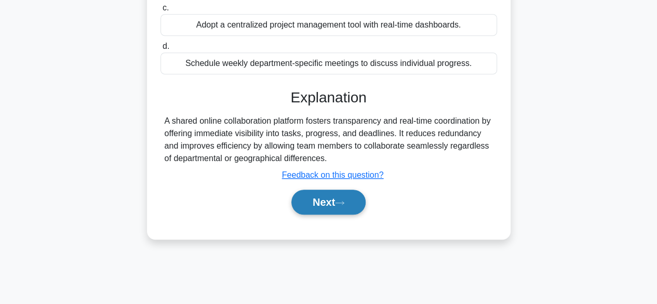
click at [341, 214] on button "Next" at bounding box center [328, 201] width 74 height 25
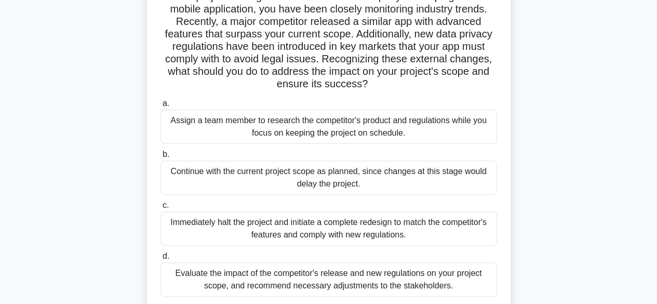
scroll to position [104, 0]
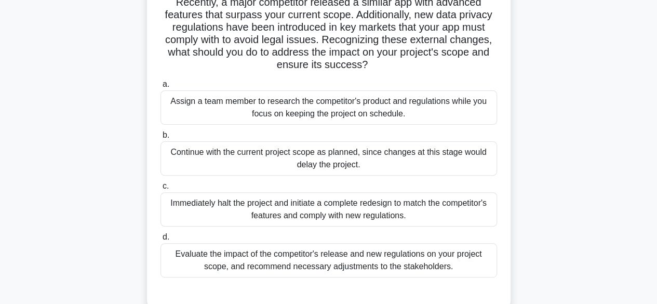
click at [436, 261] on div "Evaluate the impact of the competitor's release and new regulations on your pro…" at bounding box center [328, 260] width 336 height 34
click at [344, 264] on div "Evaluate the impact of the competitor's release and new regulations on your pro…" at bounding box center [328, 260] width 336 height 34
click at [160, 240] on input "d. Evaluate the impact of the competitor's release and new regulations on your …" at bounding box center [160, 237] width 0 height 7
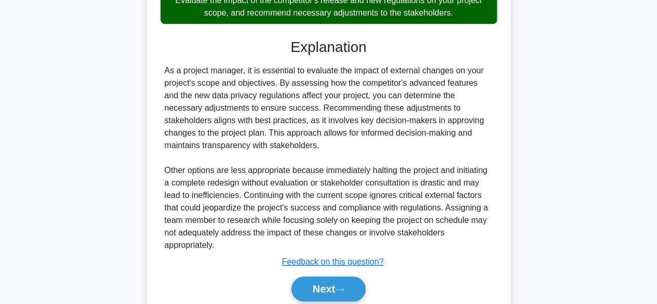
scroll to position [397, 0]
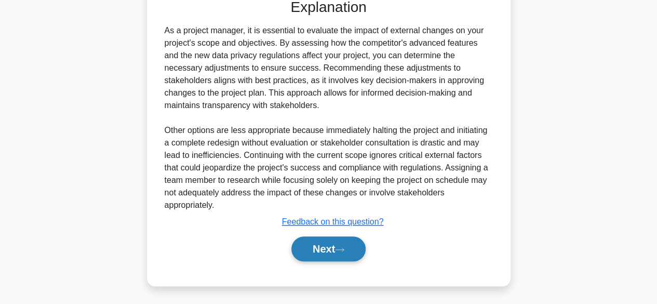
click at [322, 251] on button "Next" at bounding box center [328, 248] width 74 height 25
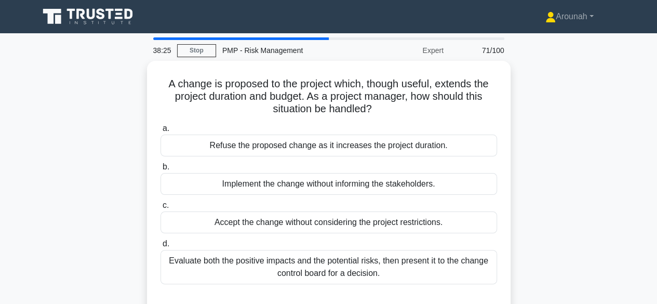
scroll to position [0, 0]
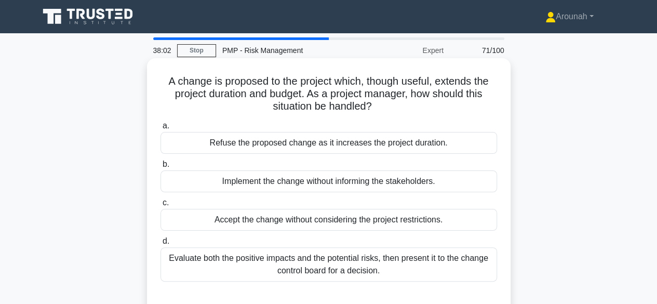
click at [449, 265] on div "Evaluate both the positive impacts and the potential risks, then present it to …" at bounding box center [328, 264] width 336 height 34
click at [160, 244] on input "d. Evaluate both the positive impacts and the potential risks, then present it …" at bounding box center [160, 241] width 0 height 7
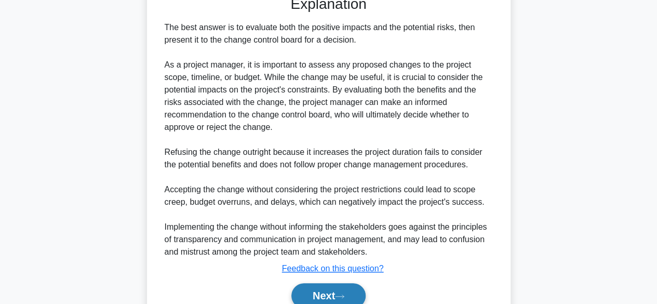
scroll to position [347, 0]
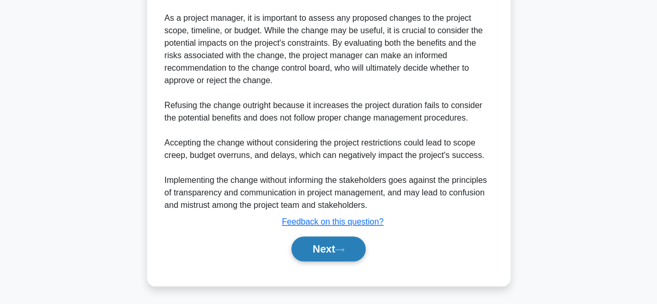
click at [327, 249] on button "Next" at bounding box center [328, 248] width 74 height 25
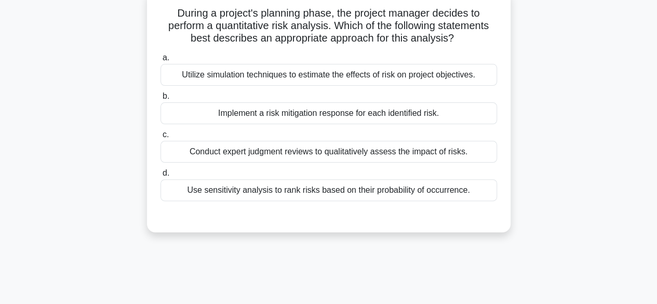
scroll to position [49, 0]
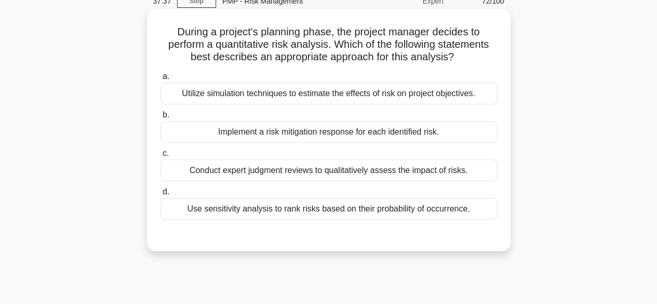
drag, startPoint x: 349, startPoint y: 94, endPoint x: 357, endPoint y: 95, distance: 8.4
click at [351, 94] on div "Utilize simulation techniques to estimate the effects of risk on project object…" at bounding box center [328, 94] width 336 height 22
click at [160, 80] on input "a. Utilize simulation techniques to estimate the effects of risk on project obj…" at bounding box center [160, 76] width 0 height 7
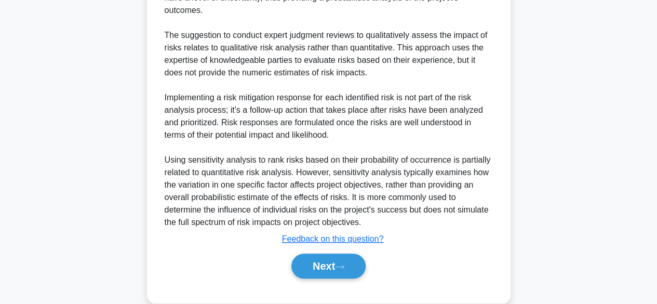
scroll to position [372, 0]
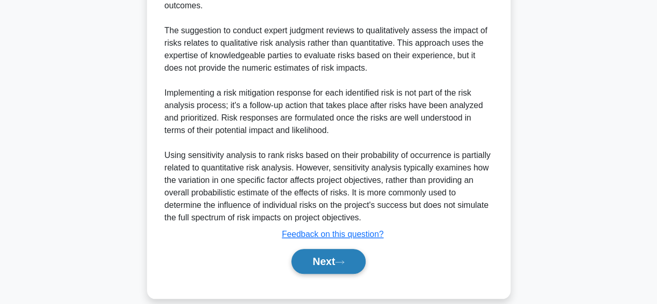
click at [328, 249] on button "Next" at bounding box center [328, 261] width 74 height 25
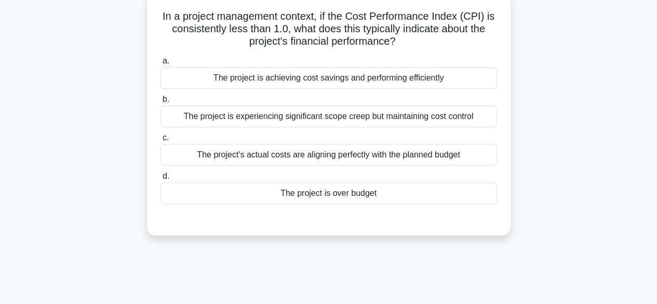
scroll to position [49, 0]
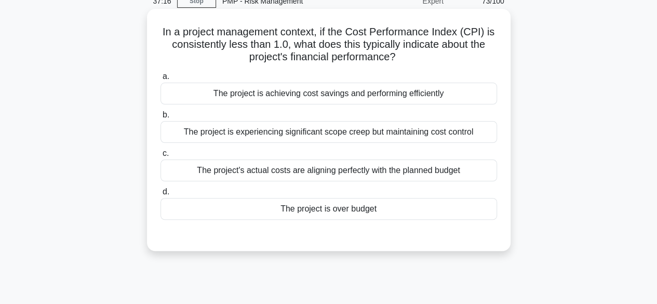
click at [366, 211] on div "The project is over budget" at bounding box center [328, 209] width 336 height 22
click at [160, 195] on input "d. The project is over budget" at bounding box center [160, 191] width 0 height 7
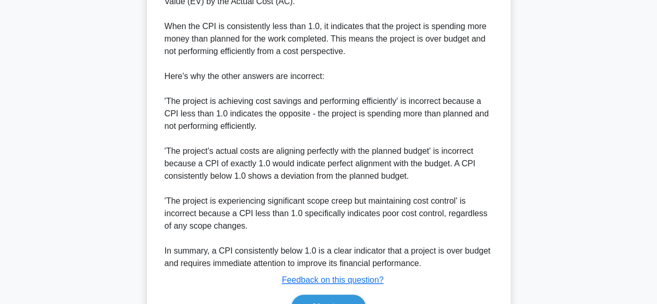
scroll to position [422, 0]
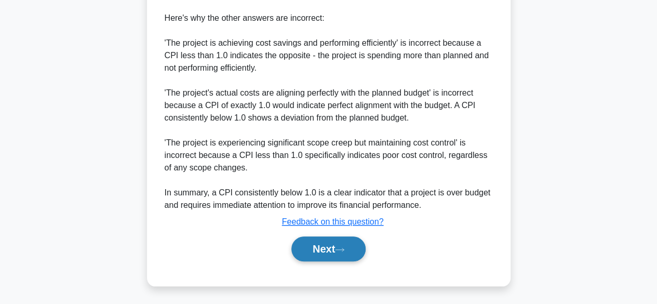
drag, startPoint x: 329, startPoint y: 251, endPoint x: 352, endPoint y: 243, distance: 24.6
click at [329, 251] on button "Next" at bounding box center [328, 248] width 74 height 25
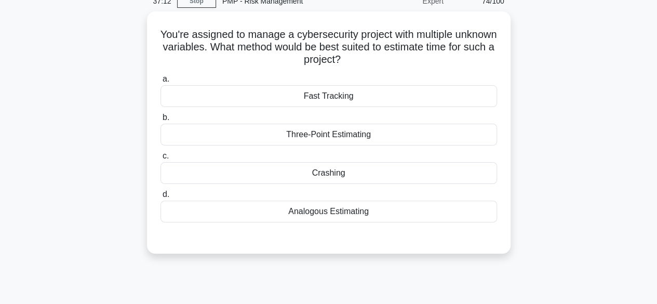
scroll to position [0, 0]
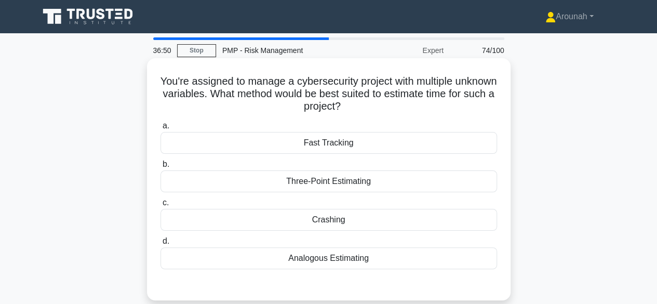
click at [397, 181] on div "Three-Point Estimating" at bounding box center [328, 181] width 336 height 22
click at [160, 168] on input "b. Three-Point Estimating" at bounding box center [160, 164] width 0 height 7
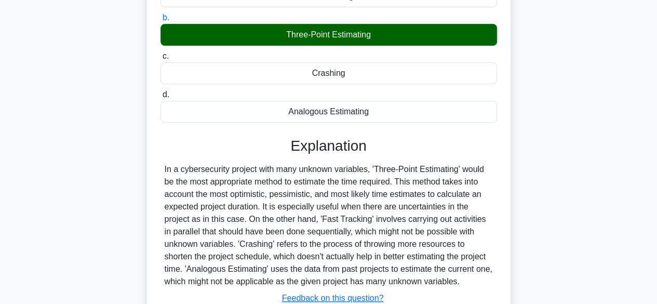
scroll to position [257, 0]
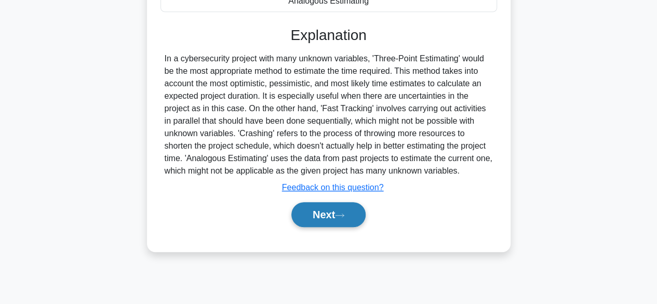
click at [334, 218] on button "Next" at bounding box center [328, 214] width 74 height 25
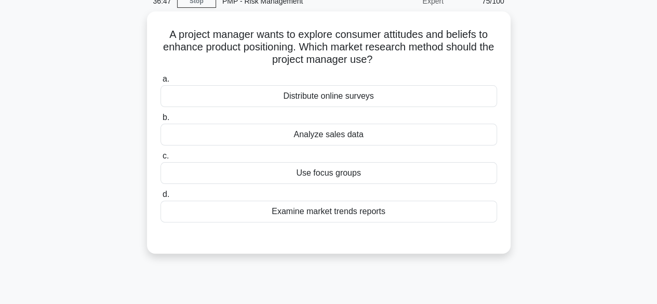
scroll to position [0, 0]
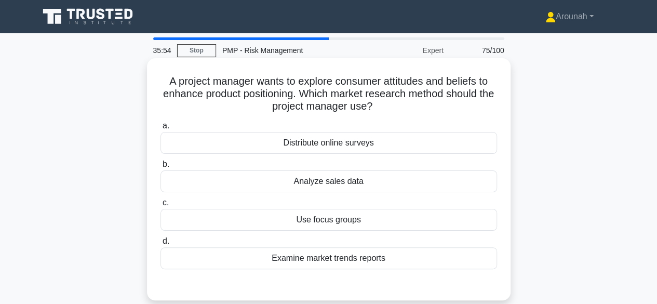
click at [290, 219] on div "Use focus groups" at bounding box center [328, 220] width 336 height 22
click at [160, 206] on input "c. Use focus groups" at bounding box center [160, 202] width 0 height 7
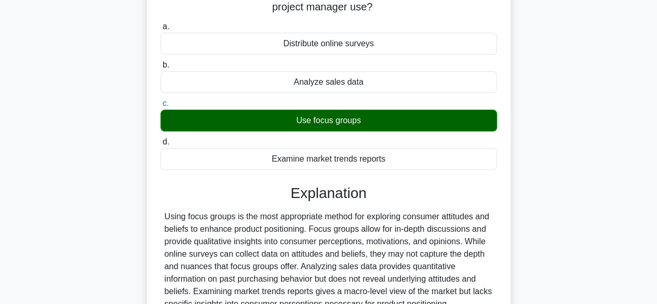
scroll to position [257, 0]
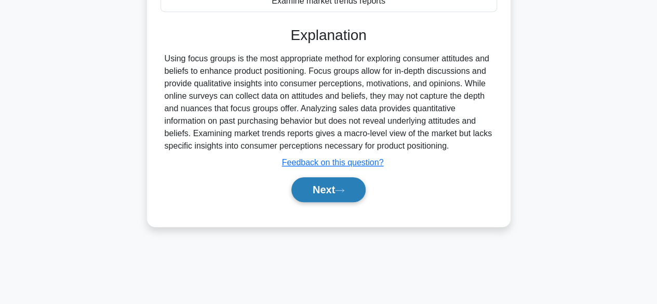
click at [303, 192] on button "Next" at bounding box center [328, 189] width 74 height 25
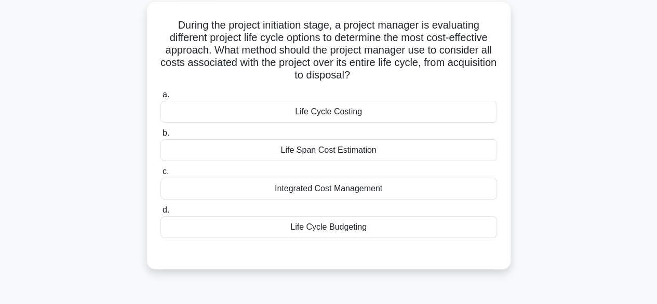
scroll to position [49, 0]
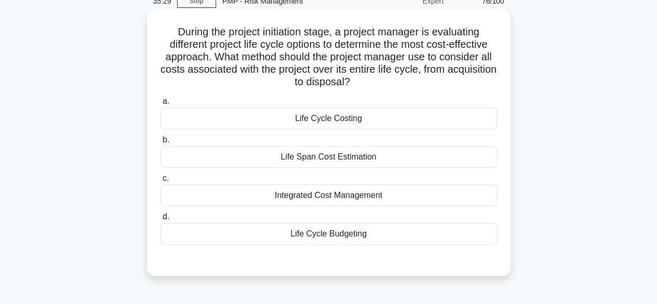
click at [364, 115] on div "Life Cycle Costing" at bounding box center [328, 118] width 336 height 22
click at [160, 105] on input "a. Life Cycle Costing" at bounding box center [160, 101] width 0 height 7
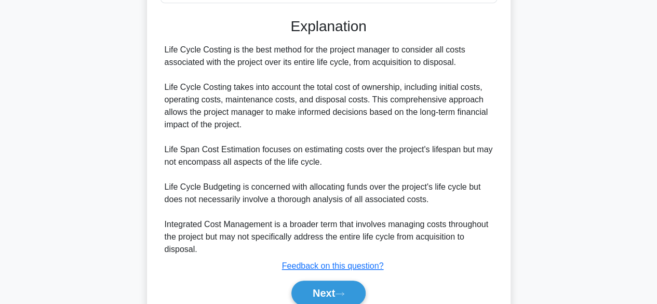
scroll to position [309, 0]
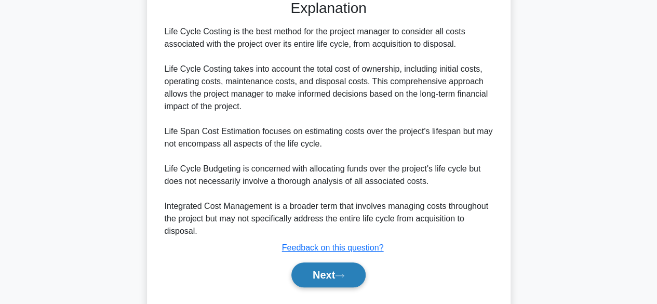
click at [325, 278] on button "Next" at bounding box center [328, 274] width 74 height 25
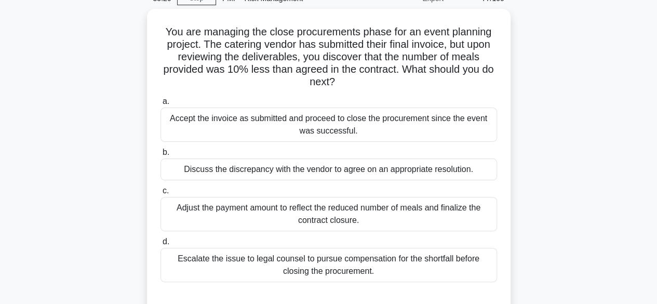
scroll to position [49, 0]
click at [388, 172] on div "Discuss the discrepancy with the vendor to agree on an appropriate resolution." at bounding box center [328, 169] width 336 height 22
click at [160, 156] on input "b. Discuss the discrepancy with the vendor to agree on an appropriate resolutio…" at bounding box center [160, 152] width 0 height 7
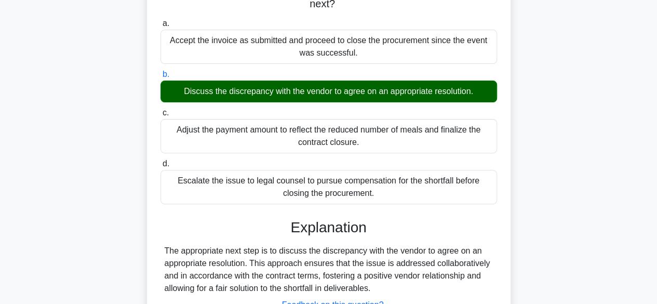
scroll to position [257, 0]
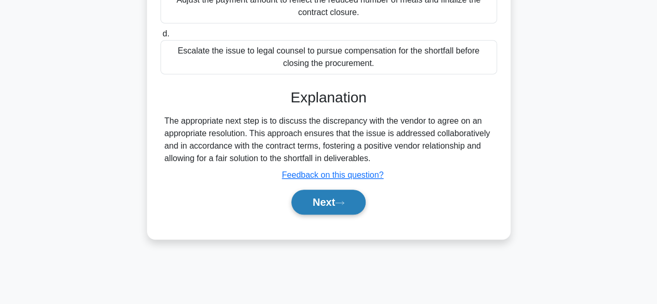
click at [328, 206] on button "Next" at bounding box center [328, 201] width 74 height 25
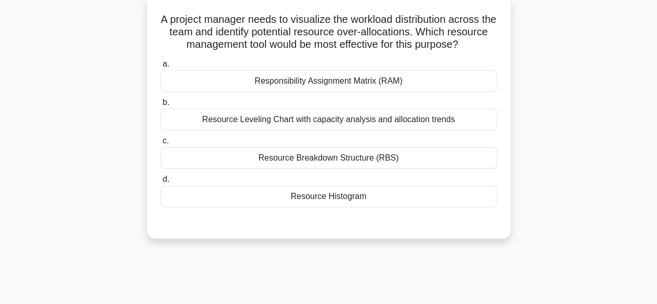
scroll to position [49, 0]
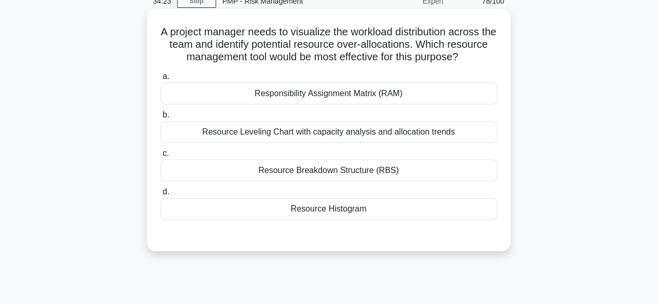
click at [339, 104] on div "Responsibility Assignment Matrix (RAM)" at bounding box center [328, 94] width 336 height 22
click at [160, 80] on input "a. Responsibility Assignment Matrix (RAM)" at bounding box center [160, 76] width 0 height 7
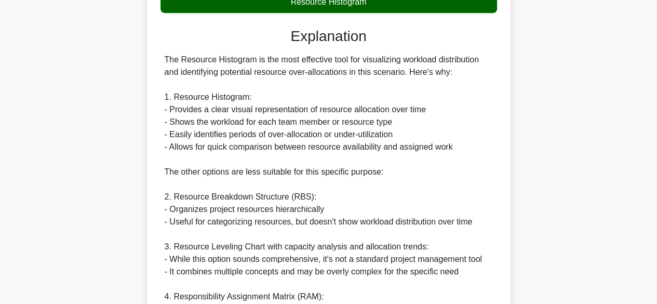
scroll to position [413, 0]
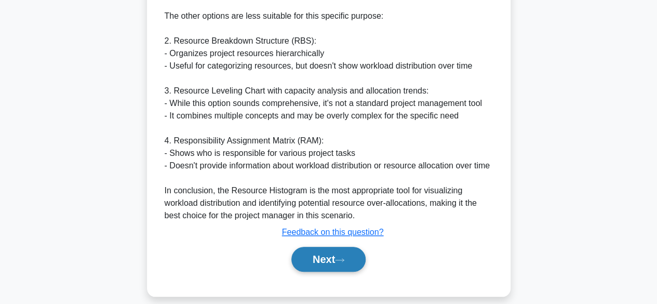
click at [325, 271] on button "Next" at bounding box center [328, 259] width 74 height 25
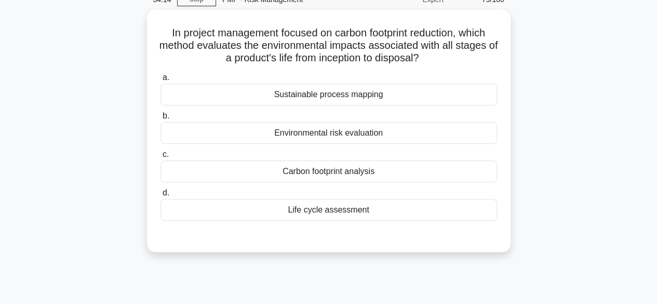
scroll to position [49, 0]
click at [366, 174] on div "Carbon footprint analysis" at bounding box center [328, 170] width 336 height 22
click at [160, 157] on input "c. Carbon footprint analysis" at bounding box center [160, 153] width 0 height 7
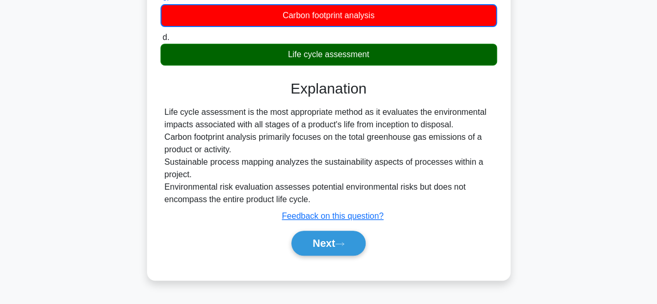
scroll to position [257, 0]
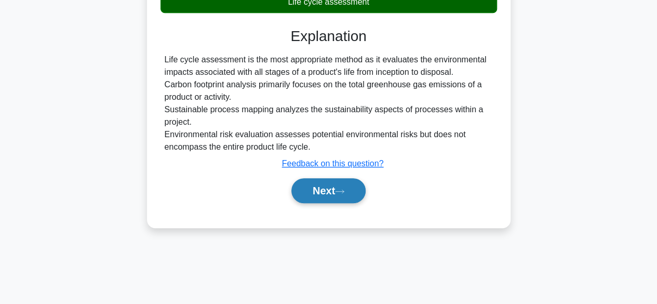
click at [320, 196] on button "Next" at bounding box center [328, 190] width 74 height 25
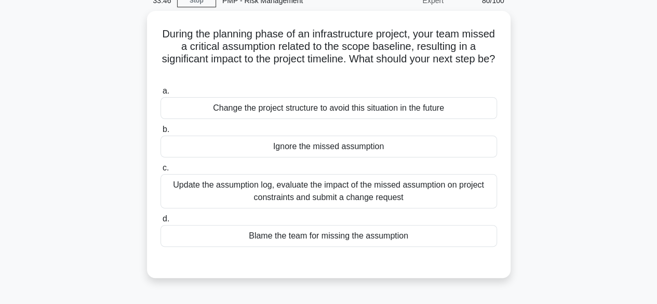
scroll to position [49, 0]
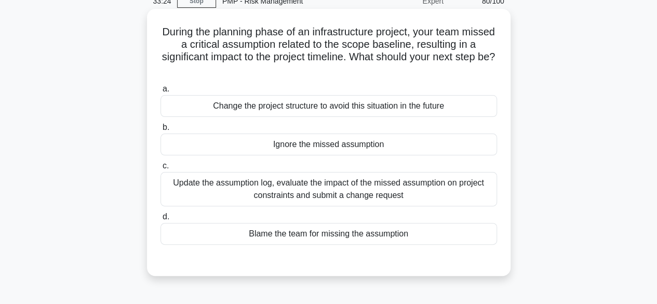
click at [426, 188] on div "Update the assumption log, evaluate the impact of the missed assumption on proj…" at bounding box center [328, 189] width 336 height 34
click at [160, 169] on input "c. Update the assumption log, evaluate the impact of the missed assumption on p…" at bounding box center [160, 165] width 0 height 7
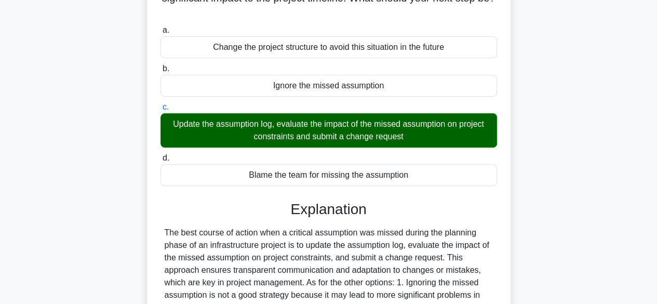
scroll to position [257, 0]
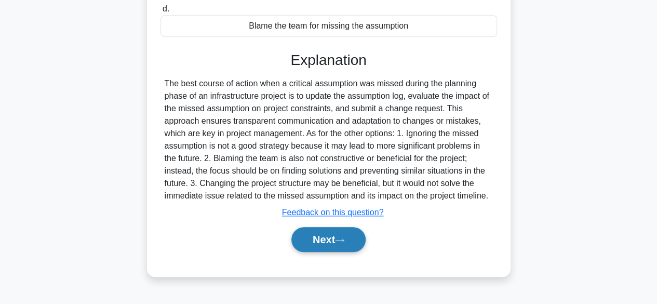
click at [339, 239] on icon at bounding box center [339, 239] width 8 height 3
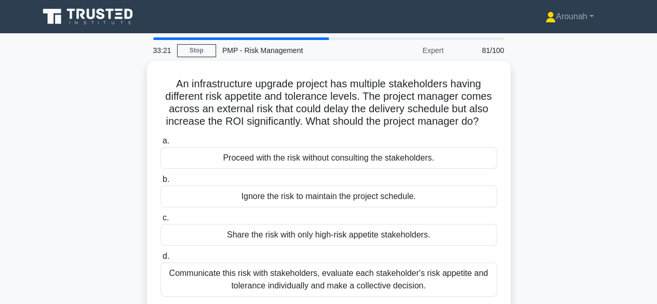
scroll to position [0, 0]
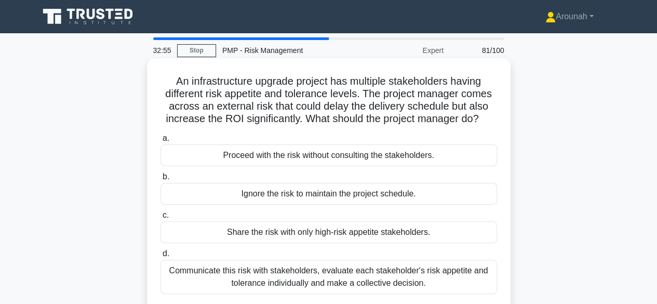
click at [422, 281] on div "Communicate this risk with stakeholders, evaluate each stakeholder's risk appet…" at bounding box center [328, 277] width 336 height 34
click at [160, 257] on input "d. Communicate this risk with stakeholders, evaluate each stakeholder's risk ap…" at bounding box center [160, 253] width 0 height 7
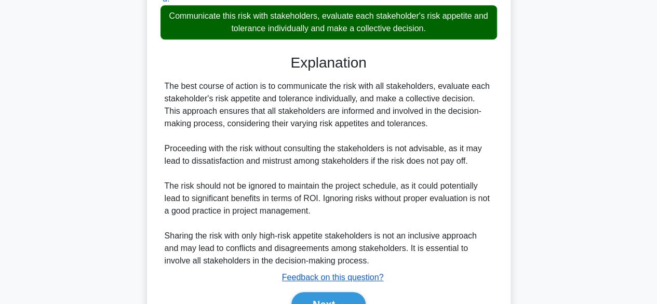
scroll to position [260, 0]
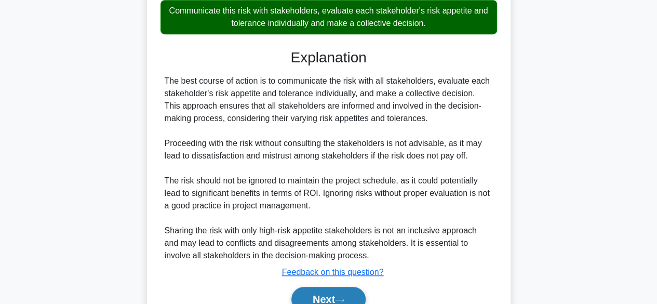
click at [344, 290] on button "Next" at bounding box center [328, 298] width 74 height 25
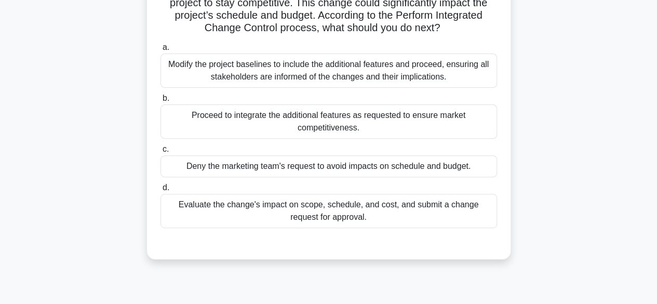
scroll to position [153, 0]
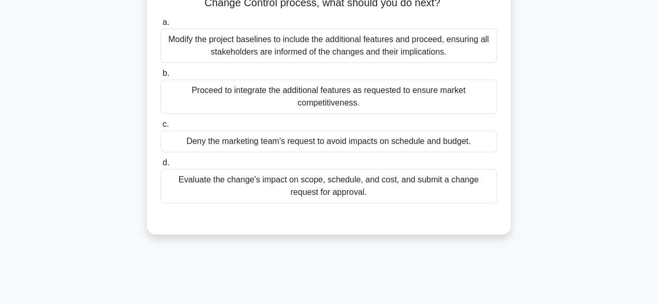
click at [360, 188] on div "Evaluate the change's impact on scope, schedule, and cost, and submit a change …" at bounding box center [328, 186] width 336 height 34
click at [160, 166] on input "d. Evaluate the change's impact on scope, schedule, and cost, and submit a chan…" at bounding box center [160, 162] width 0 height 7
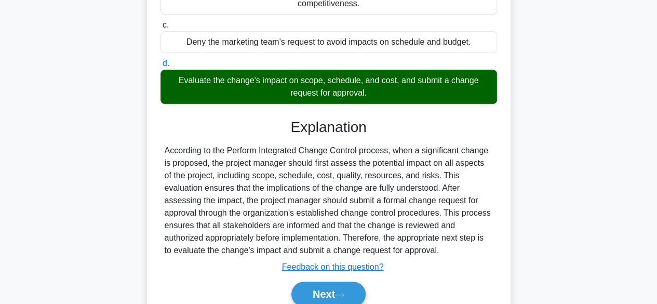
scroll to position [297, 0]
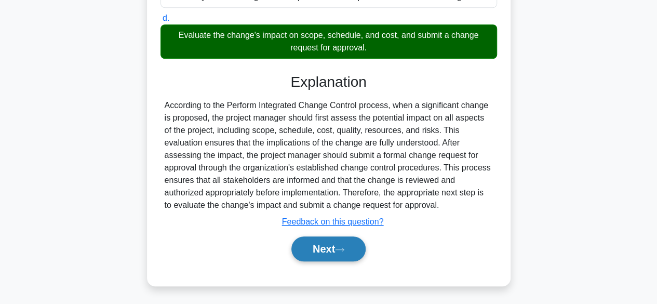
click at [309, 247] on button "Next" at bounding box center [328, 248] width 74 height 25
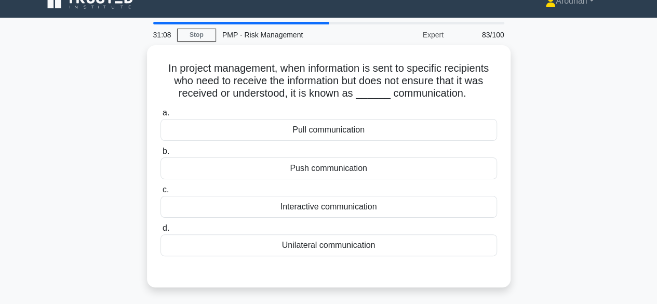
scroll to position [0, 0]
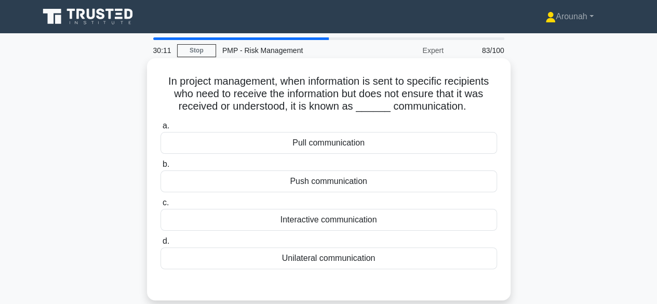
click at [328, 262] on div "Unilateral communication" at bounding box center [328, 258] width 336 height 22
click at [160, 244] on input "d. Unilateral communication" at bounding box center [160, 241] width 0 height 7
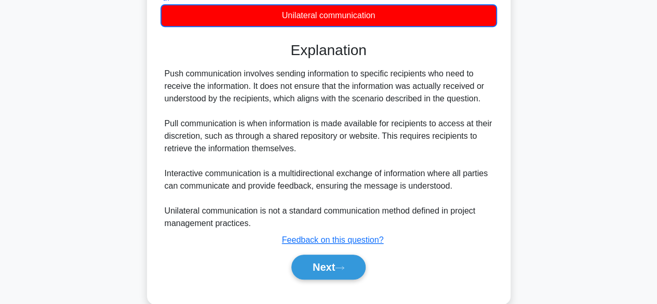
scroll to position [262, 0]
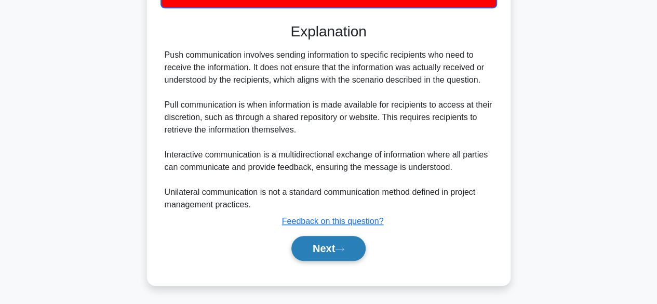
click at [339, 243] on button "Next" at bounding box center [328, 248] width 74 height 25
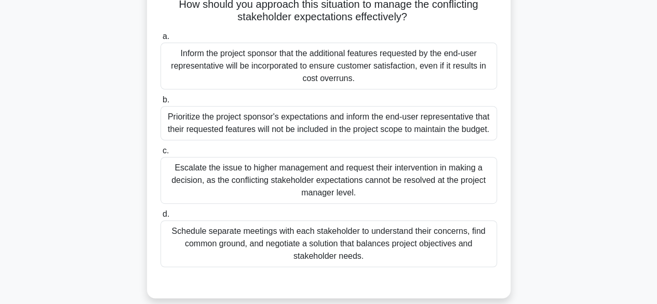
scroll to position [205, 0]
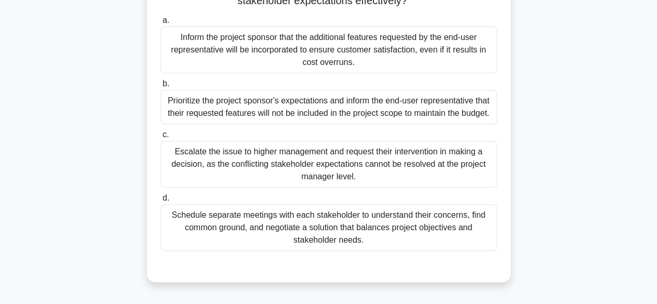
click at [392, 244] on div "Schedule separate meetings with each stakeholder to understand their concerns, …" at bounding box center [328, 227] width 336 height 47
click at [160, 201] on input "d. Schedule separate meetings with each stakeholder to understand their concern…" at bounding box center [160, 198] width 0 height 7
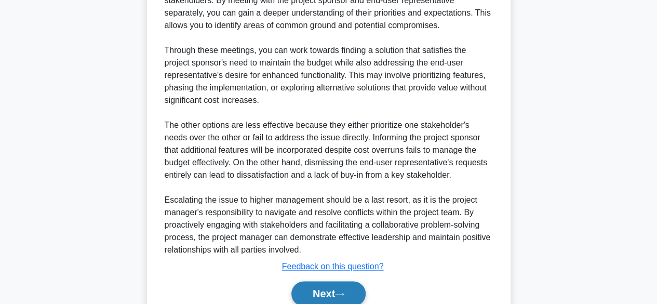
scroll to position [621, 0]
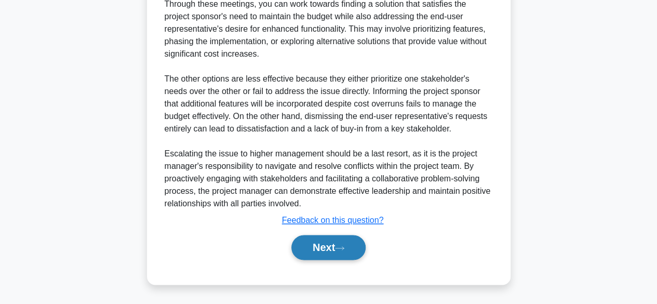
click at [331, 253] on button "Next" at bounding box center [328, 247] width 74 height 25
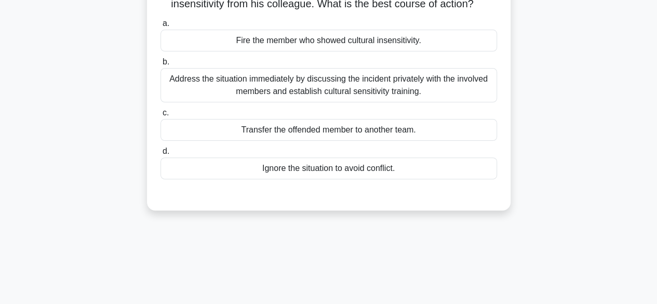
scroll to position [49, 0]
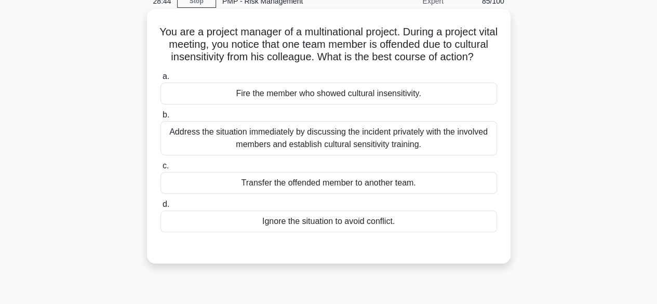
click at [441, 151] on div "Address the situation immediately by discussing the incident privately with the…" at bounding box center [328, 138] width 336 height 34
click at [160, 118] on input "b. Address the situation immediately by discussing the incident privately with …" at bounding box center [160, 115] width 0 height 7
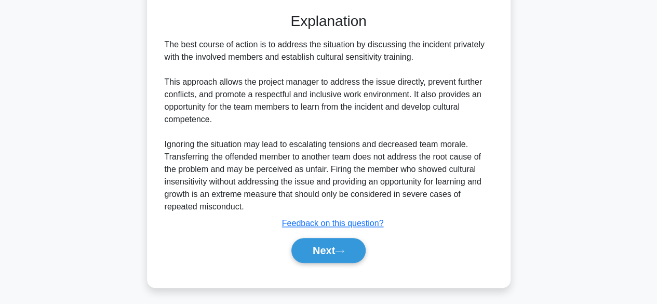
scroll to position [297, 0]
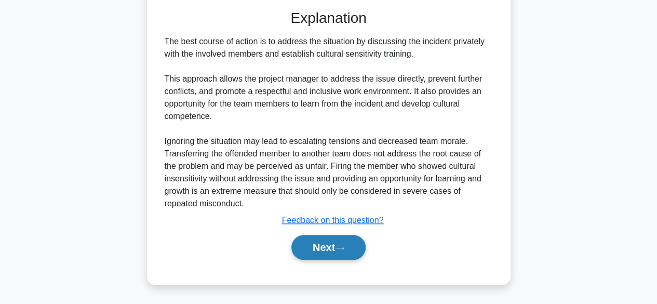
click at [326, 247] on button "Next" at bounding box center [328, 247] width 74 height 25
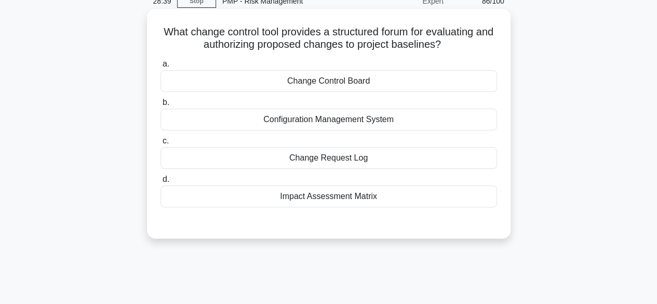
scroll to position [0, 0]
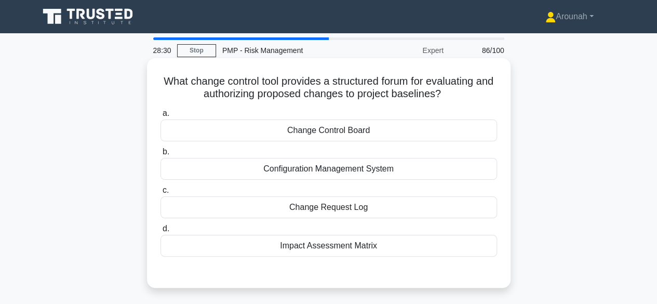
click at [362, 131] on div "Change Control Board" at bounding box center [328, 130] width 336 height 22
click at [160, 117] on input "a. Change Control Board" at bounding box center [160, 113] width 0 height 7
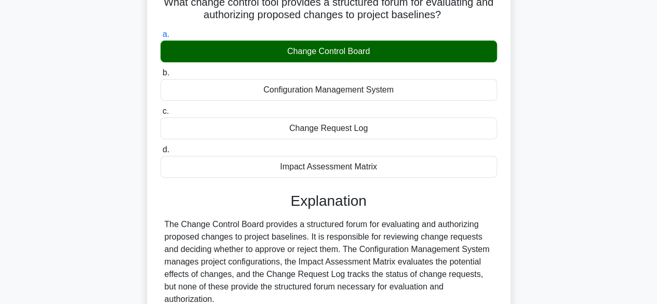
scroll to position [257, 0]
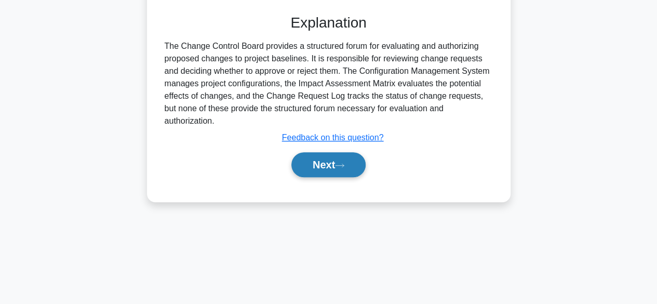
click at [316, 153] on button "Next" at bounding box center [328, 164] width 74 height 25
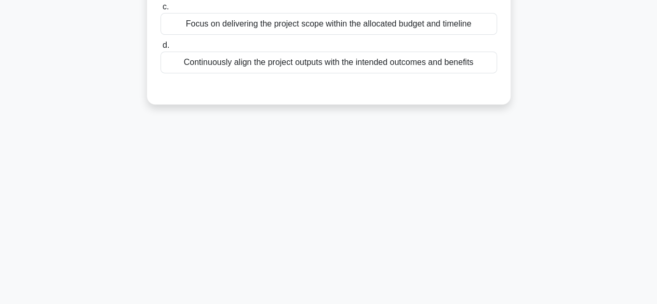
scroll to position [49, 0]
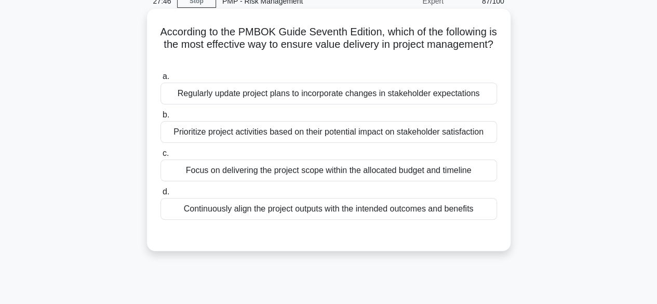
click at [304, 171] on div "Focus on delivering the project scope within the allocated budget and timeline" at bounding box center [328, 170] width 336 height 22
click at [160, 157] on input "c. Focus on delivering the project scope within the allocated budget and timeli…" at bounding box center [160, 153] width 0 height 7
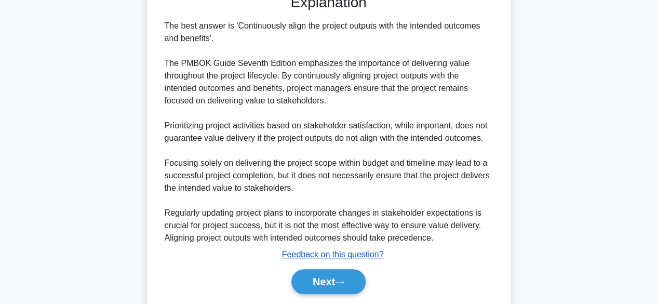
scroll to position [324, 0]
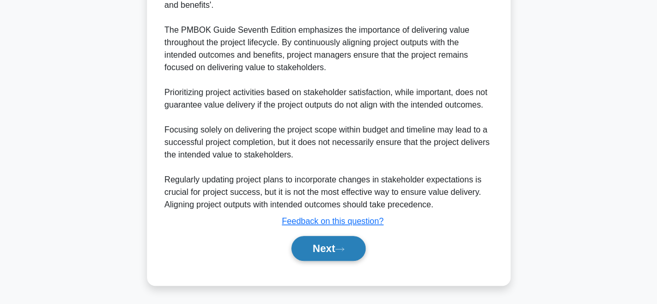
click at [317, 237] on button "Next" at bounding box center [328, 248] width 74 height 25
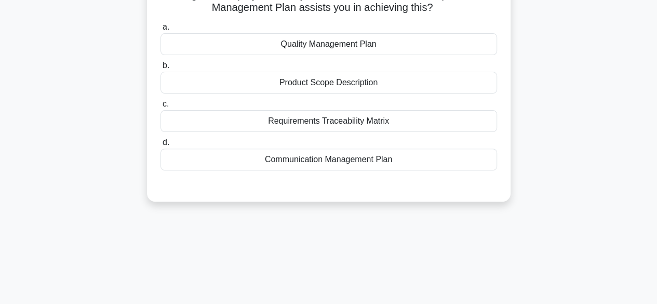
scroll to position [49, 0]
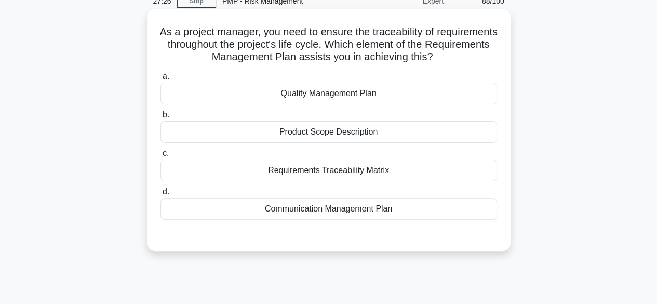
click at [368, 174] on div "Requirements Traceability Matrix" at bounding box center [328, 170] width 336 height 22
click at [160, 157] on input "c. Requirements Traceability Matrix" at bounding box center [160, 153] width 0 height 7
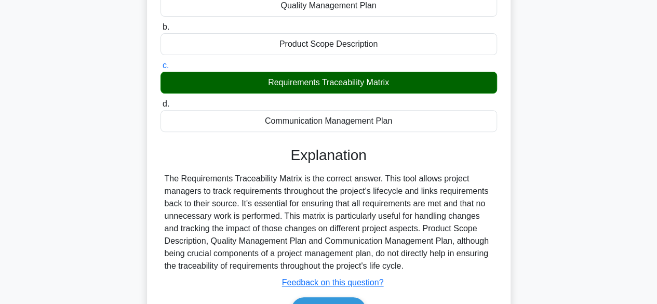
scroll to position [257, 0]
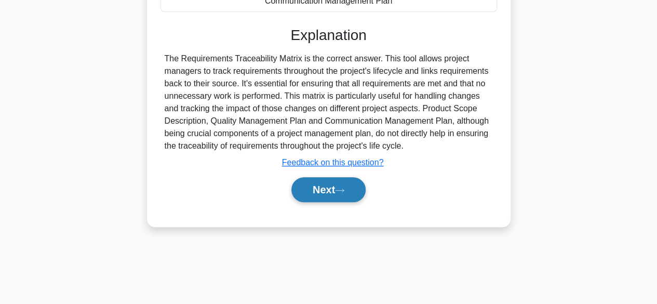
click at [351, 188] on button "Next" at bounding box center [328, 189] width 74 height 25
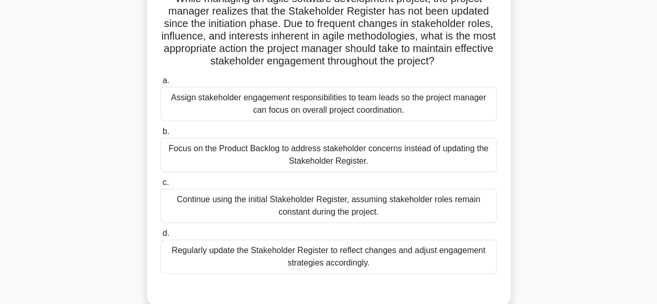
scroll to position [101, 0]
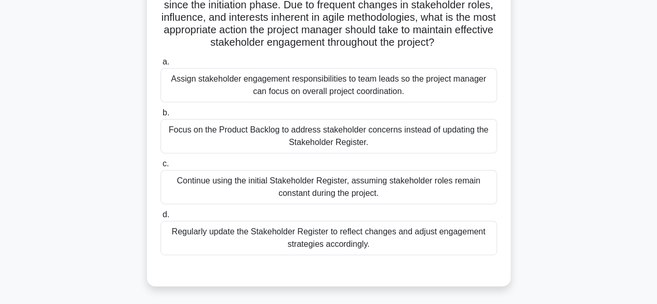
click at [428, 235] on div "Regularly update the Stakeholder Register to reflect changes and adjust engagem…" at bounding box center [328, 238] width 336 height 34
click at [160, 218] on input "d. Regularly update the Stakeholder Register to reflect changes and adjust enga…" at bounding box center [160, 214] width 0 height 7
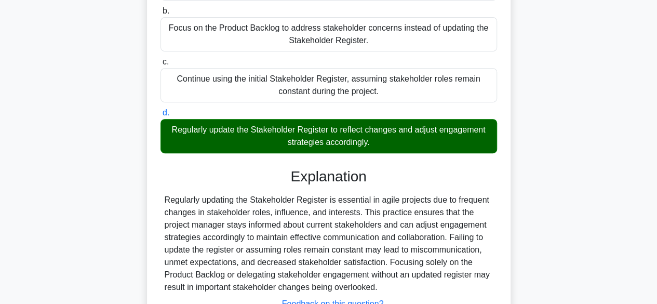
scroll to position [285, 0]
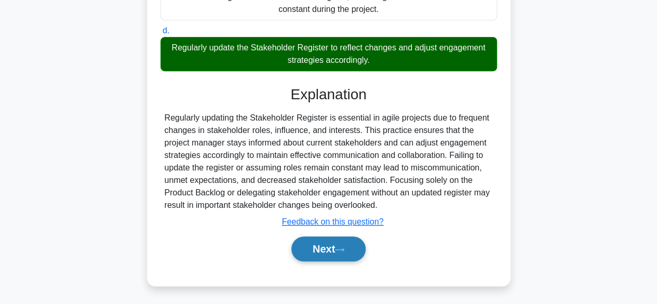
click at [335, 247] on button "Next" at bounding box center [328, 248] width 74 height 25
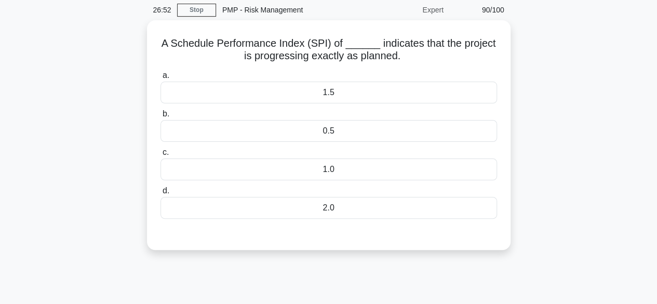
scroll to position [0, 0]
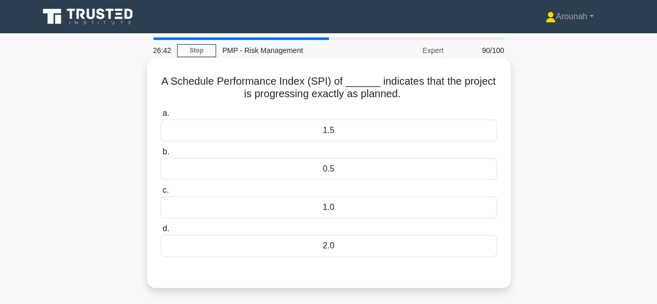
click at [380, 207] on div "1.0" at bounding box center [328, 207] width 336 height 22
click at [160, 194] on input "c. 1.0" at bounding box center [160, 190] width 0 height 7
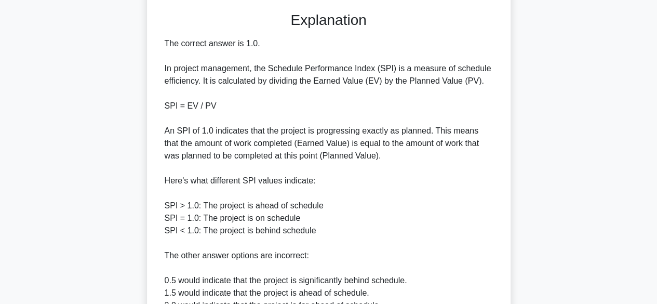
scroll to position [397, 0]
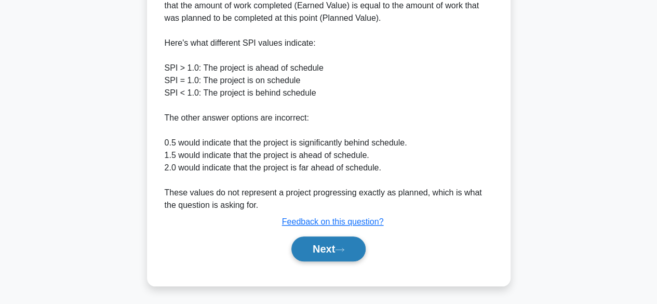
click at [328, 252] on button "Next" at bounding box center [328, 248] width 74 height 25
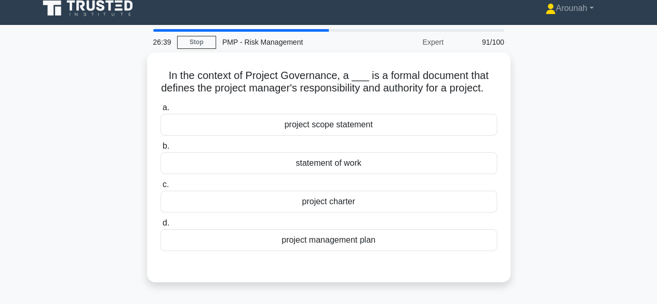
scroll to position [0, 0]
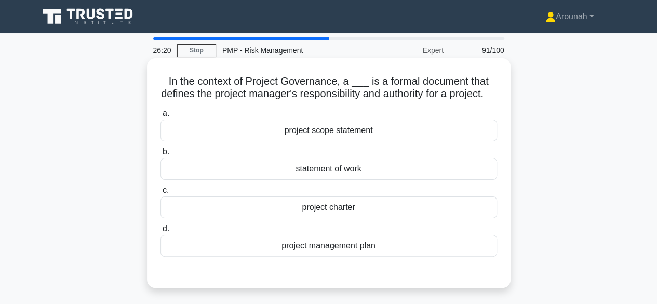
click at [311, 218] on div "project charter" at bounding box center [328, 207] width 336 height 22
click at [160, 194] on input "c. project charter" at bounding box center [160, 190] width 0 height 7
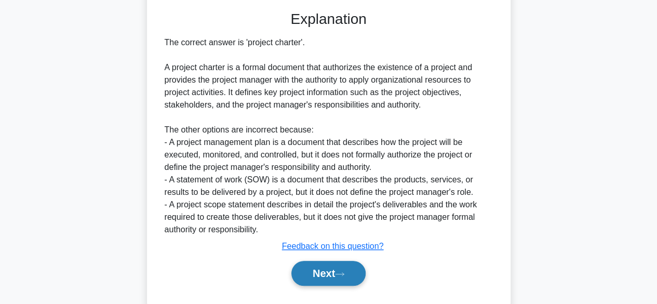
scroll to position [297, 0]
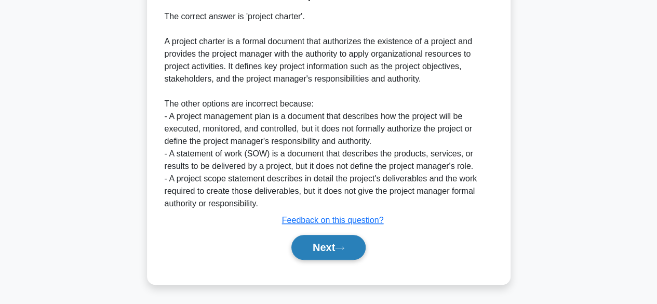
click at [310, 242] on button "Next" at bounding box center [328, 247] width 74 height 25
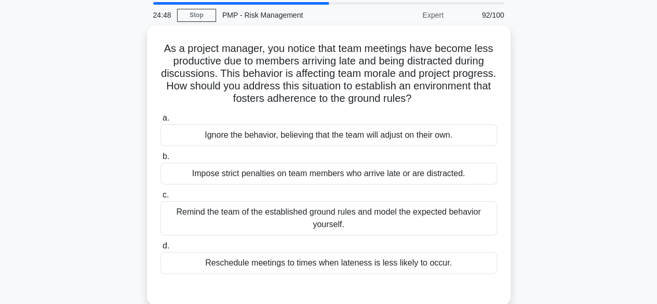
scroll to position [52, 0]
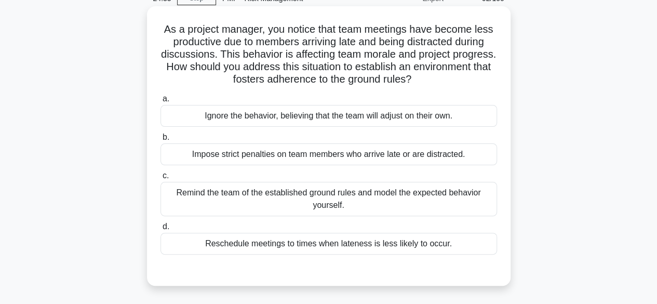
click at [402, 200] on div "Remind the team of the established ground rules and model the expected behavior…" at bounding box center [328, 199] width 336 height 34
click at [160, 179] on input "c. Remind the team of the established ground rules and model the expected behav…" at bounding box center [160, 175] width 0 height 7
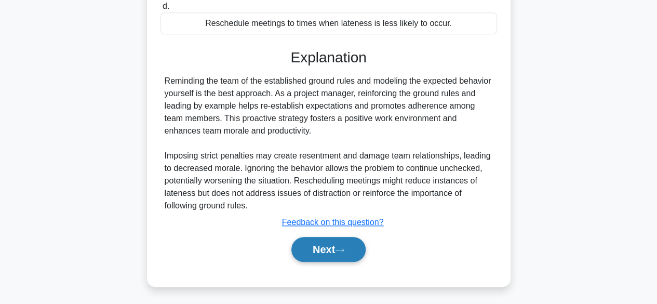
scroll to position [272, 0]
click at [305, 243] on button "Next" at bounding box center [328, 248] width 74 height 25
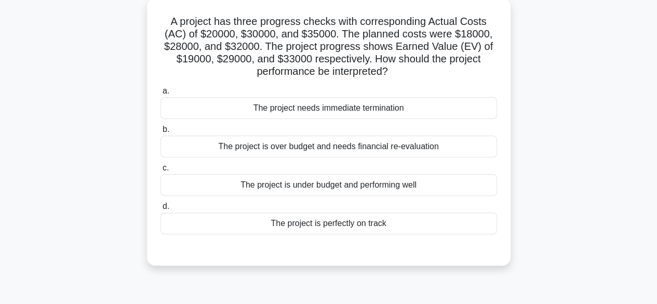
scroll to position [49, 0]
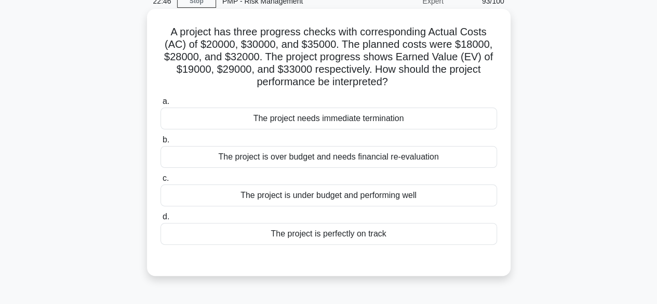
click at [387, 230] on div "The project is perfectly on track" at bounding box center [328, 234] width 336 height 22
click at [160, 220] on input "d. The project is perfectly on track" at bounding box center [160, 216] width 0 height 7
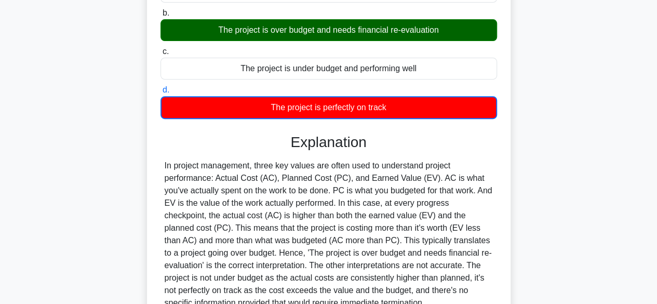
scroll to position [257, 0]
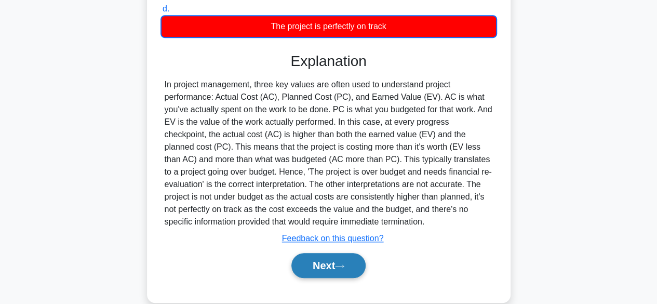
click at [338, 264] on button "Next" at bounding box center [328, 265] width 74 height 25
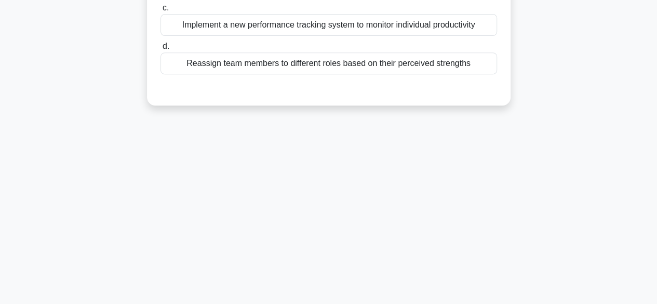
scroll to position [49, 0]
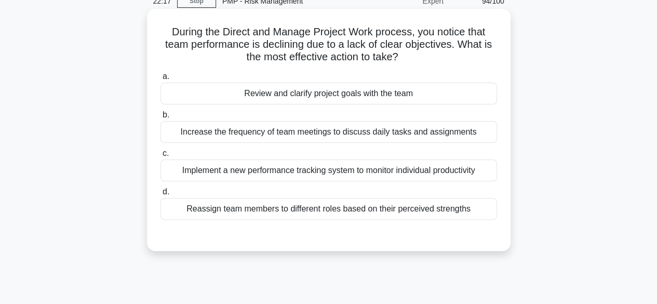
click at [389, 91] on div "Review and clarify project goals with the team" at bounding box center [328, 94] width 336 height 22
click at [298, 92] on div "Review and clarify project goals with the team" at bounding box center [328, 94] width 336 height 22
click at [238, 99] on div "Review and clarify project goals with the team" at bounding box center [328, 94] width 336 height 22
click at [160, 80] on input "a. Review and clarify project goals with the team" at bounding box center [160, 76] width 0 height 7
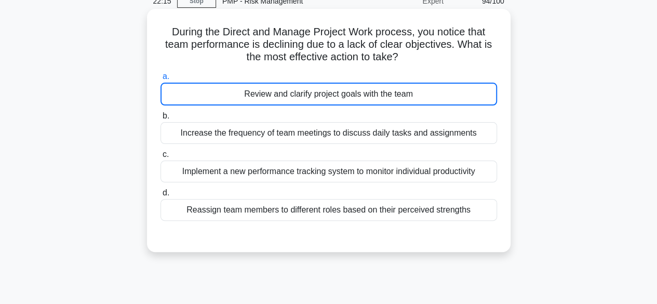
click at [238, 99] on div "Review and clarify project goals with the team" at bounding box center [328, 94] width 336 height 23
click at [160, 80] on input "a. Review and clarify project goals with the team" at bounding box center [160, 76] width 0 height 7
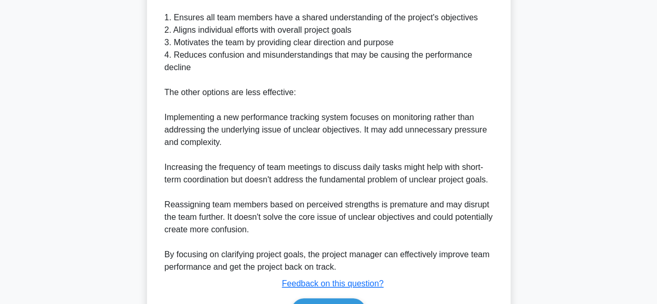
scroll to position [434, 0]
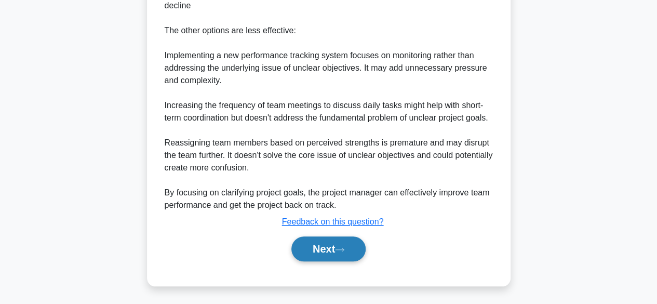
click at [317, 249] on button "Next" at bounding box center [328, 248] width 74 height 25
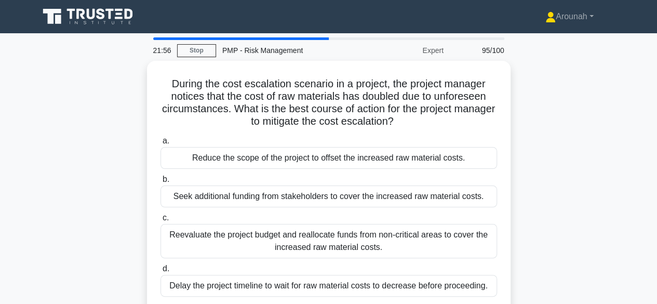
scroll to position [52, 0]
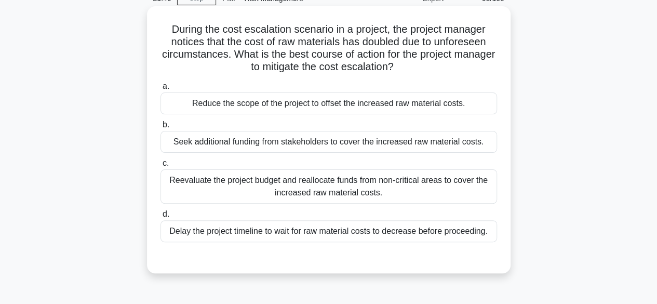
click at [412, 190] on div "Reevaluate the project budget and reallocate funds from non-critical areas to c…" at bounding box center [328, 186] width 336 height 34
click at [160, 167] on input "c. Reevaluate the project budget and reallocate funds from non-critical areas t…" at bounding box center [160, 163] width 0 height 7
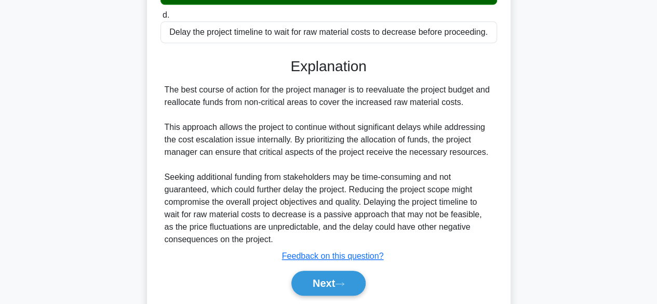
scroll to position [260, 0]
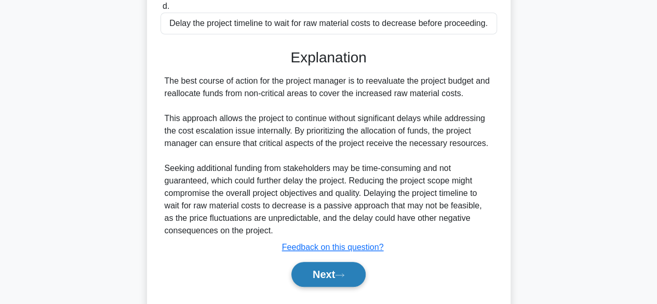
click at [347, 266] on button "Next" at bounding box center [328, 274] width 74 height 25
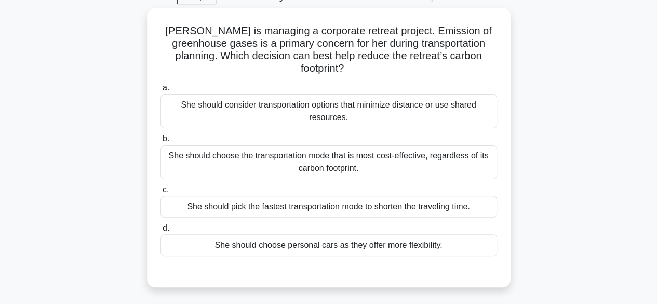
scroll to position [49, 0]
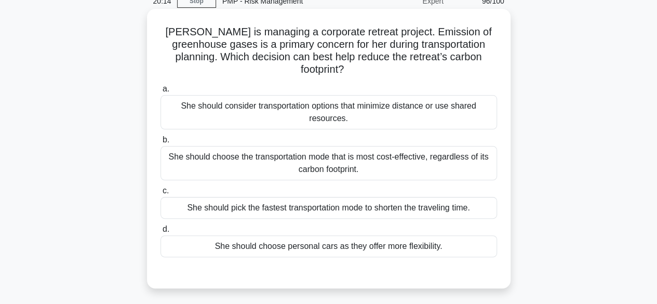
click at [338, 101] on div "She should consider transportation options that minimize distance or use shared…" at bounding box center [328, 112] width 336 height 34
click at [160, 92] on input "a. She should consider transportation options that minimize distance or use sha…" at bounding box center [160, 89] width 0 height 7
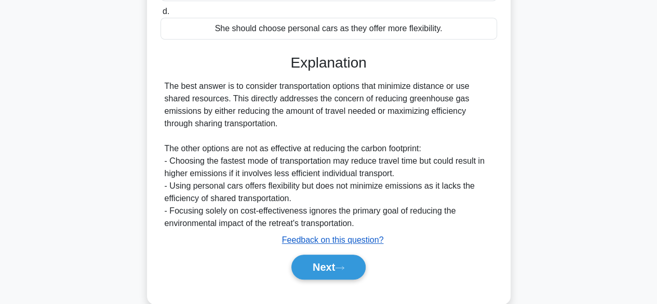
scroll to position [272, 0]
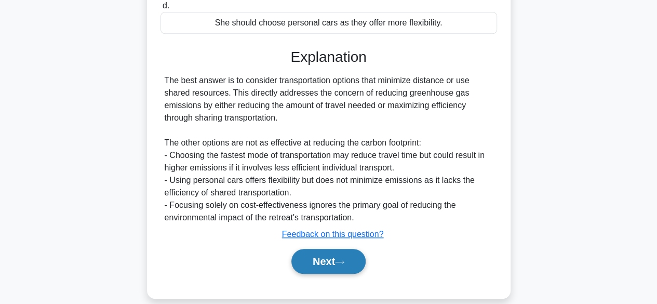
click at [324, 249] on button "Next" at bounding box center [328, 261] width 74 height 25
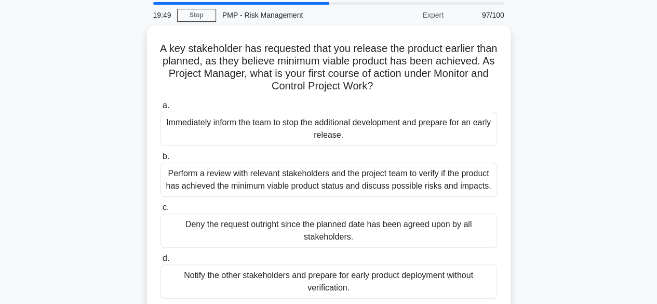
scroll to position [52, 0]
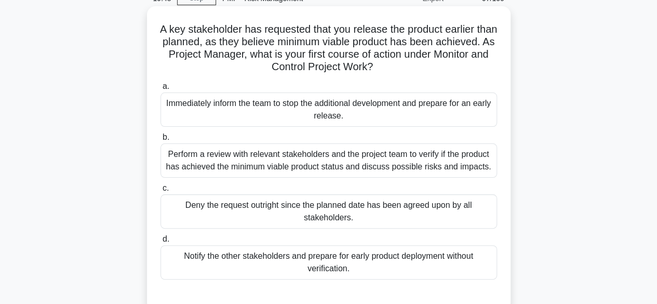
click at [457, 163] on div "Perform a review with relevant stakeholders and the project team to verify if t…" at bounding box center [328, 160] width 336 height 34
click at [160, 141] on input "b. Perform a review with relevant stakeholders and the project team to verify i…" at bounding box center [160, 137] width 0 height 7
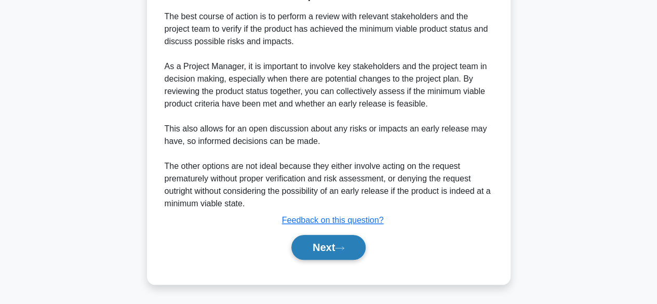
scroll to position [372, 0]
click at [342, 251] on button "Next" at bounding box center [328, 247] width 74 height 25
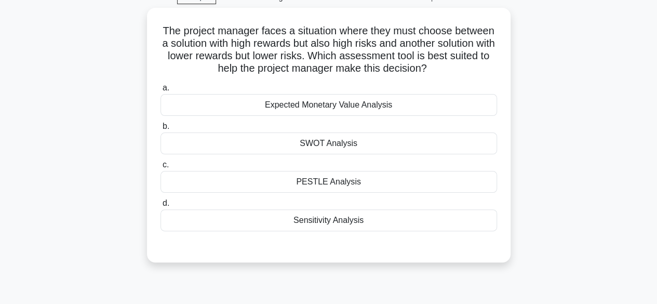
scroll to position [49, 0]
click at [352, 217] on div "Sensitivity Analysis" at bounding box center [328, 221] width 336 height 22
click at [160, 208] on input "d. Sensitivity Analysis" at bounding box center [160, 204] width 0 height 7
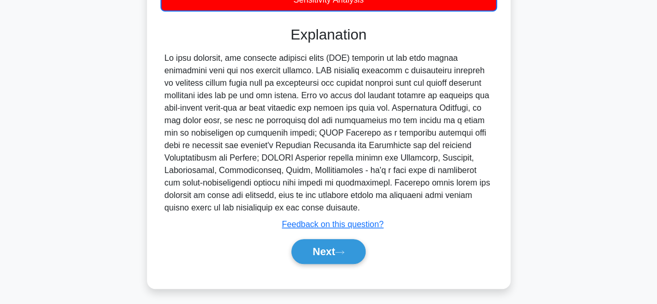
scroll to position [274, 0]
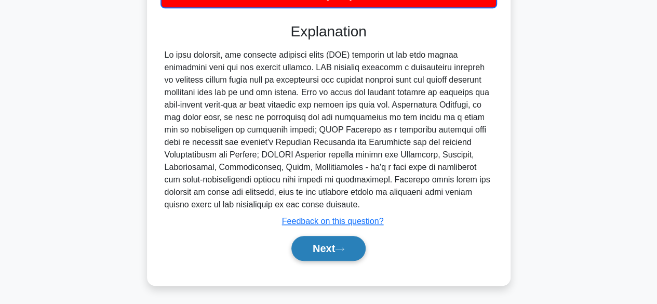
click at [307, 247] on button "Next" at bounding box center [328, 248] width 74 height 25
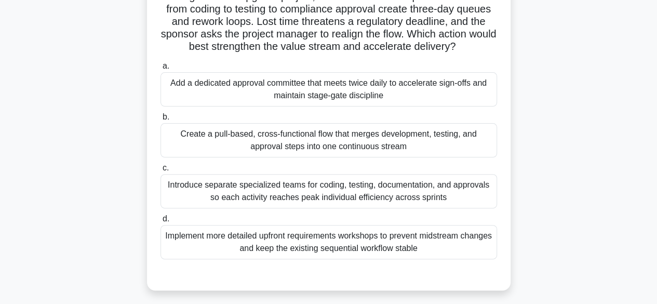
scroll to position [104, 0]
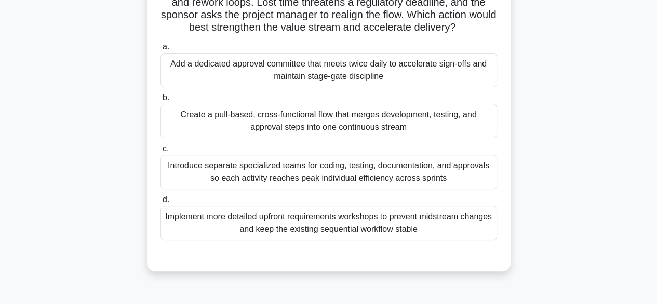
click at [402, 124] on div "Create a pull-based, cross-functional flow that merges development, testing, an…" at bounding box center [328, 121] width 336 height 34
click at [160, 101] on input "b. Create a pull-based, cross-functional flow that merges development, testing,…" at bounding box center [160, 97] width 0 height 7
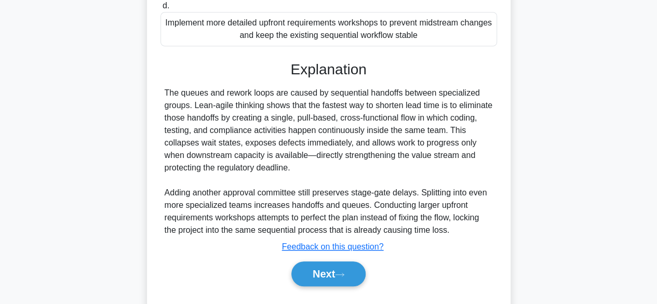
scroll to position [322, 0]
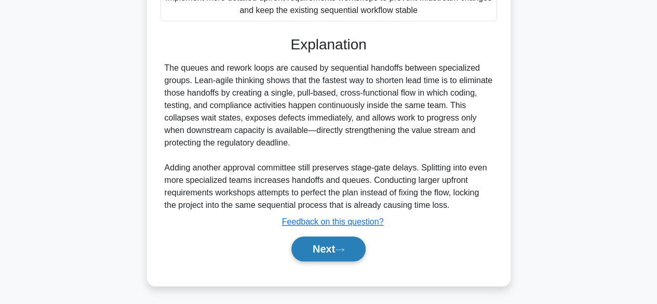
click at [353, 244] on button "Next" at bounding box center [328, 248] width 74 height 25
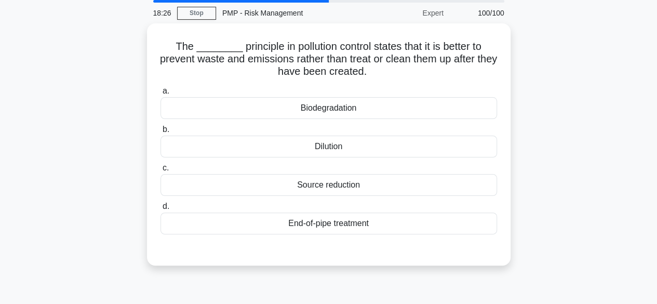
scroll to position [0, 0]
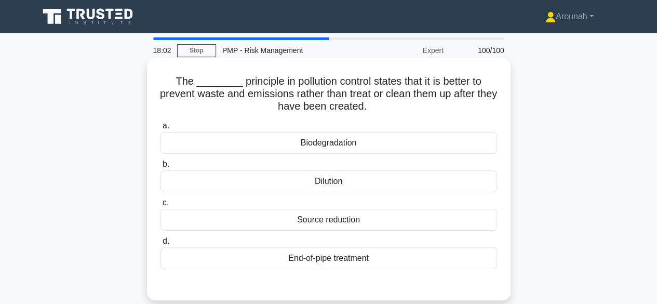
click at [329, 148] on div "Biodegradation" at bounding box center [328, 143] width 336 height 22
click at [160, 129] on input "a. Biodegradation" at bounding box center [160, 125] width 0 height 7
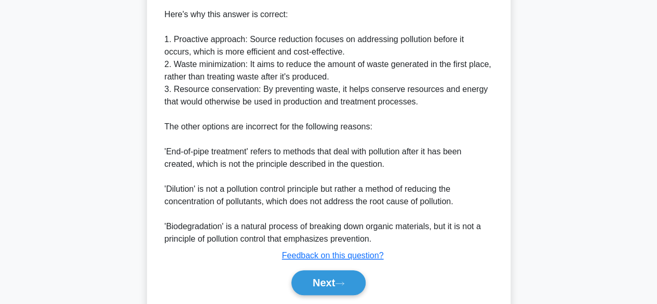
scroll to position [424, 0]
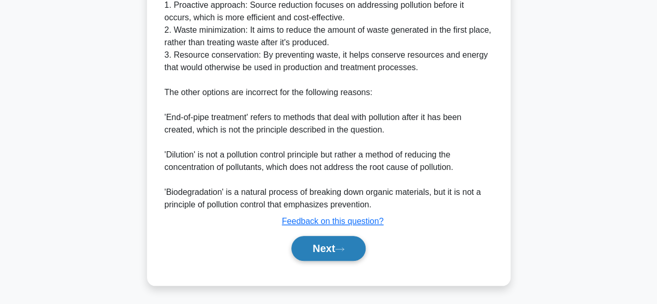
click at [333, 243] on button "Next" at bounding box center [328, 248] width 74 height 25
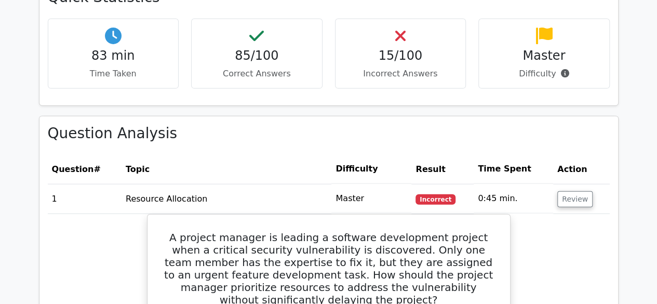
scroll to position [1142, 0]
